Goal: Entertainment & Leisure: Browse casually

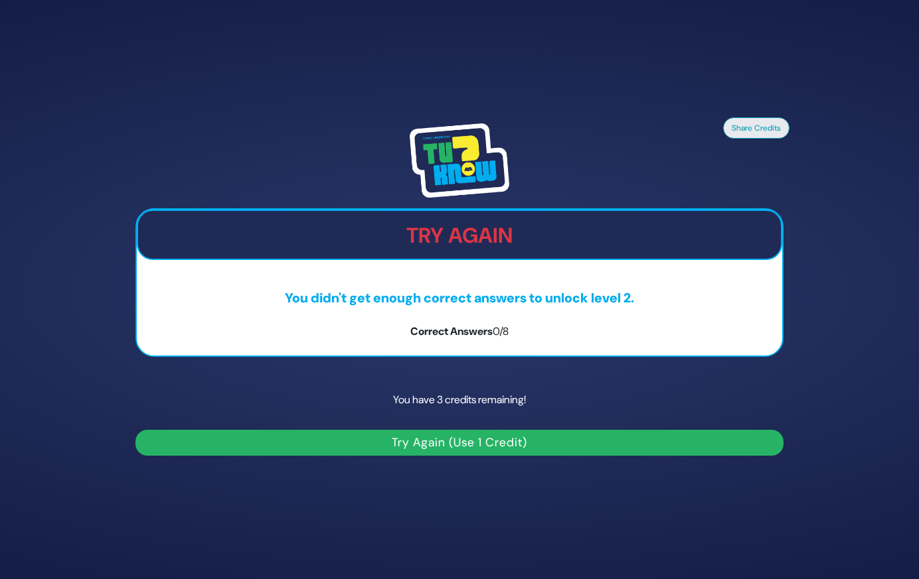
click at [492, 443] on button "Try Again (Use 1 Credit)" at bounding box center [459, 443] width 648 height 26
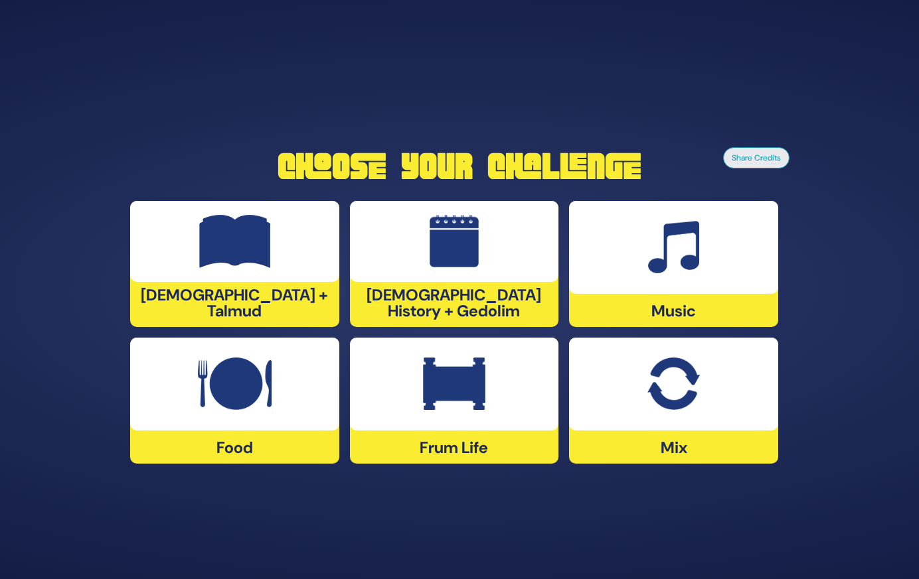
click at [469, 313] on div "Jewish History + Gedolim" at bounding box center [454, 264] width 209 height 126
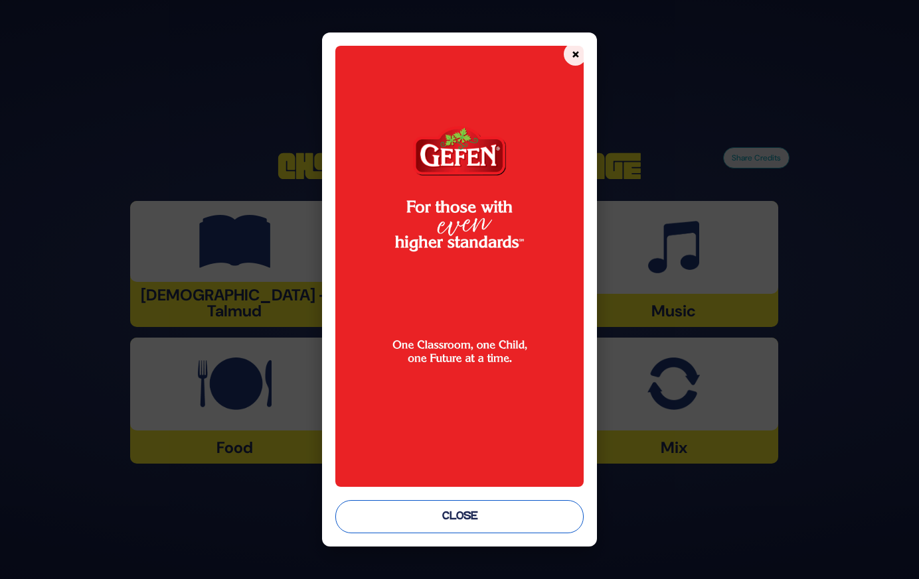
drag, startPoint x: 461, startPoint y: 514, endPoint x: 438, endPoint y: 520, distance: 23.2
click at [438, 520] on button "Close" at bounding box center [459, 516] width 248 height 33
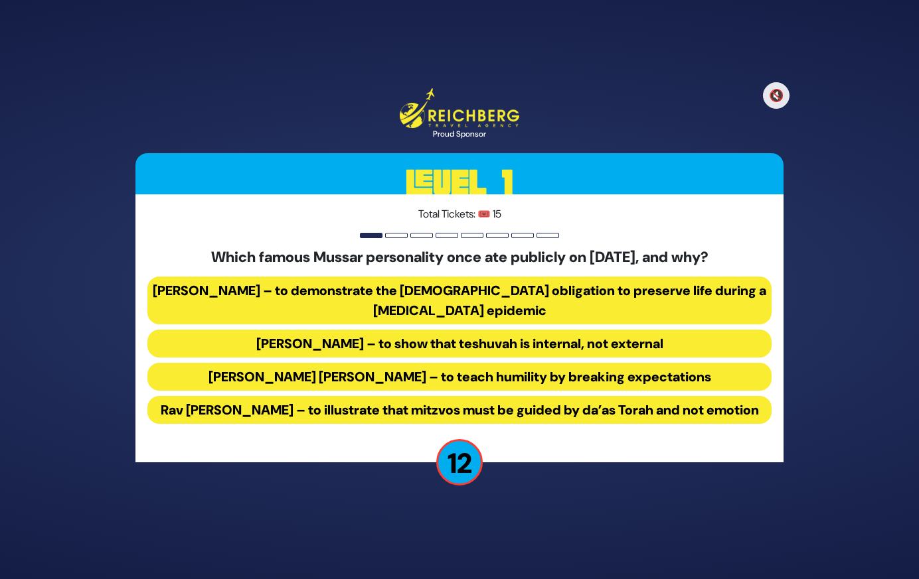
click at [590, 291] on button "Rav Yisroel Salanter – to demonstrate the halachic obligation to preserve life …" at bounding box center [459, 301] width 624 height 48
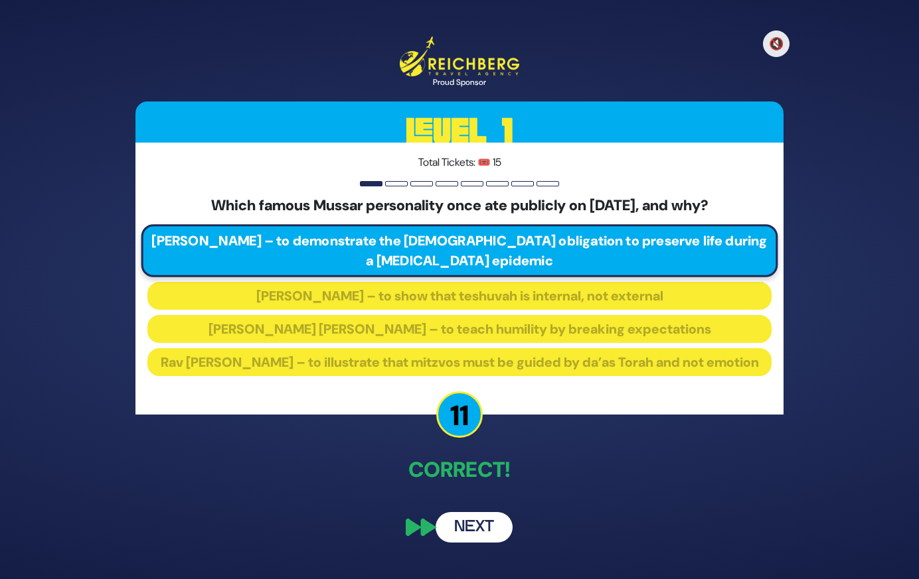
click at [475, 534] on button "Next" at bounding box center [473, 527] width 77 height 31
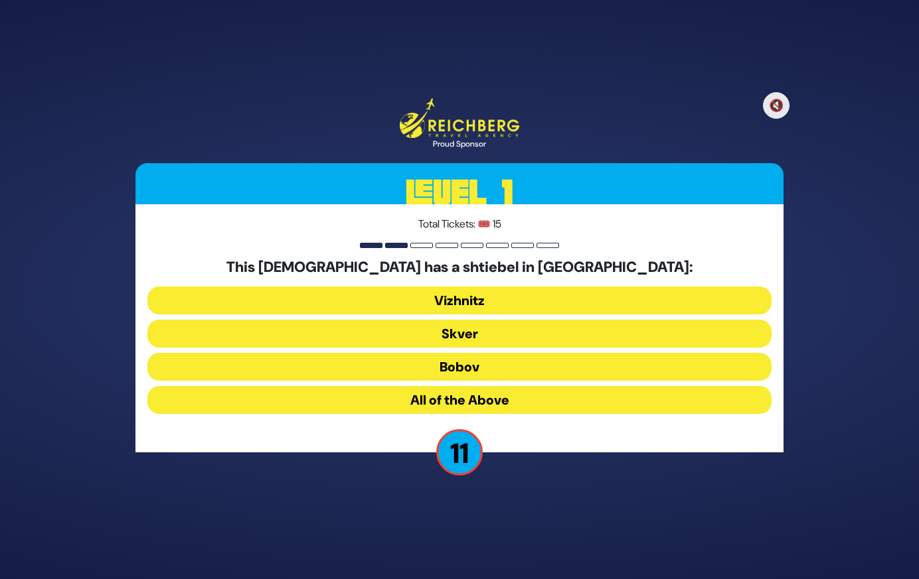
click at [482, 298] on button "Vizhnitz" at bounding box center [459, 301] width 624 height 28
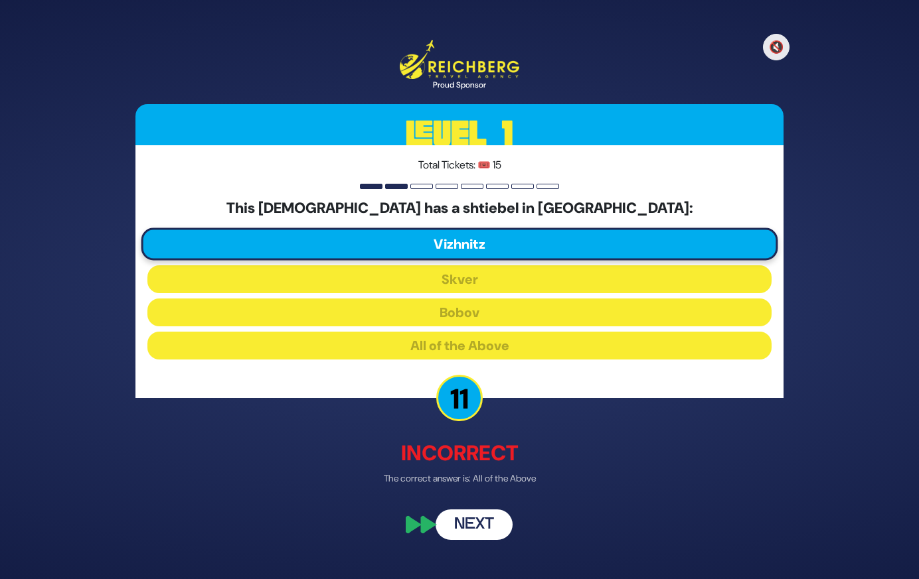
click at [487, 530] on button "Next" at bounding box center [473, 524] width 77 height 31
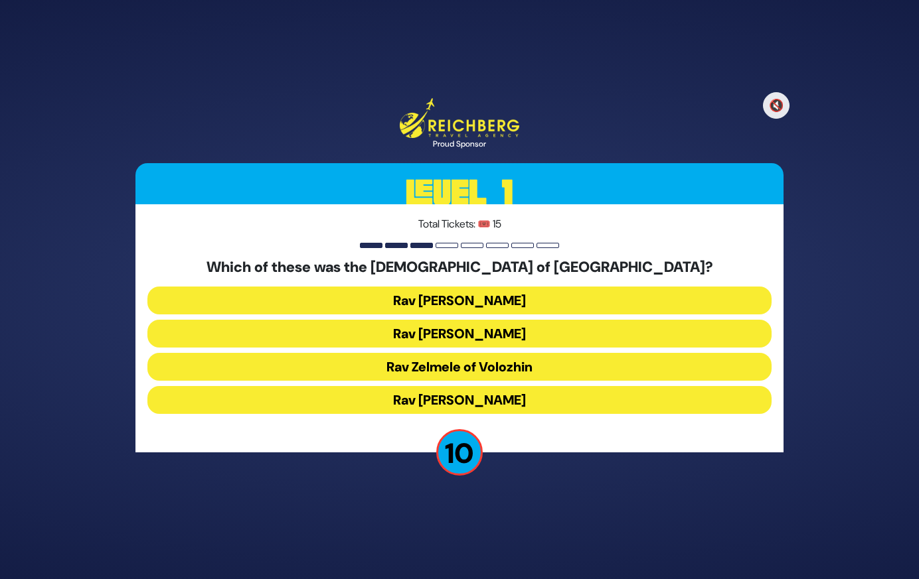
click at [532, 399] on button "Rav Meir Berlin" at bounding box center [459, 400] width 624 height 28
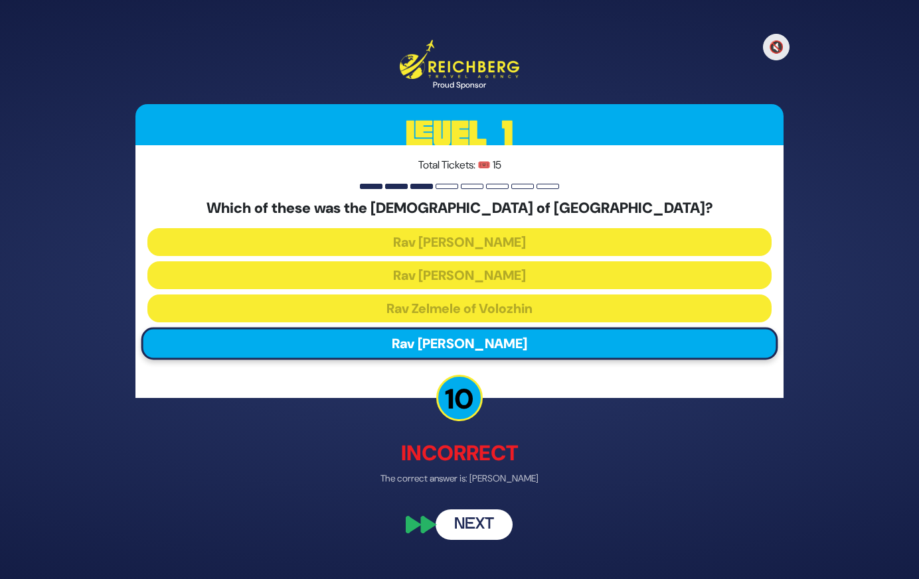
click at [490, 522] on button "Next" at bounding box center [473, 524] width 77 height 31
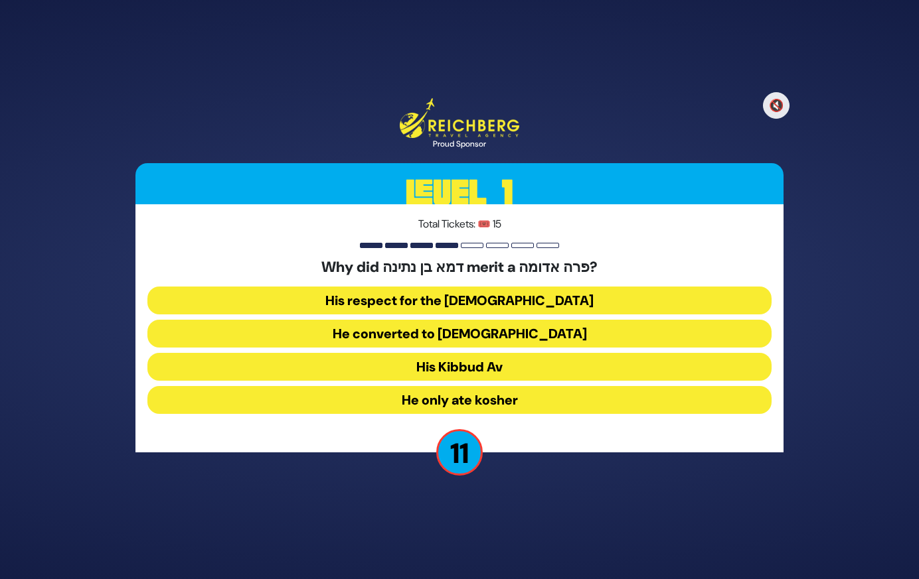
click at [520, 367] on button "His Kibbud Av" at bounding box center [459, 367] width 624 height 28
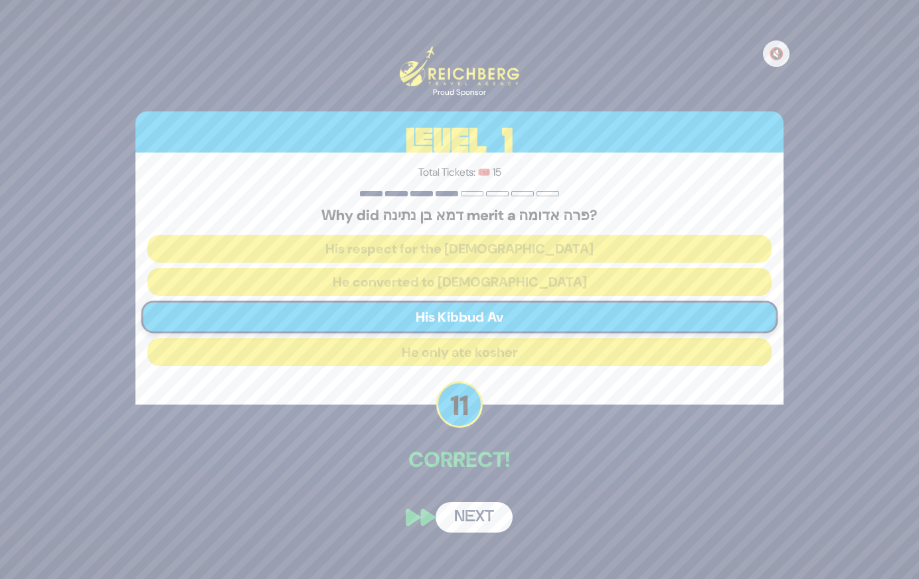
click at [479, 515] on button "Next" at bounding box center [473, 517] width 77 height 31
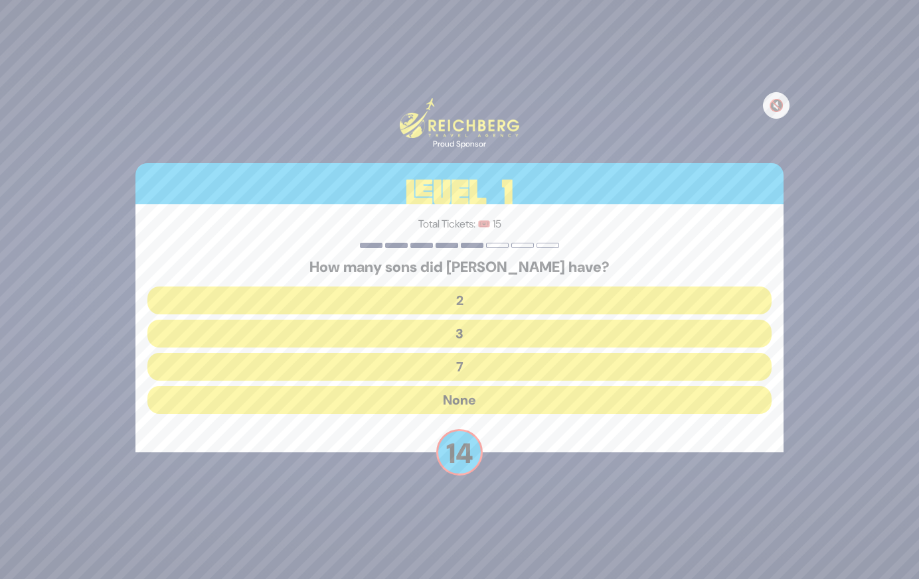
click at [491, 399] on button "None" at bounding box center [459, 400] width 624 height 28
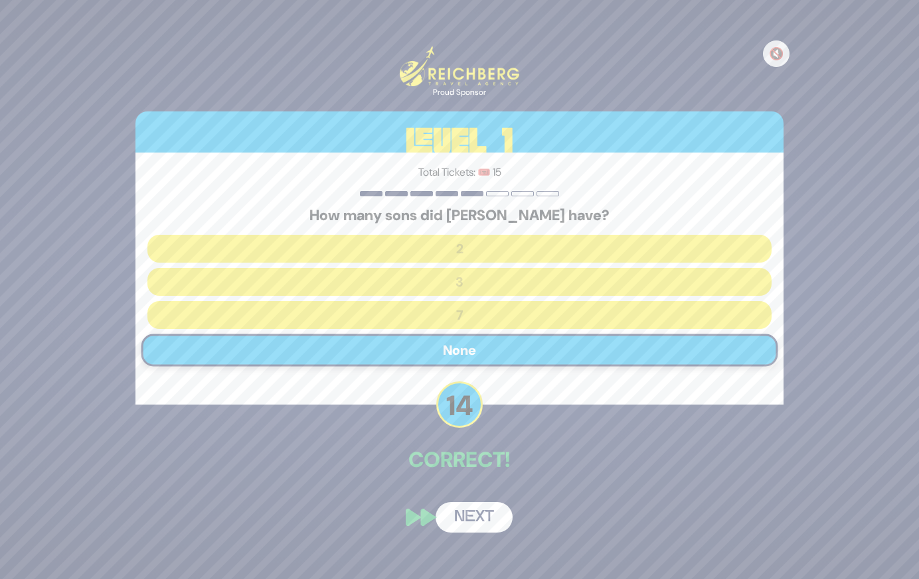
click at [479, 517] on button "Next" at bounding box center [473, 517] width 77 height 31
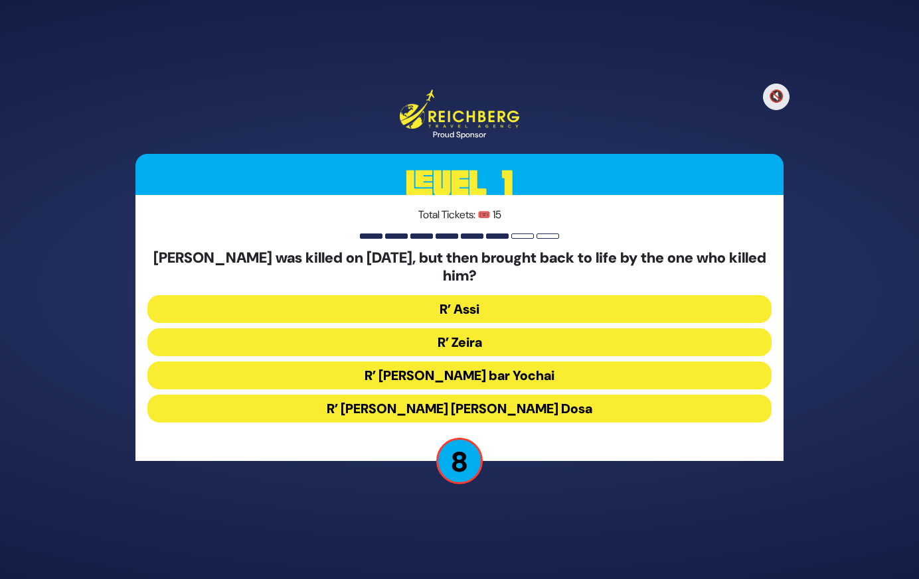
click at [519, 404] on button "R’ Chanina ben Dosa" at bounding box center [459, 409] width 624 height 28
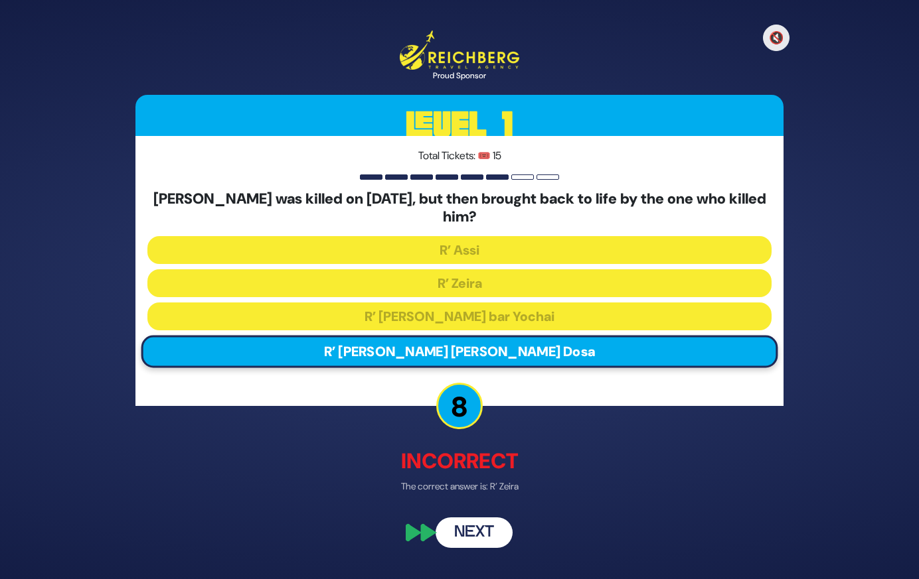
click at [475, 528] on button "Next" at bounding box center [473, 533] width 77 height 31
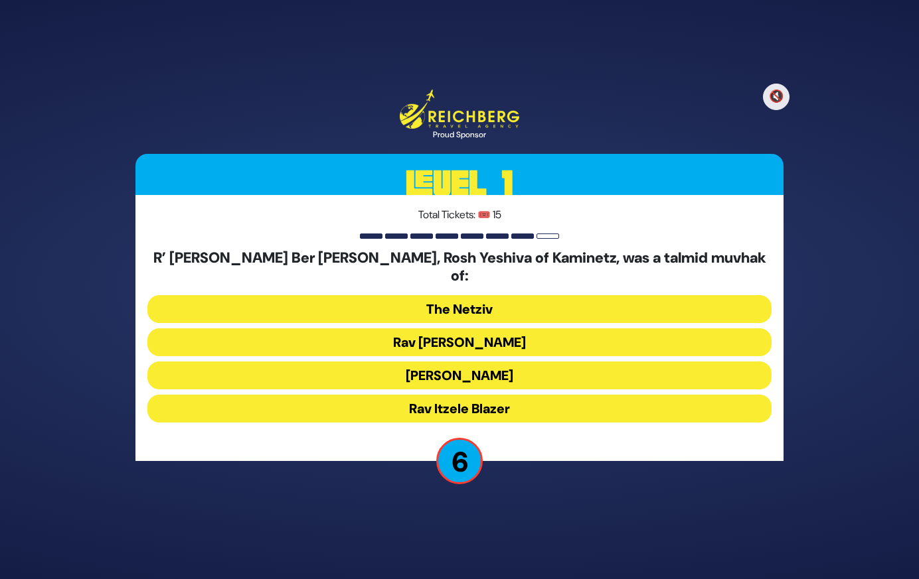
click at [520, 371] on button "Rav Yisroel Salanter" at bounding box center [459, 376] width 624 height 28
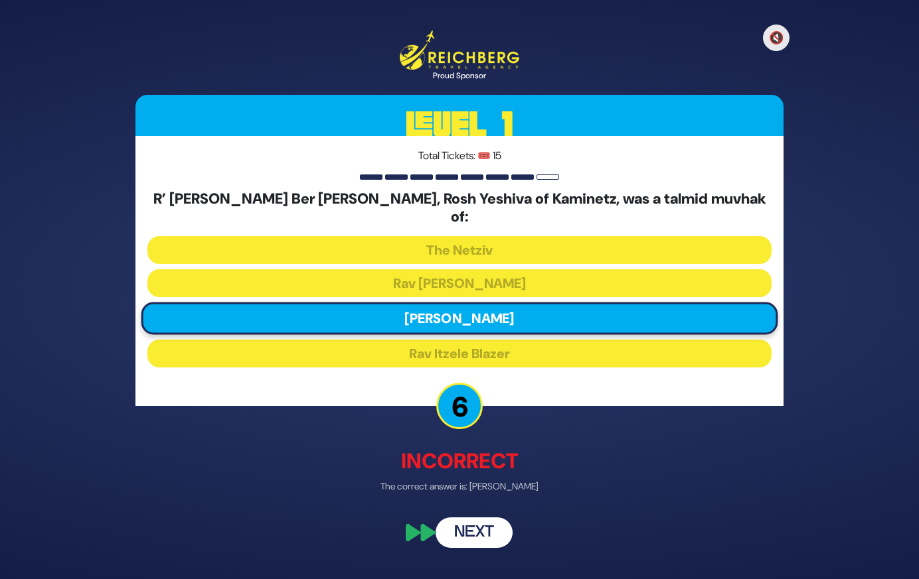
click at [483, 524] on button "Next" at bounding box center [473, 533] width 77 height 31
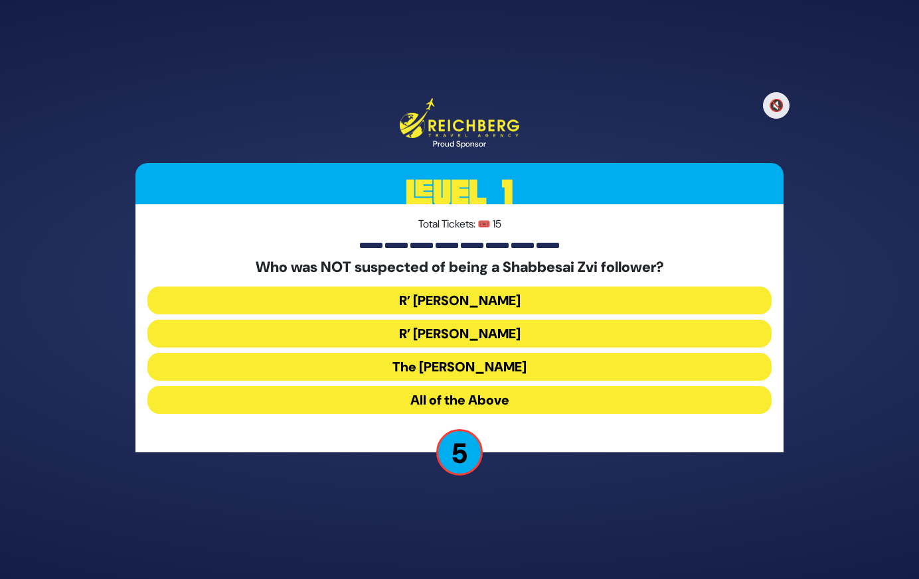
drag, startPoint x: 589, startPoint y: 360, endPoint x: 529, endPoint y: 362, distance: 59.8
click at [529, 362] on button "The Chacham Zvi" at bounding box center [459, 367] width 624 height 28
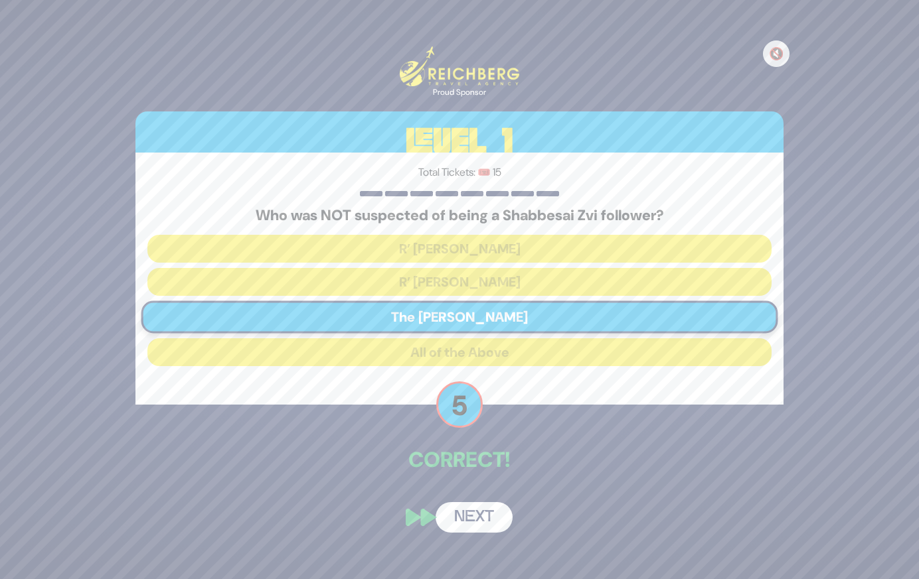
click at [489, 514] on button "Next" at bounding box center [473, 517] width 77 height 31
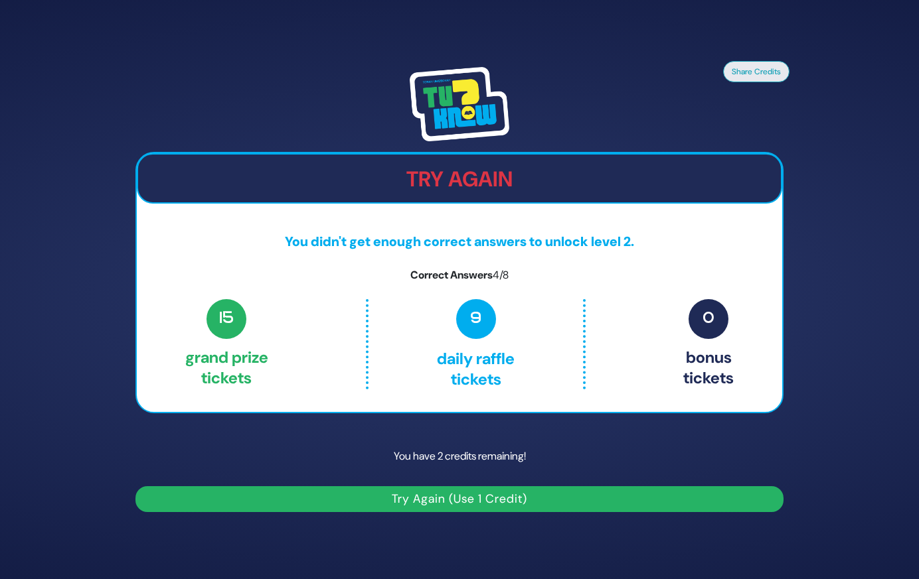
click at [496, 504] on button "Try Again (Use 1 Credit)" at bounding box center [459, 500] width 648 height 26
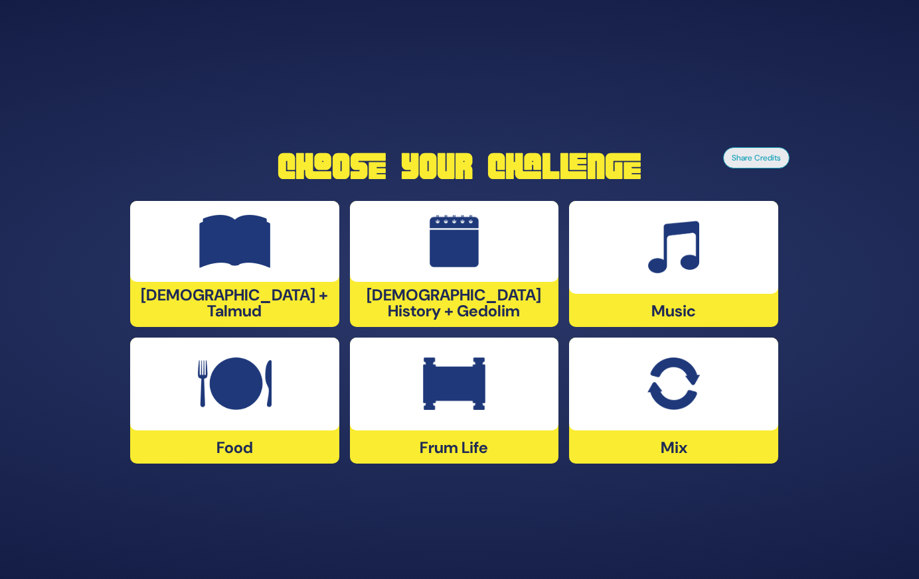
click at [258, 317] on div "[DEMOGRAPHIC_DATA] + Talmud" at bounding box center [234, 264] width 209 height 126
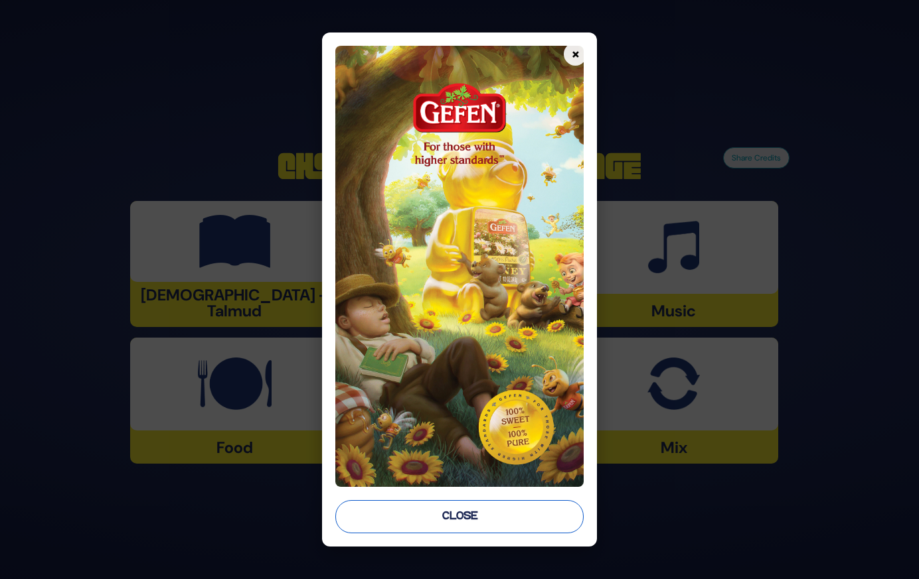
click at [420, 512] on button "Close" at bounding box center [459, 516] width 248 height 33
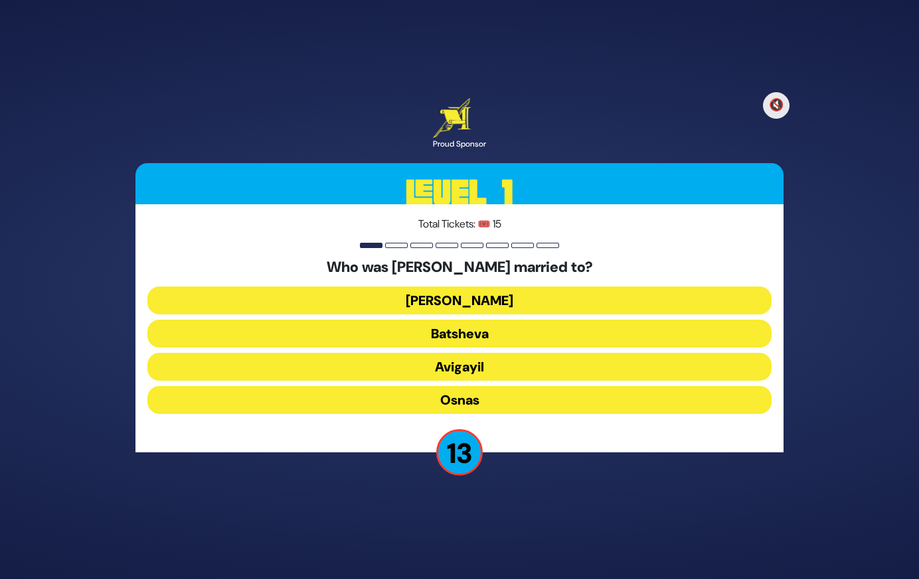
click at [523, 302] on button "Elisheva" at bounding box center [459, 301] width 624 height 28
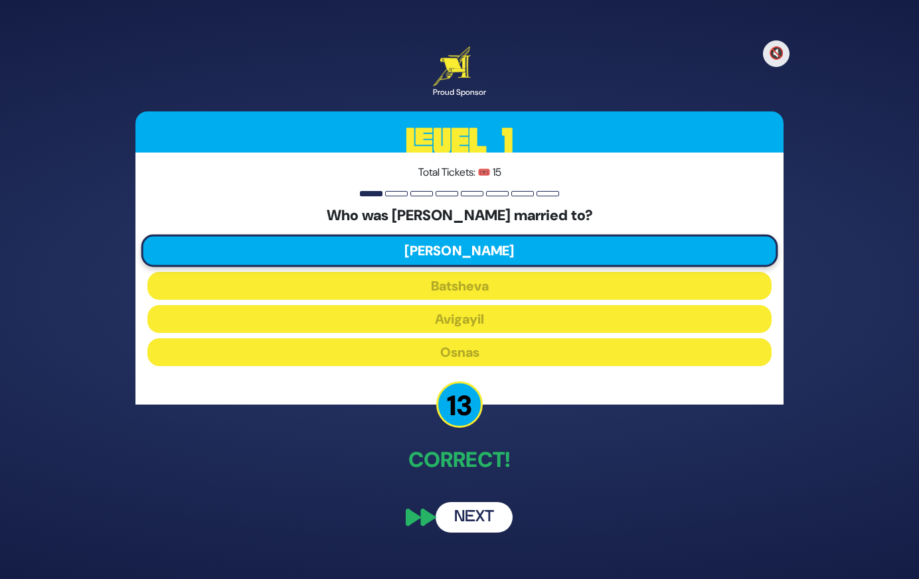
click at [478, 519] on button "Next" at bounding box center [473, 517] width 77 height 31
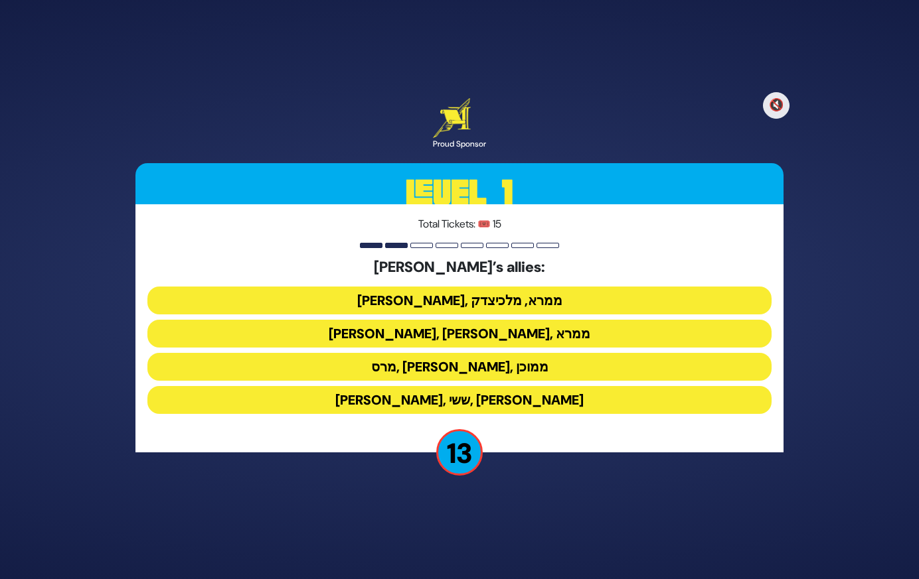
click at [509, 331] on button "ענר, אשכול, ממרא" at bounding box center [459, 334] width 624 height 28
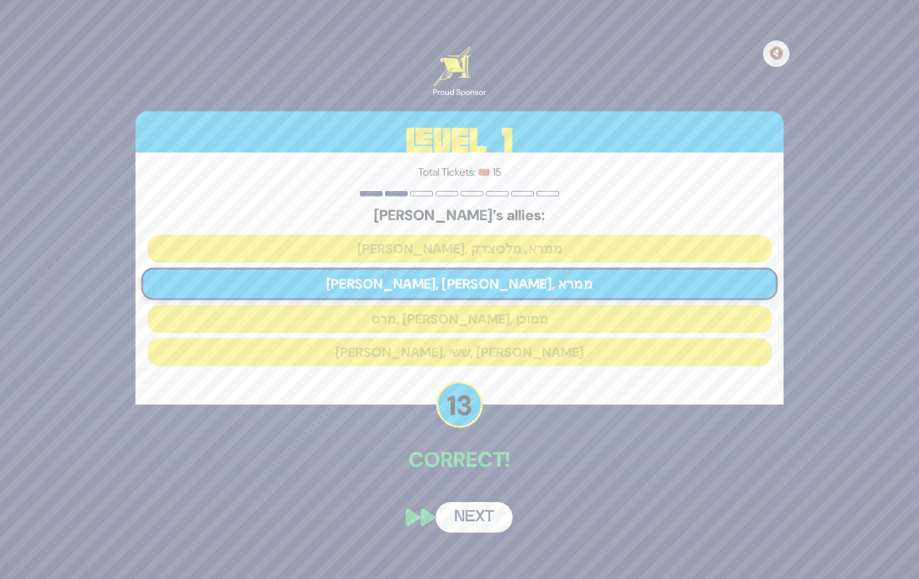
click at [471, 522] on button "Next" at bounding box center [473, 517] width 77 height 31
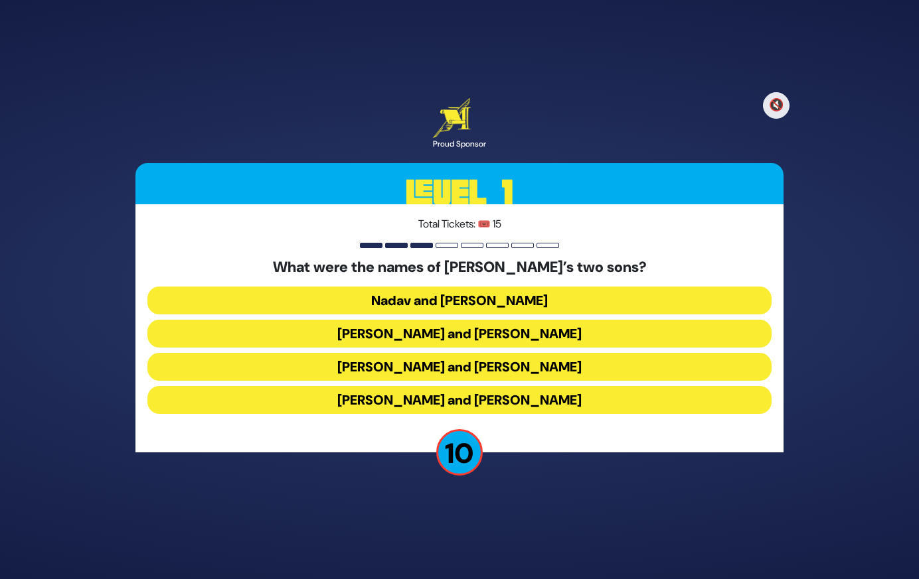
click at [506, 402] on button "Gershom and Eliezer" at bounding box center [459, 400] width 624 height 28
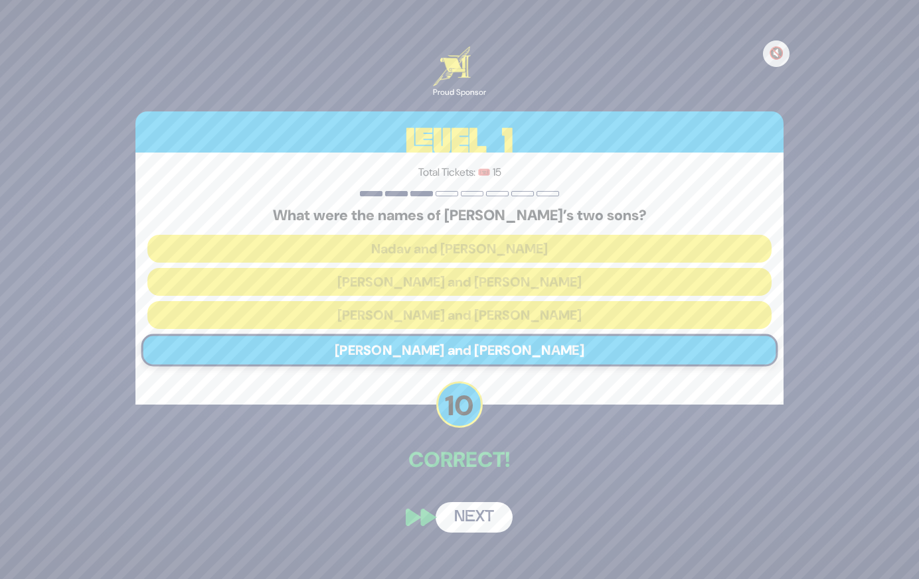
click at [478, 514] on button "Next" at bounding box center [473, 517] width 77 height 31
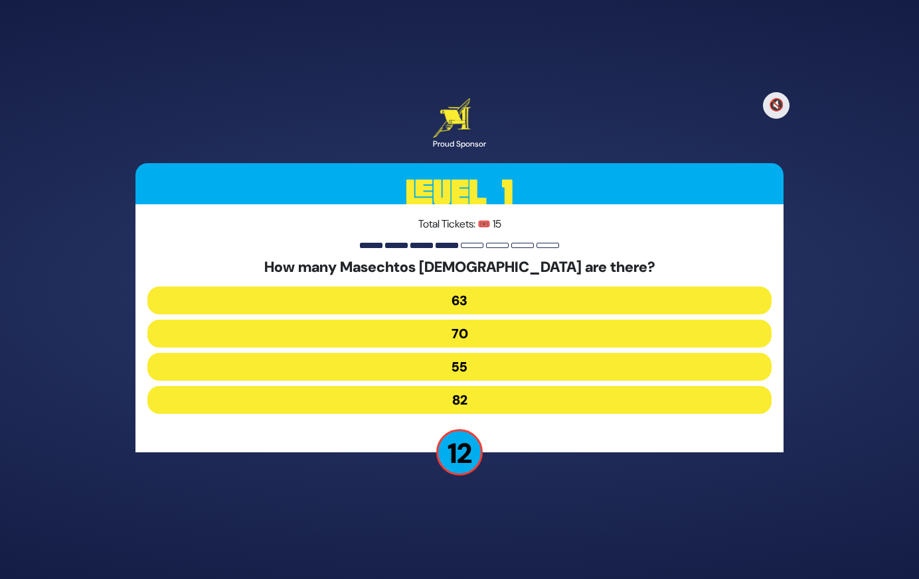
click at [461, 303] on button "63" at bounding box center [459, 301] width 624 height 28
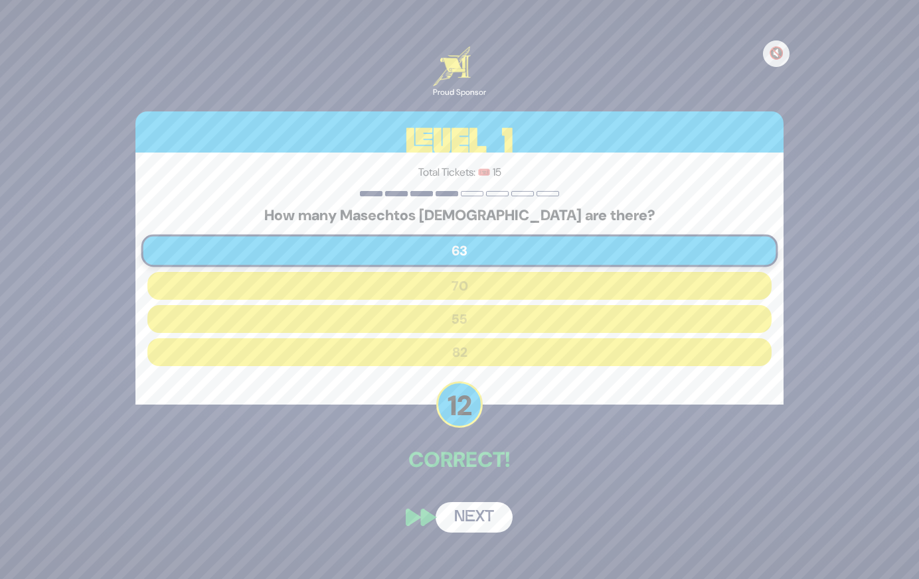
click at [470, 512] on button "Next" at bounding box center [473, 517] width 77 height 31
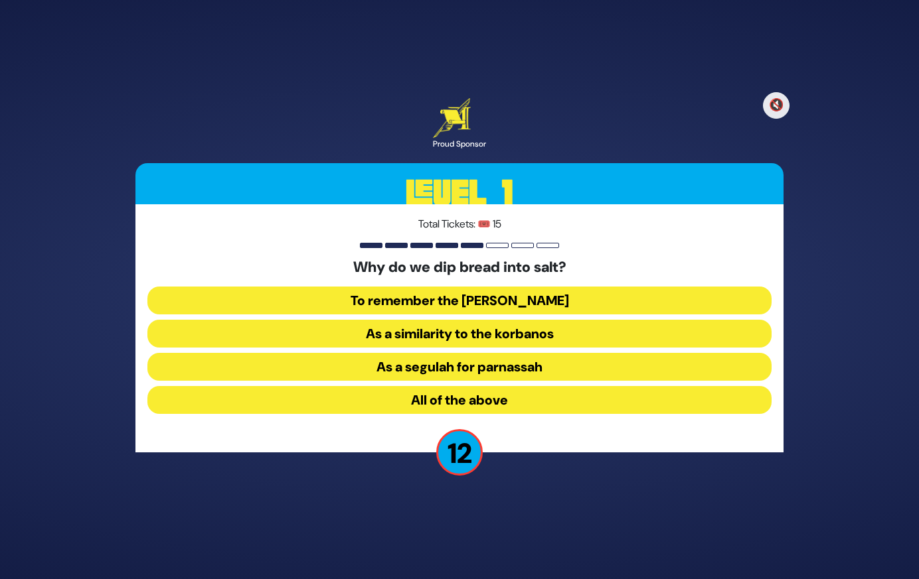
click at [512, 396] on button "All of the above" at bounding box center [459, 400] width 624 height 28
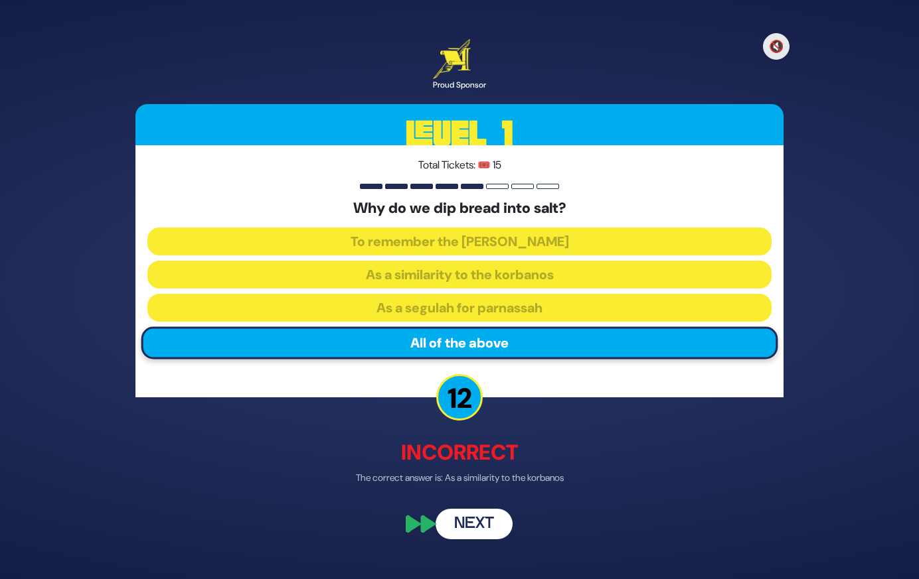
click at [481, 522] on button "Next" at bounding box center [473, 525] width 77 height 31
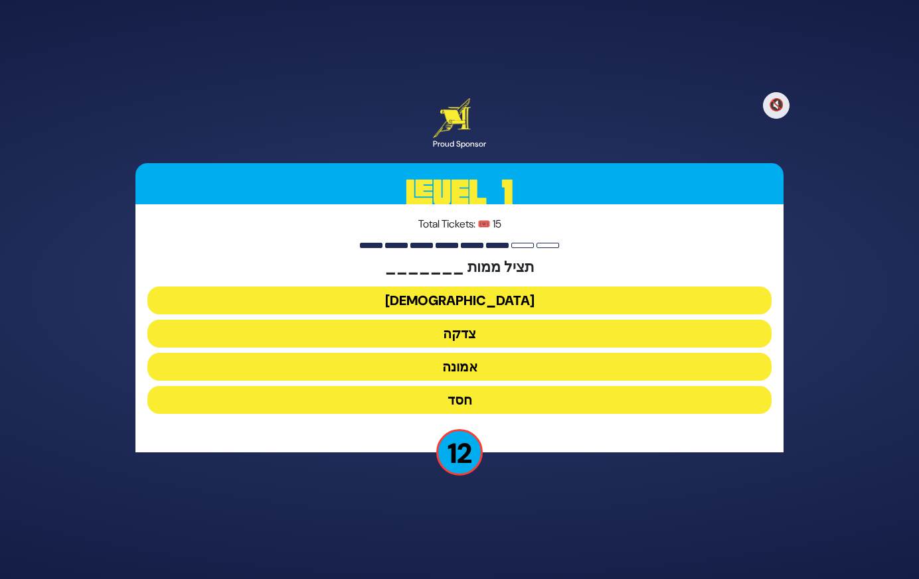
click at [475, 330] on button "צדקה" at bounding box center [459, 334] width 624 height 28
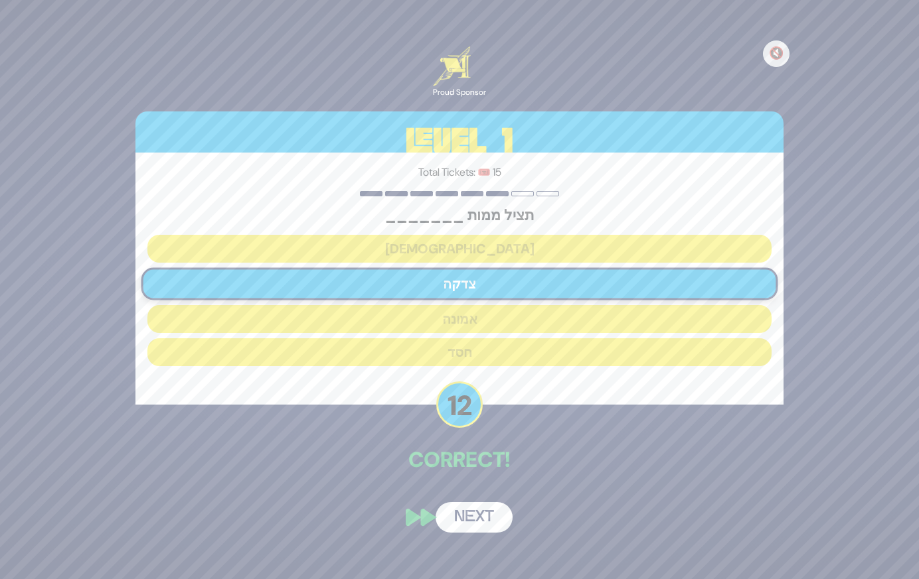
click at [478, 529] on button "Next" at bounding box center [473, 517] width 77 height 31
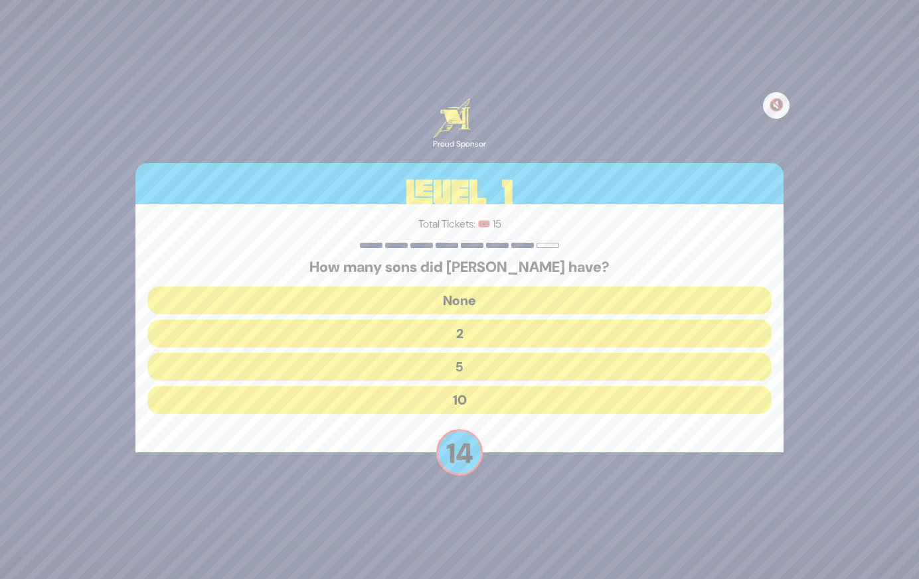
click at [479, 406] on button "10" at bounding box center [459, 400] width 624 height 28
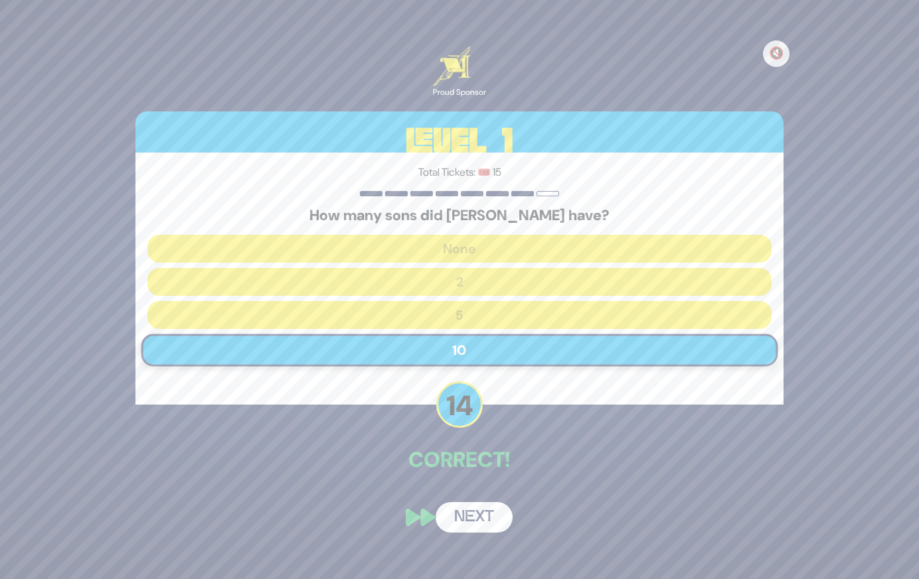
click at [469, 513] on button "Next" at bounding box center [473, 517] width 77 height 31
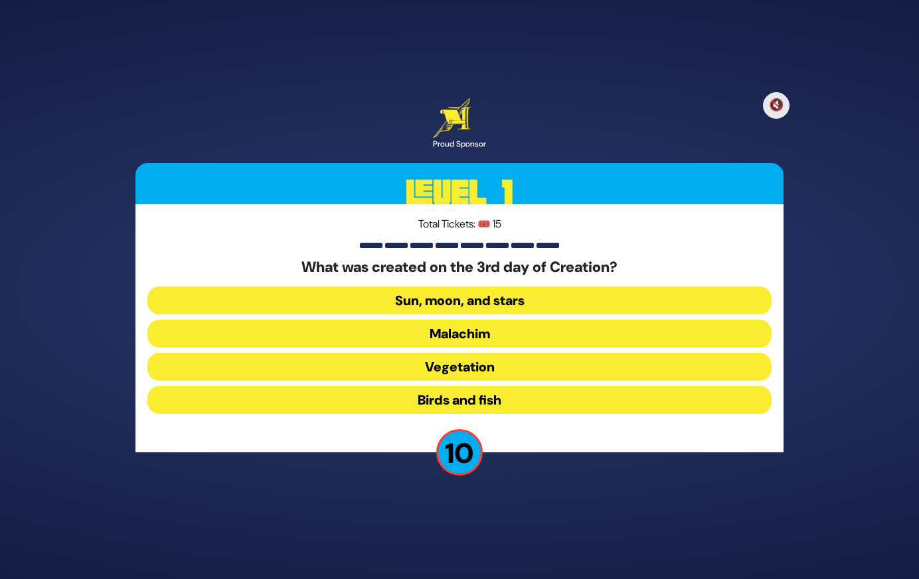
click at [498, 367] on button "Vegetation" at bounding box center [459, 367] width 624 height 28
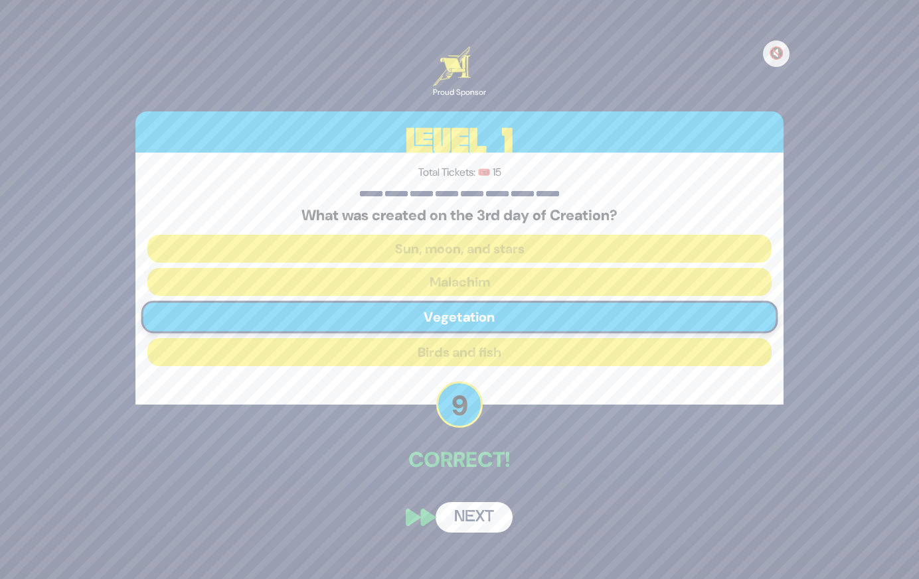
click at [485, 518] on button "Next" at bounding box center [473, 517] width 77 height 31
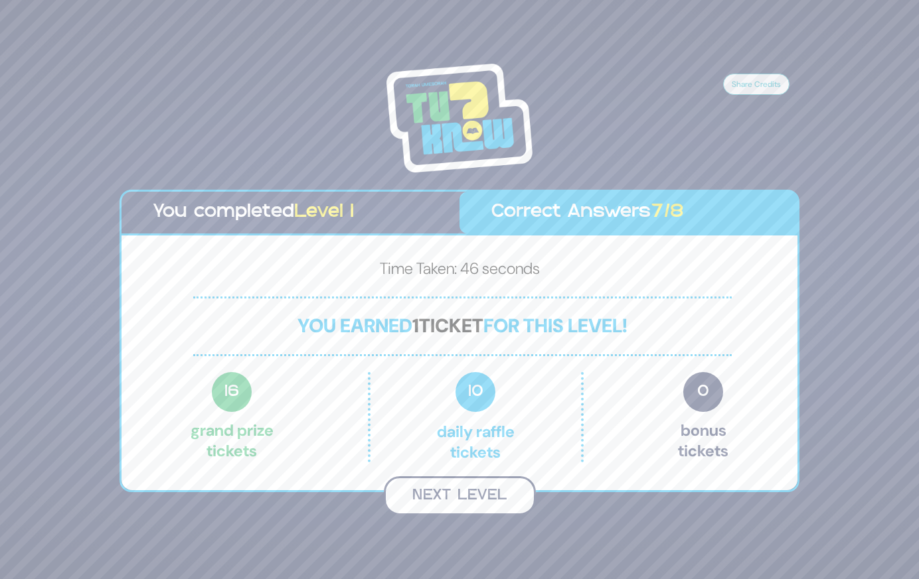
click at [481, 504] on button "Next Level" at bounding box center [460, 496] width 152 height 39
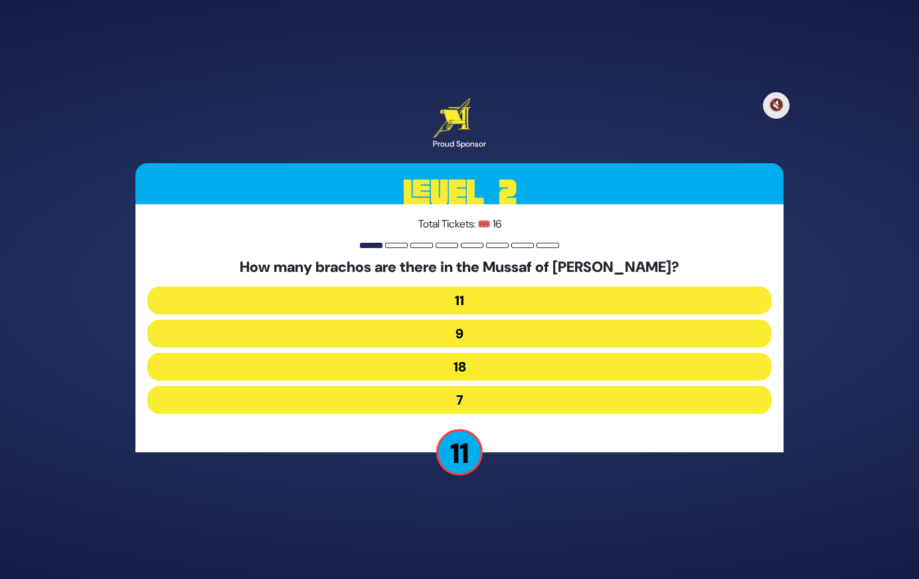
click at [471, 398] on button "7" at bounding box center [459, 400] width 624 height 28
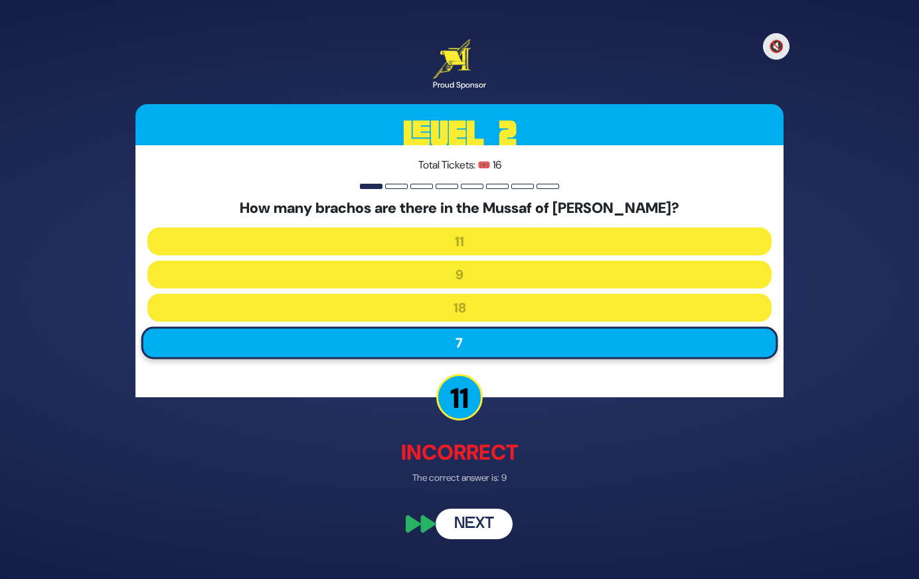
click at [479, 526] on button "Next" at bounding box center [473, 525] width 77 height 31
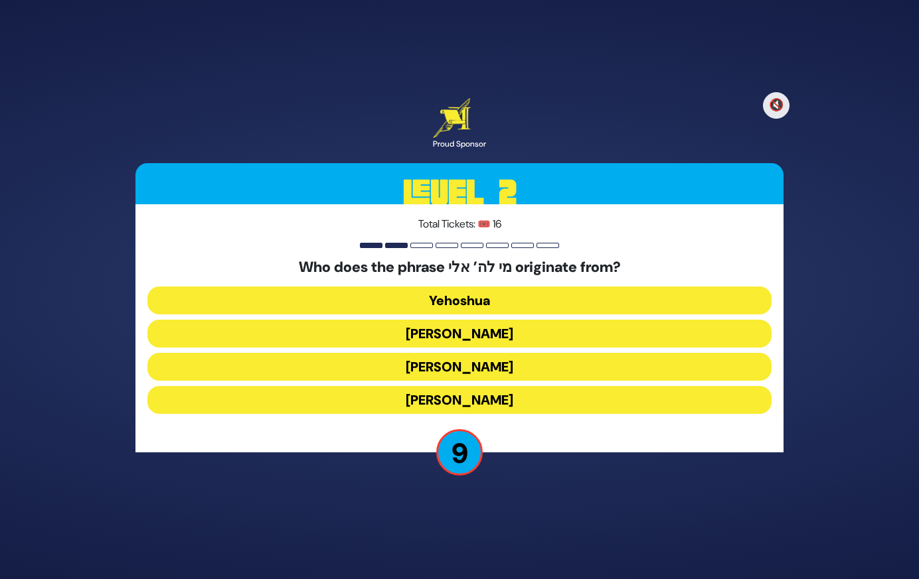
click at [495, 297] on button "Yehoshua" at bounding box center [459, 301] width 624 height 28
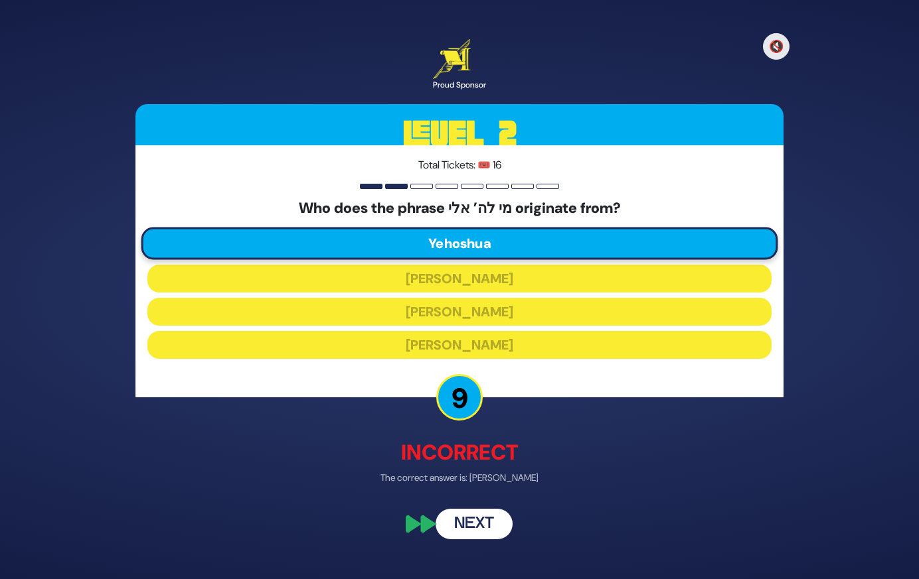
click at [484, 520] on button "Next" at bounding box center [473, 525] width 77 height 31
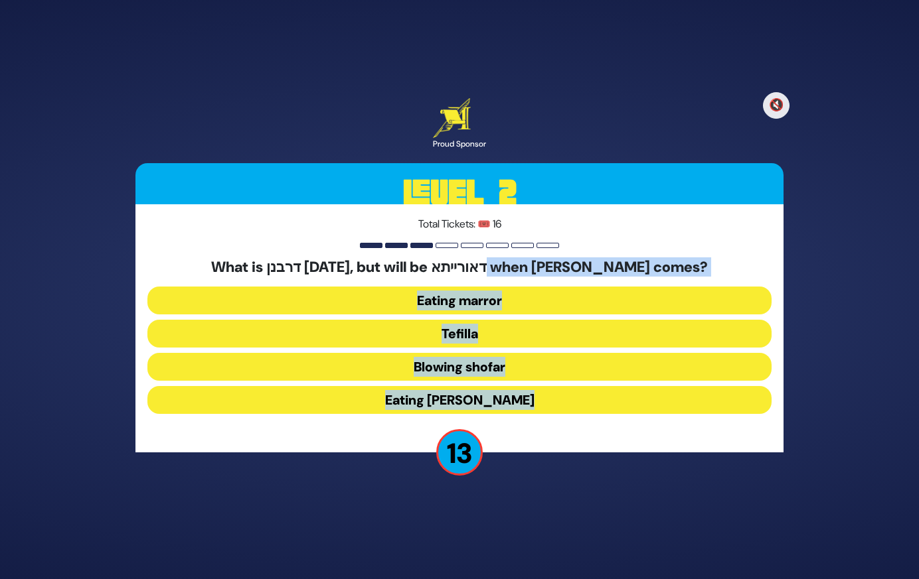
drag, startPoint x: 484, startPoint y: 520, endPoint x: 511, endPoint y: 275, distance: 246.4
click at [511, 275] on div "🔇 Proud Sponsor Level 2 Total Tickets: 🎟️ 16 What is דרבנן today, but will be ד…" at bounding box center [459, 289] width 919 height 579
click at [511, 275] on h5 "What is דרבנן today, but will be דאורייתא when Moshiach comes?" at bounding box center [459, 267] width 624 height 17
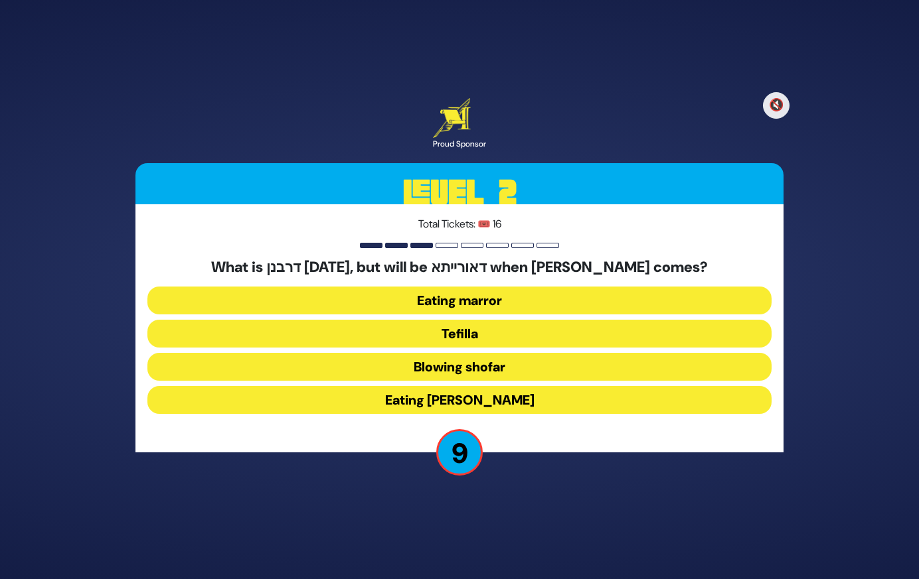
click at [485, 299] on button "Eating marror" at bounding box center [459, 301] width 624 height 28
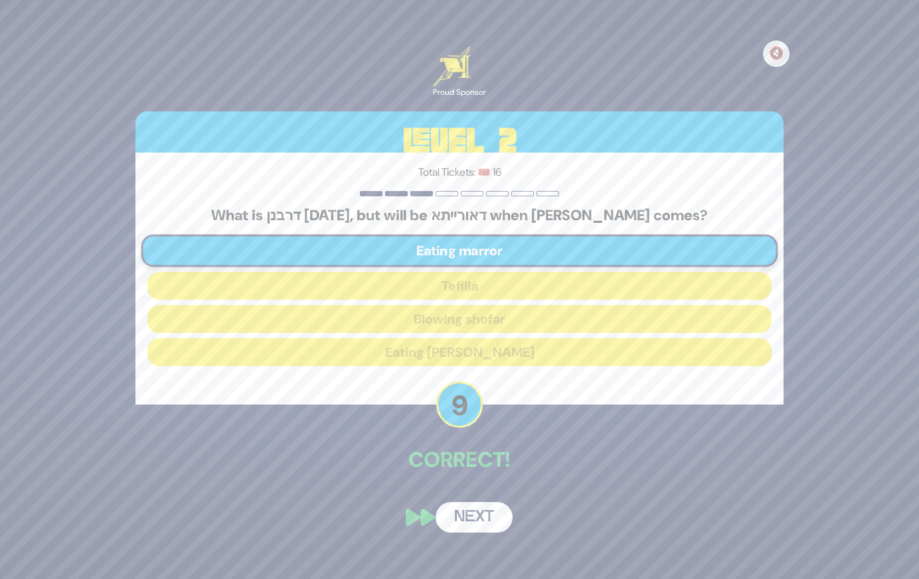
click at [484, 525] on button "Next" at bounding box center [473, 517] width 77 height 31
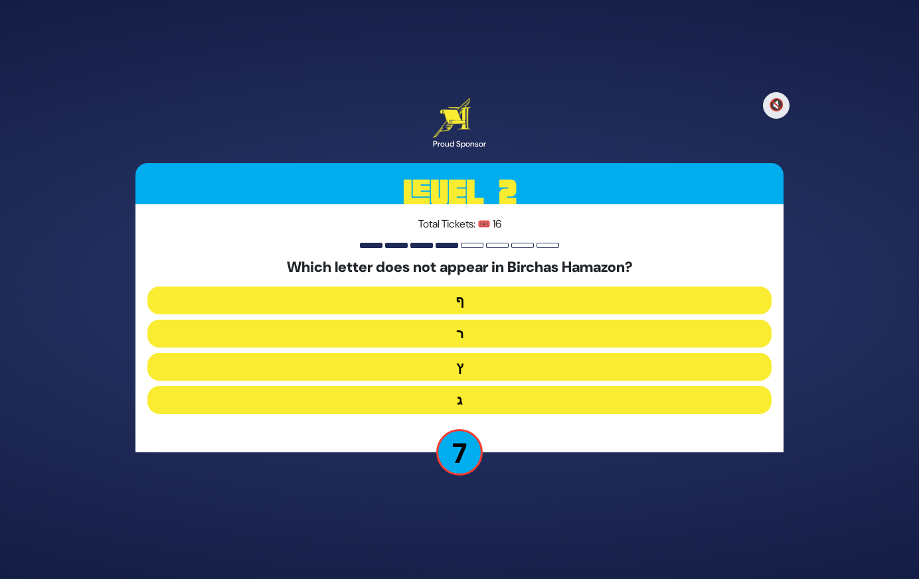
click at [494, 313] on button "ף" at bounding box center [459, 301] width 624 height 28
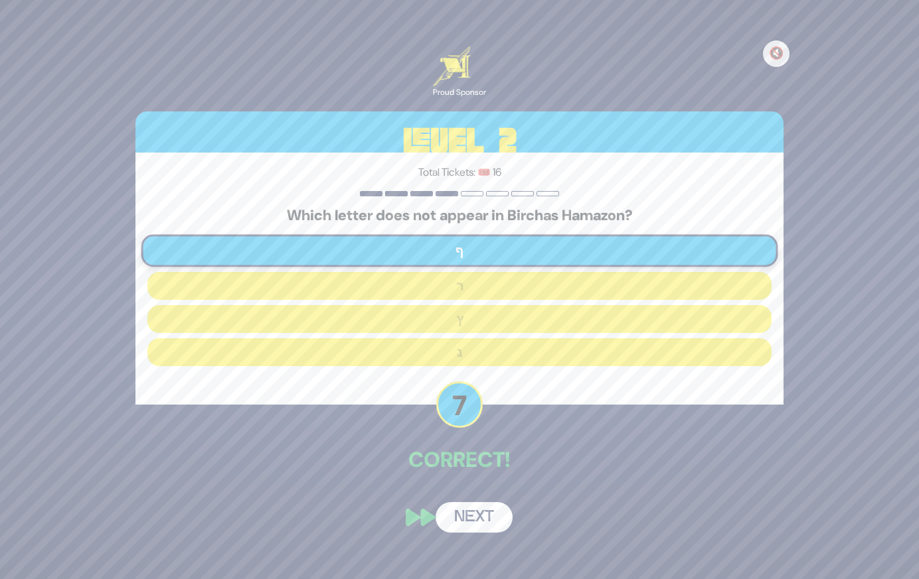
click at [480, 513] on button "Next" at bounding box center [473, 517] width 77 height 31
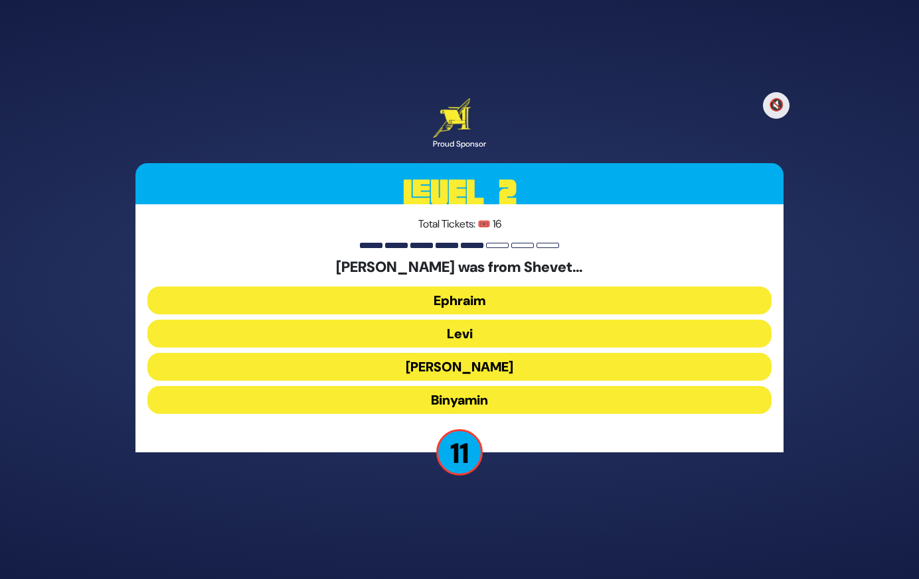
click at [467, 337] on button "Levi" at bounding box center [459, 334] width 624 height 28
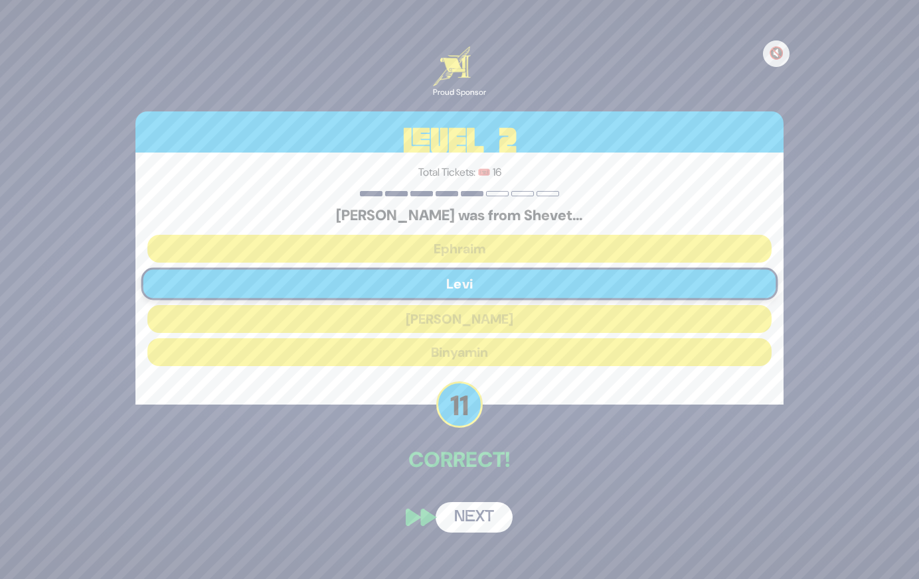
click at [489, 526] on button "Next" at bounding box center [473, 517] width 77 height 31
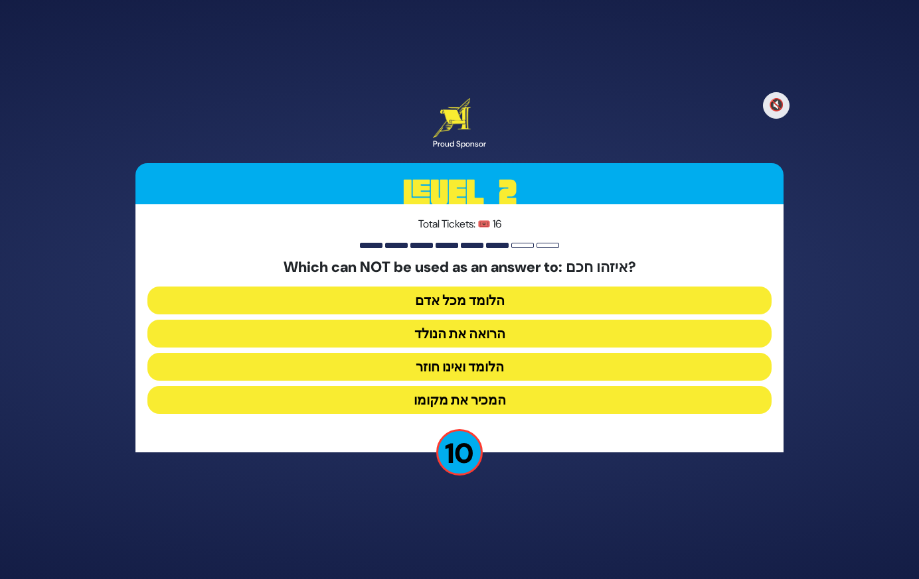
click at [500, 371] on button "הלומד ואינו חוזר" at bounding box center [459, 367] width 624 height 28
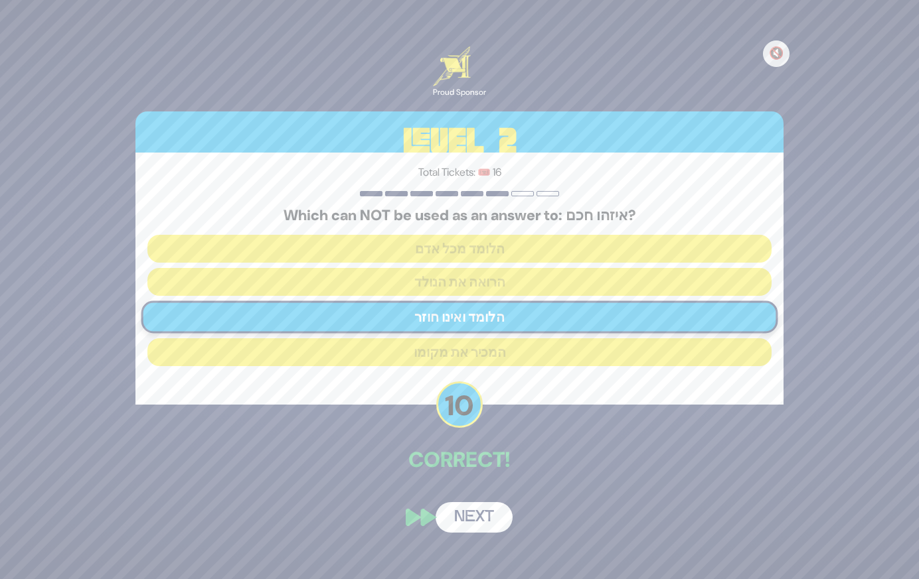
click at [485, 509] on button "Next" at bounding box center [473, 517] width 77 height 31
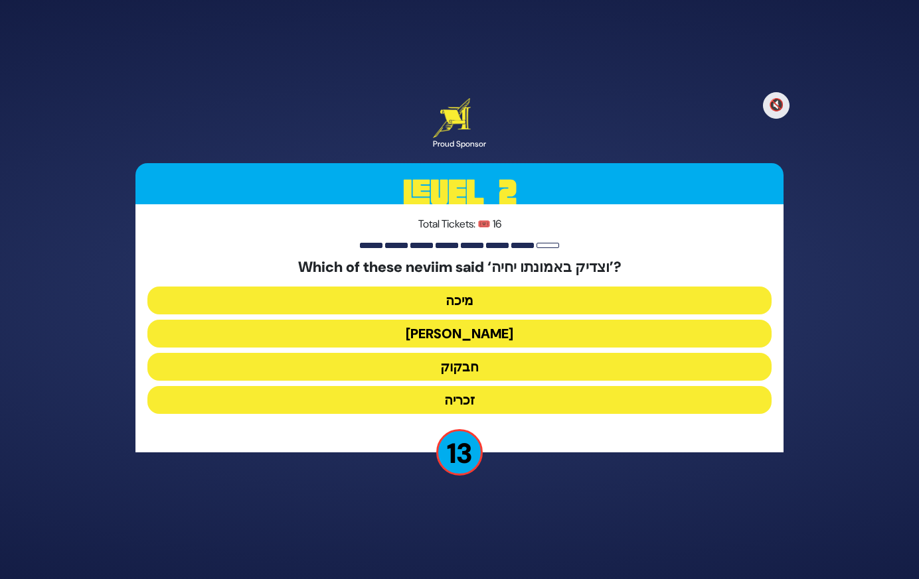
click at [487, 366] on button "חבקוק" at bounding box center [459, 367] width 624 height 28
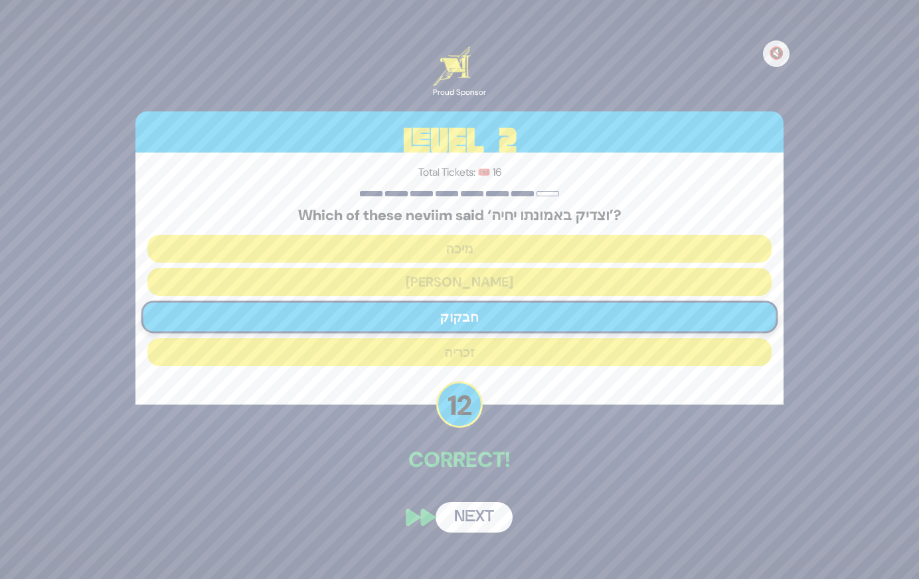
click at [477, 516] on button "Next" at bounding box center [473, 517] width 77 height 31
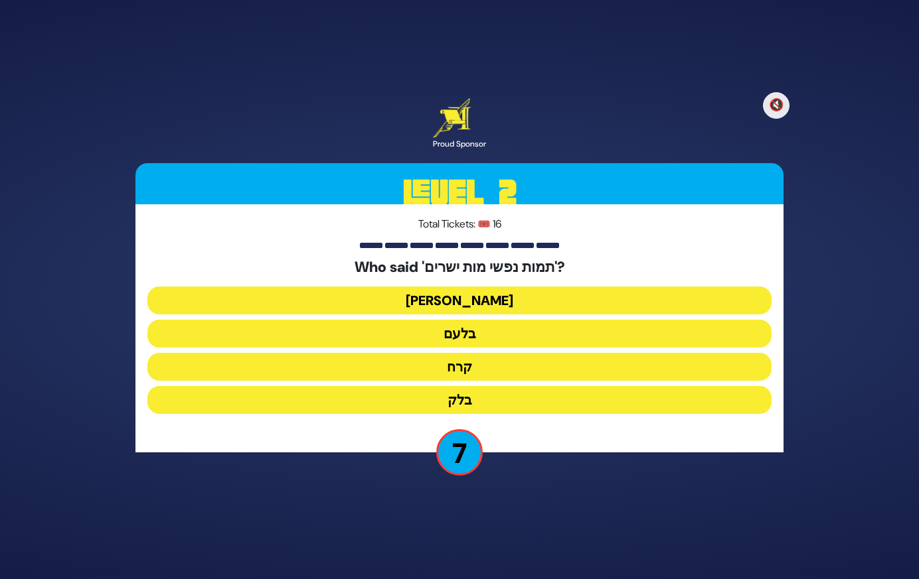
click at [471, 299] on button "יעקב" at bounding box center [459, 301] width 624 height 28
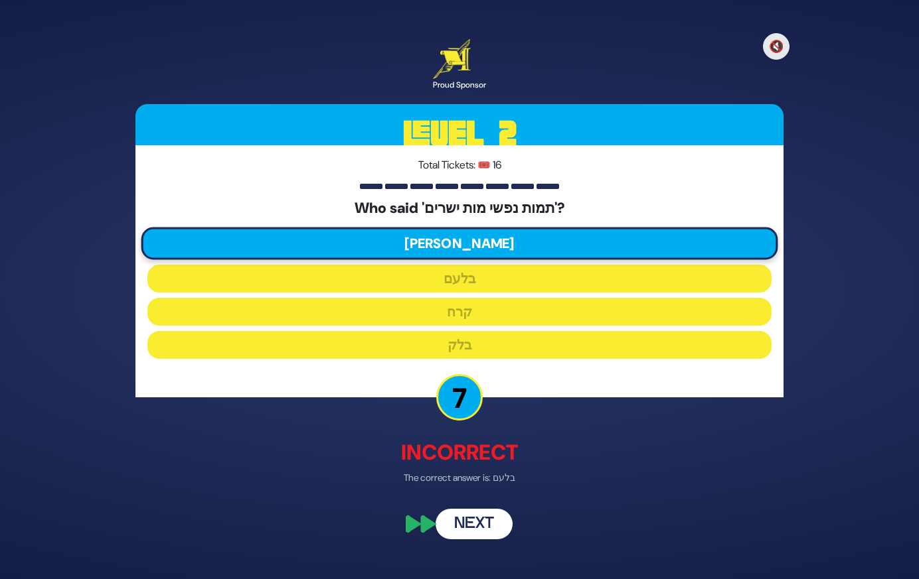
click at [477, 527] on button "Next" at bounding box center [473, 525] width 77 height 31
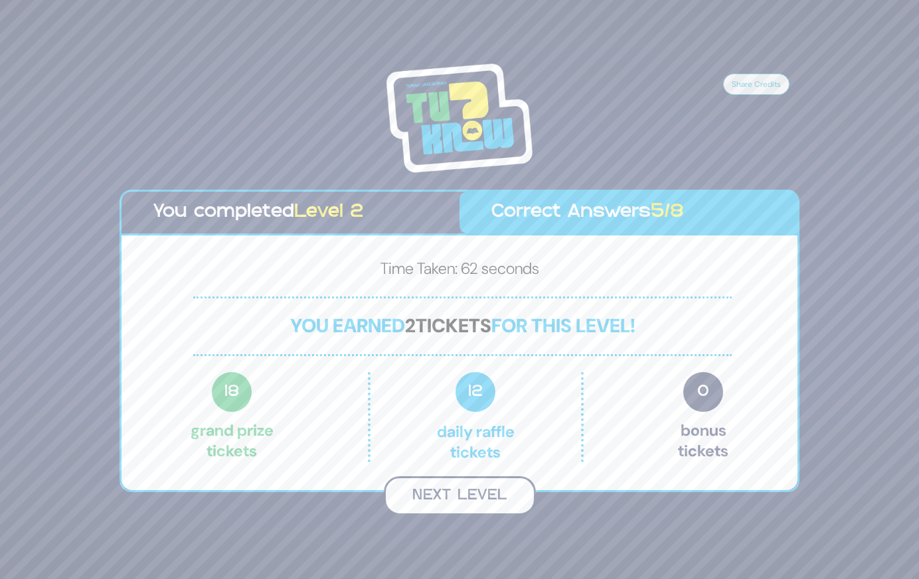
click at [473, 492] on button "Next Level" at bounding box center [460, 496] width 152 height 39
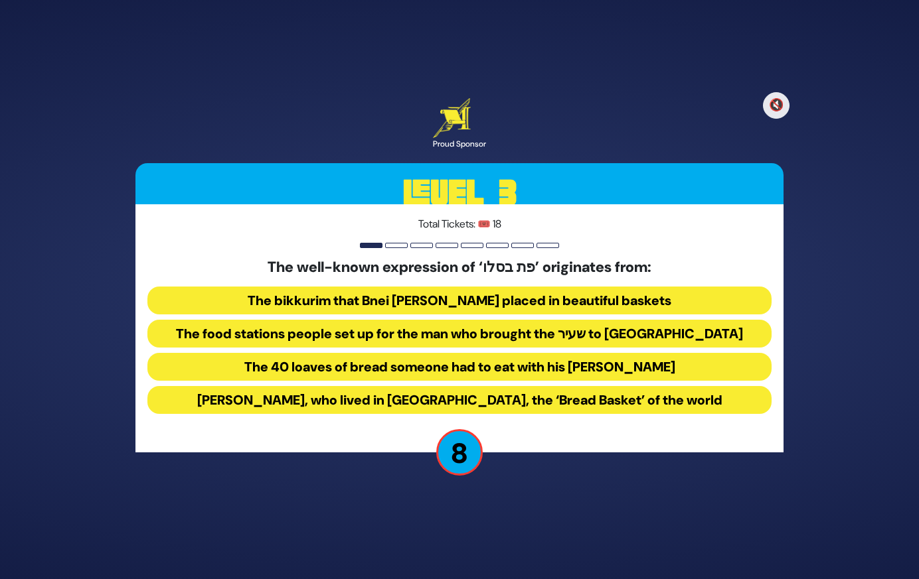
click at [526, 340] on button "The food stations people set up for the man who brought the שעיר to עזאזל" at bounding box center [459, 334] width 624 height 28
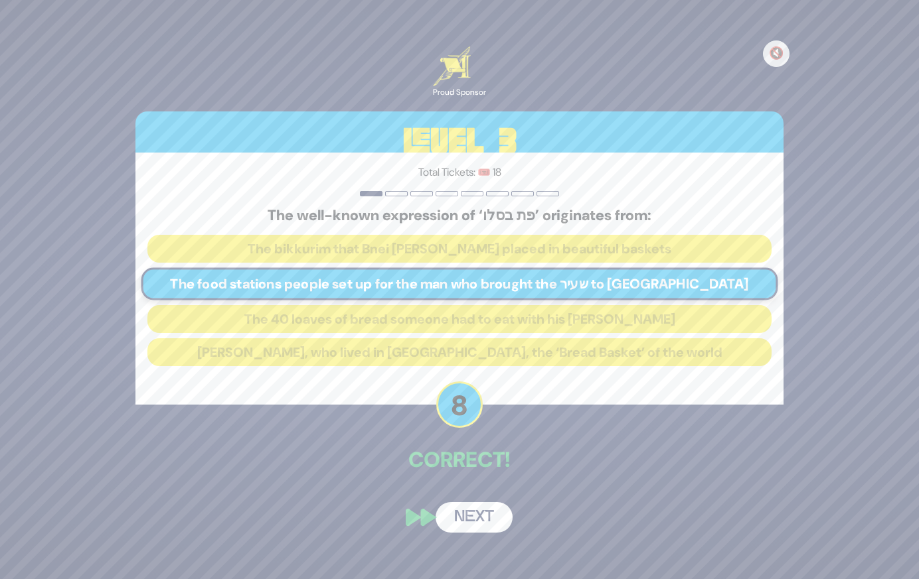
click at [478, 513] on button "Next" at bounding box center [473, 517] width 77 height 31
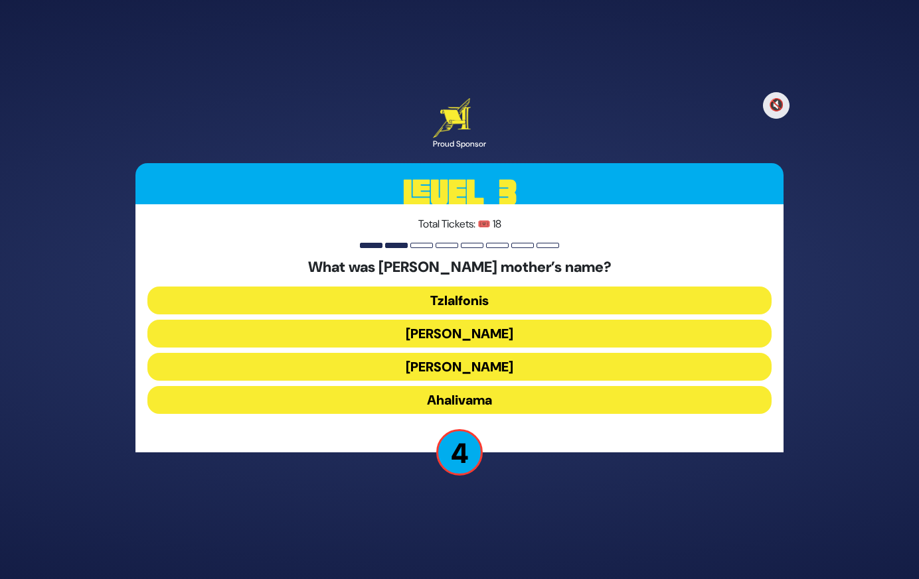
click at [527, 372] on button "Amaslai Bas Orvasa" at bounding box center [459, 367] width 624 height 28
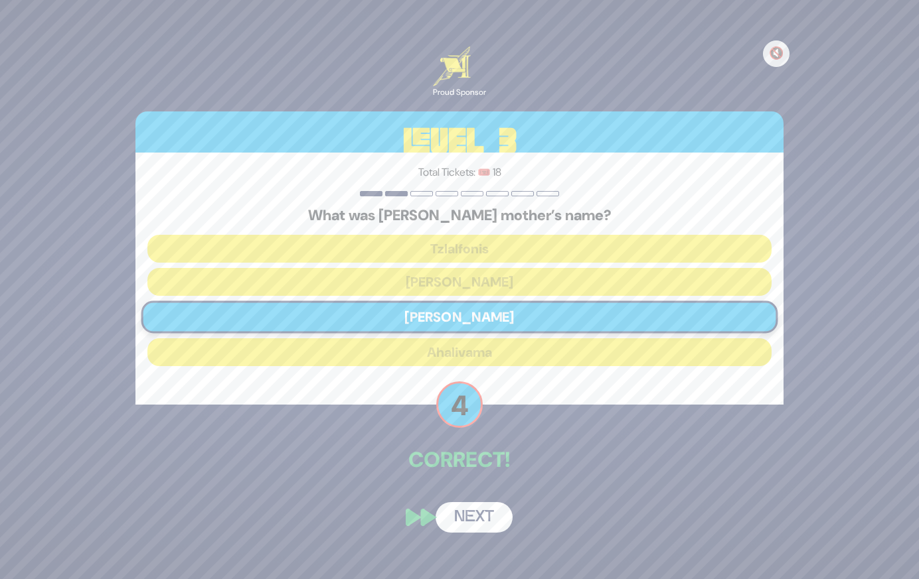
click at [474, 520] on button "Next" at bounding box center [473, 517] width 77 height 31
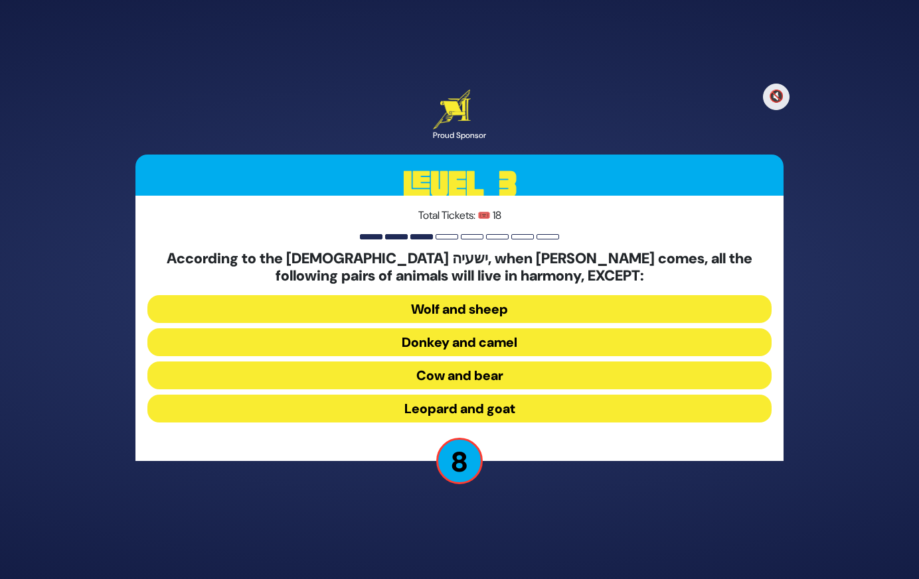
click at [506, 345] on button "Donkey and camel" at bounding box center [459, 343] width 624 height 28
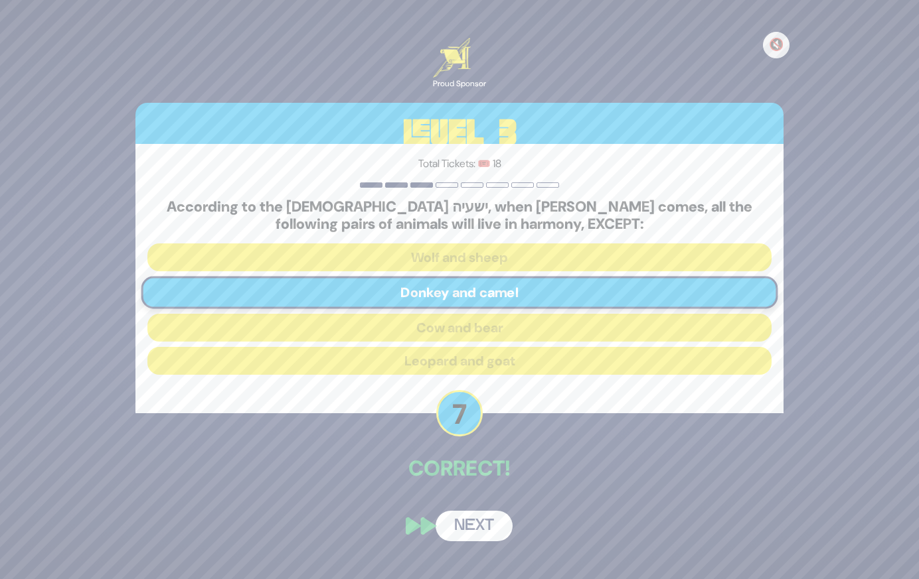
click at [490, 522] on button "Next" at bounding box center [473, 526] width 77 height 31
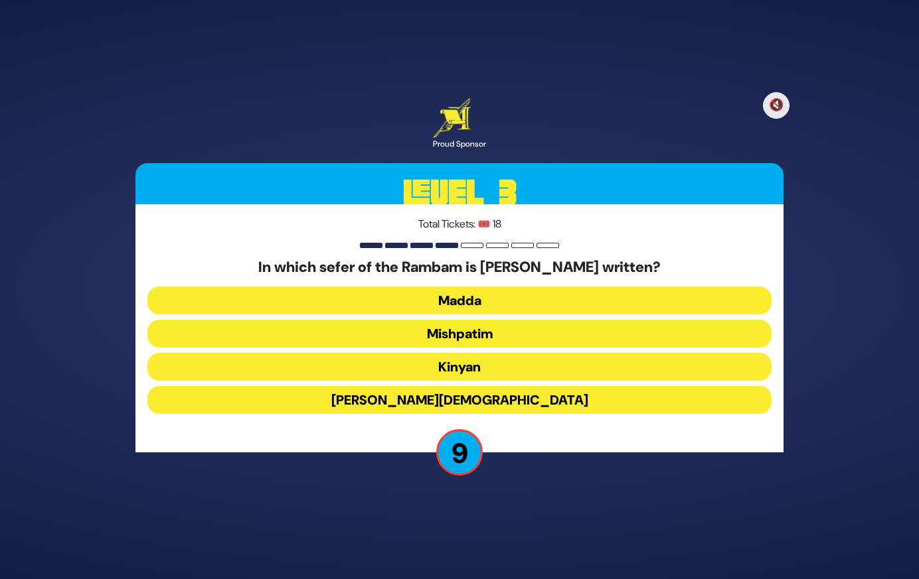
click at [472, 370] on button "Kinyan" at bounding box center [459, 367] width 624 height 28
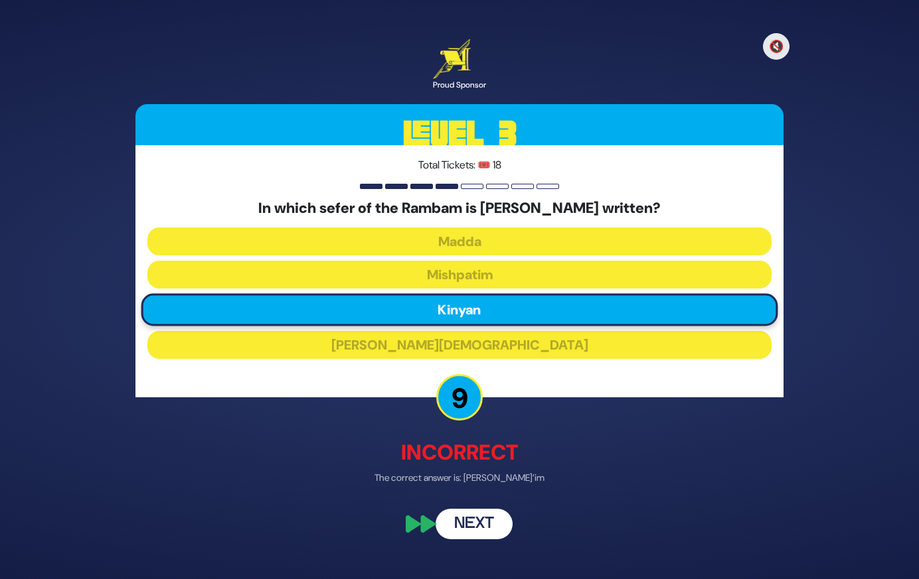
click at [479, 524] on button "Next" at bounding box center [473, 525] width 77 height 31
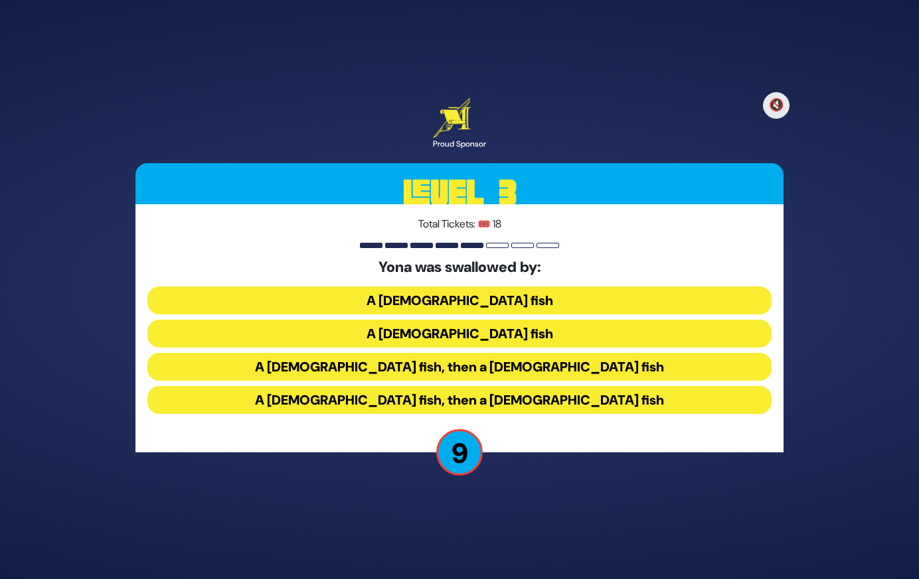
click at [511, 367] on button "A male fish, then a female fish" at bounding box center [459, 367] width 624 height 28
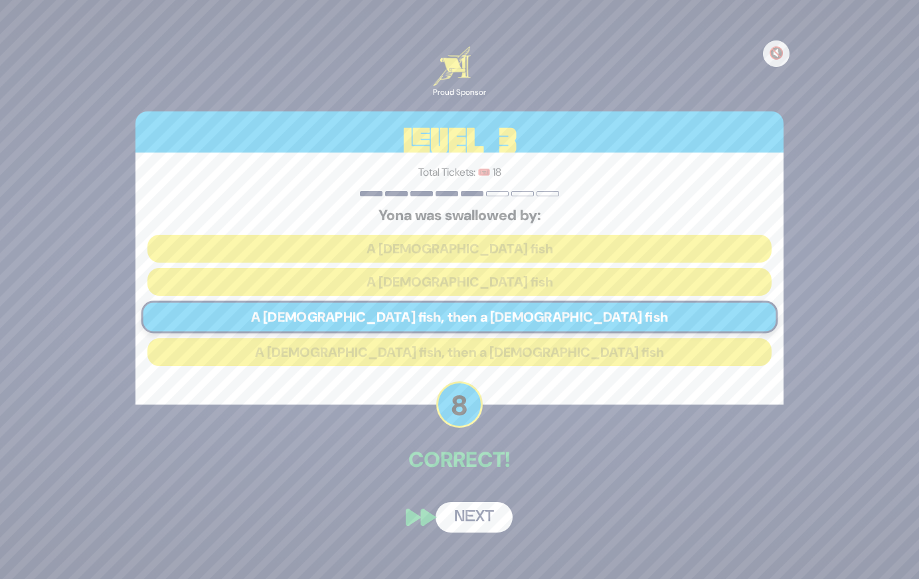
click at [493, 517] on button "Next" at bounding box center [473, 517] width 77 height 31
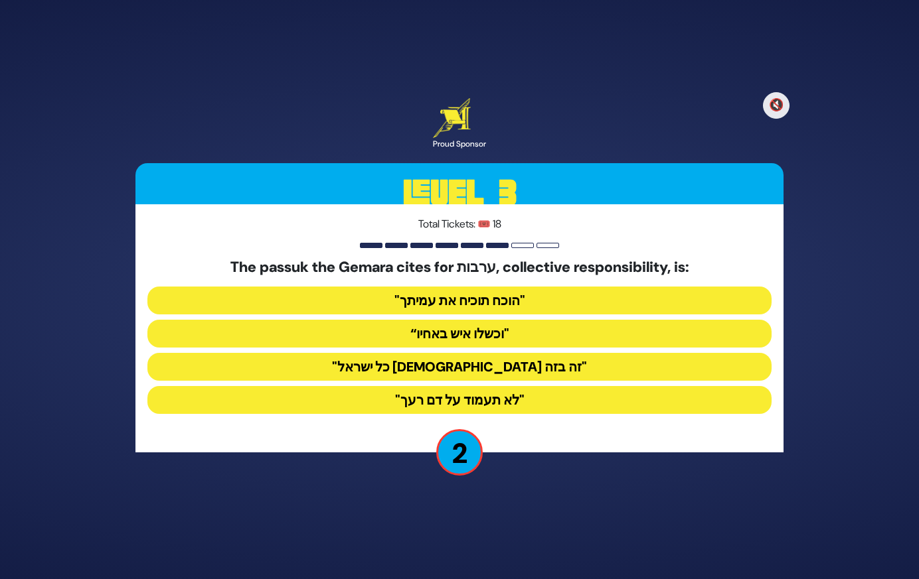
click at [496, 364] on button ""כל ישראל ערבים זה בזה"" at bounding box center [459, 367] width 624 height 28
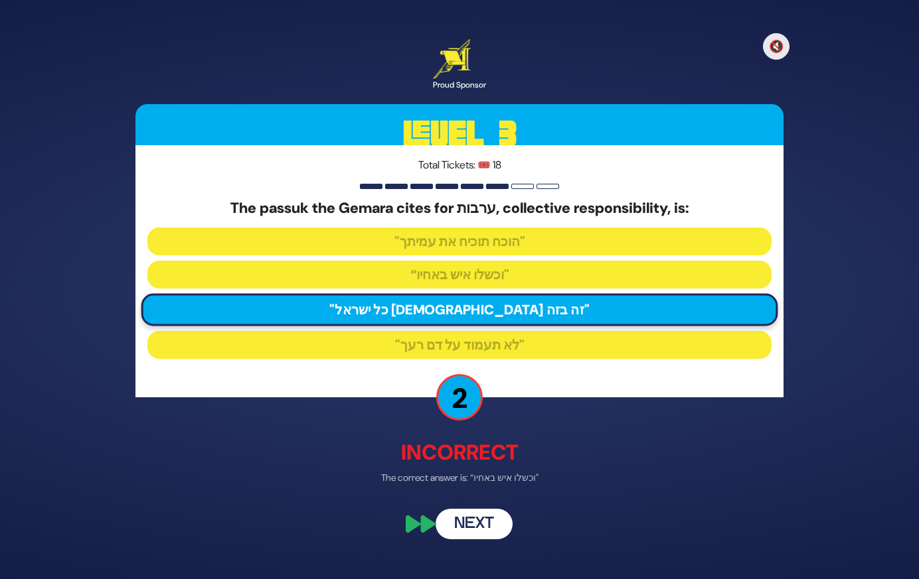
click at [481, 520] on button "Next" at bounding box center [473, 525] width 77 height 31
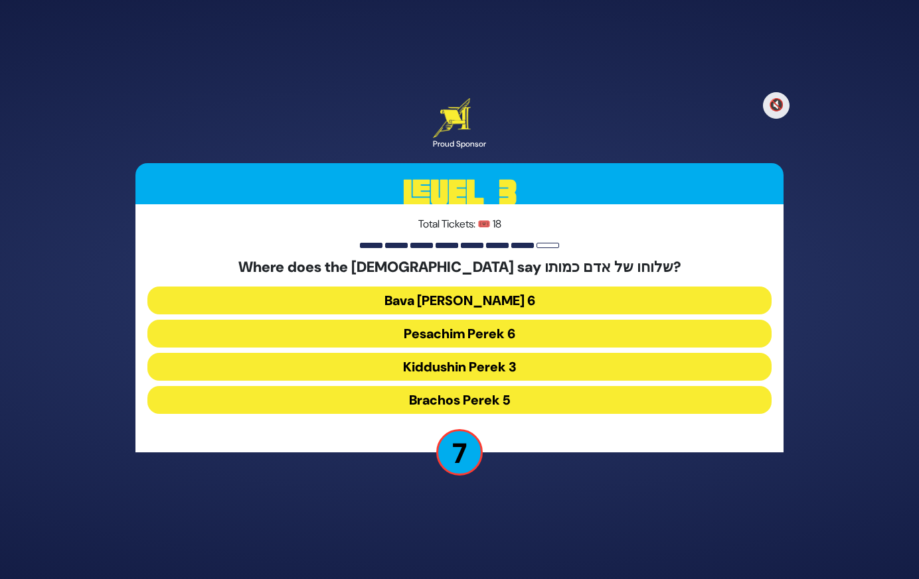
click at [435, 371] on button "Kiddushin Perek 3" at bounding box center [459, 367] width 624 height 28
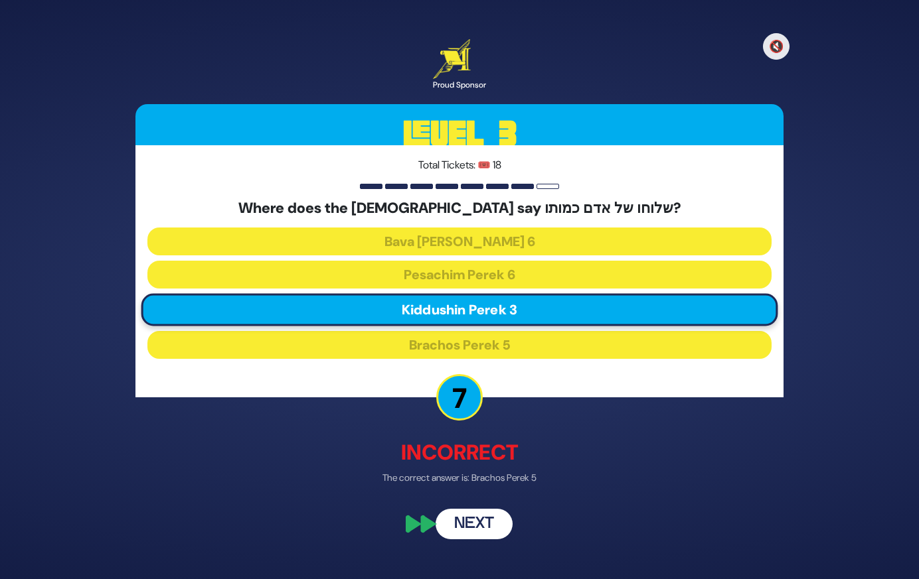
click at [457, 522] on button "Next" at bounding box center [473, 525] width 77 height 31
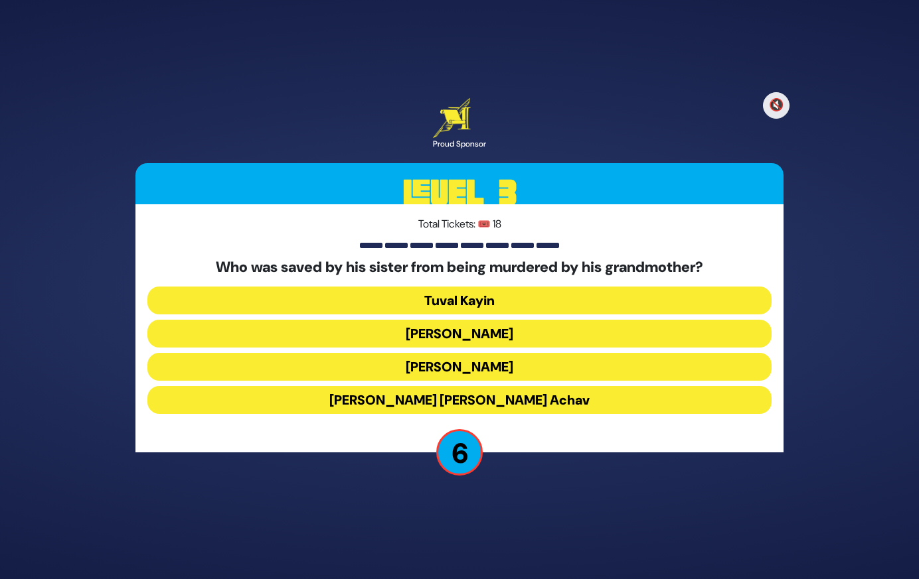
click at [498, 334] on button "King Yehoash" at bounding box center [459, 334] width 624 height 28
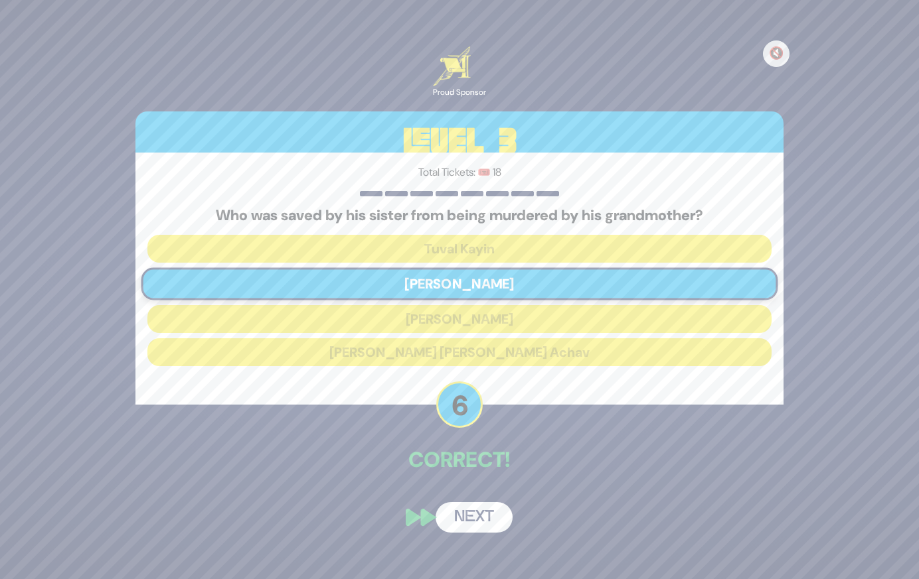
click at [478, 512] on button "Next" at bounding box center [473, 517] width 77 height 31
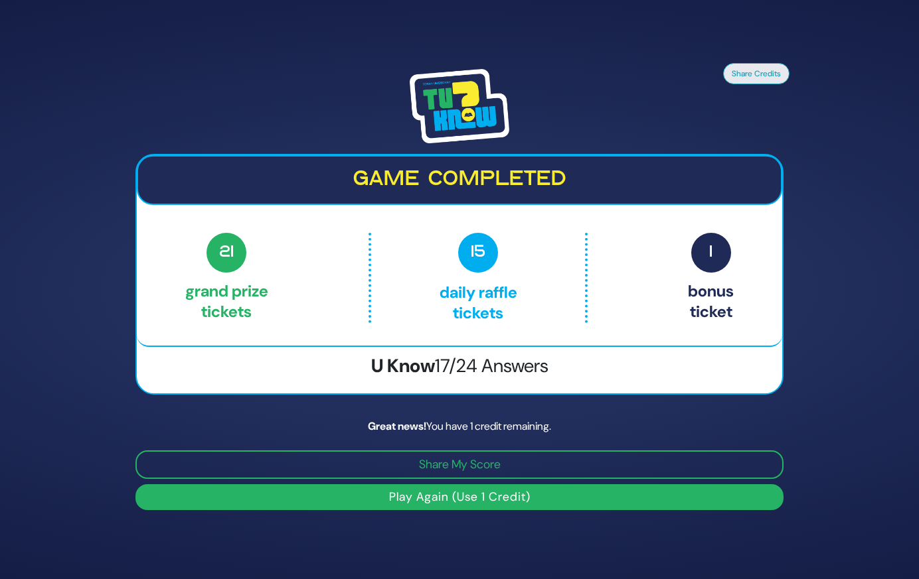
click at [467, 499] on button "Play Again (Use 1 Credit)" at bounding box center [459, 498] width 648 height 26
click at [440, 498] on button "Play Again (Use 1 Credit)" at bounding box center [459, 498] width 648 height 26
click at [455, 494] on button "Play Again (Use 1 Credit)" at bounding box center [459, 498] width 648 height 26
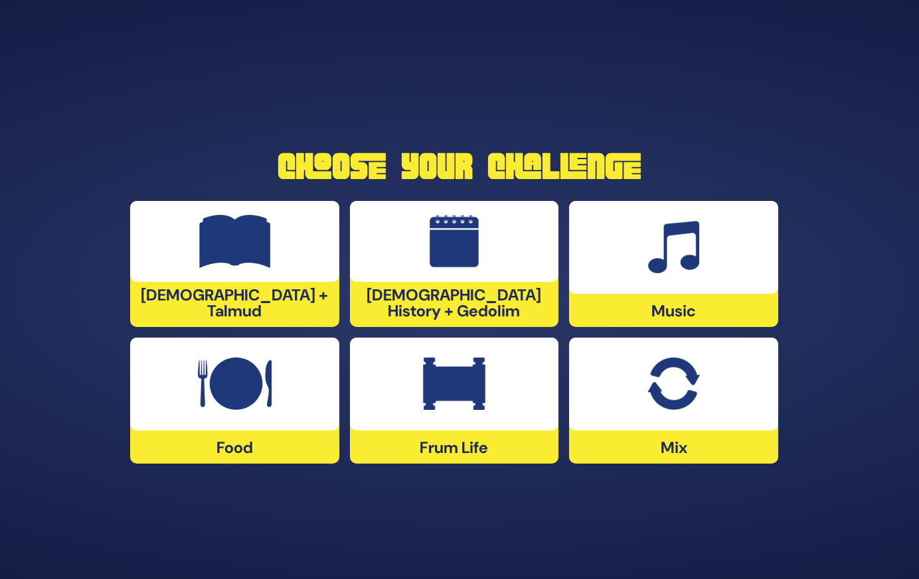
click at [261, 309] on div "Tanach + Talmud" at bounding box center [234, 264] width 209 height 126
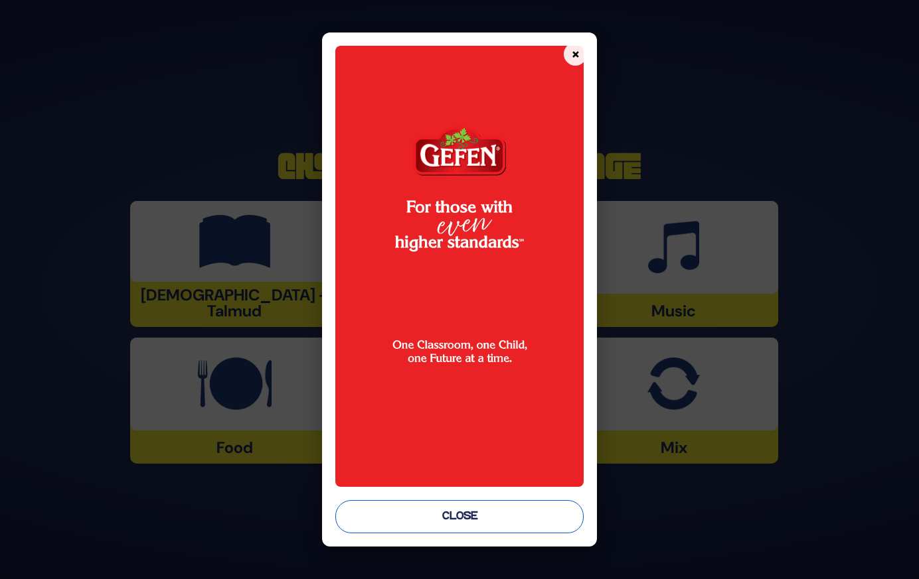
click at [414, 523] on button "Close" at bounding box center [459, 516] width 248 height 33
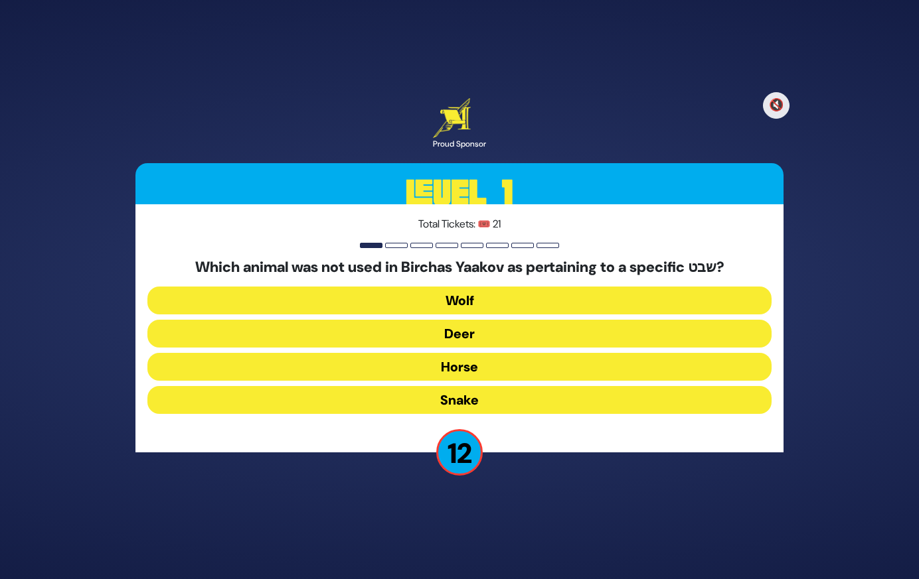
click at [463, 364] on button "Horse" at bounding box center [459, 367] width 624 height 28
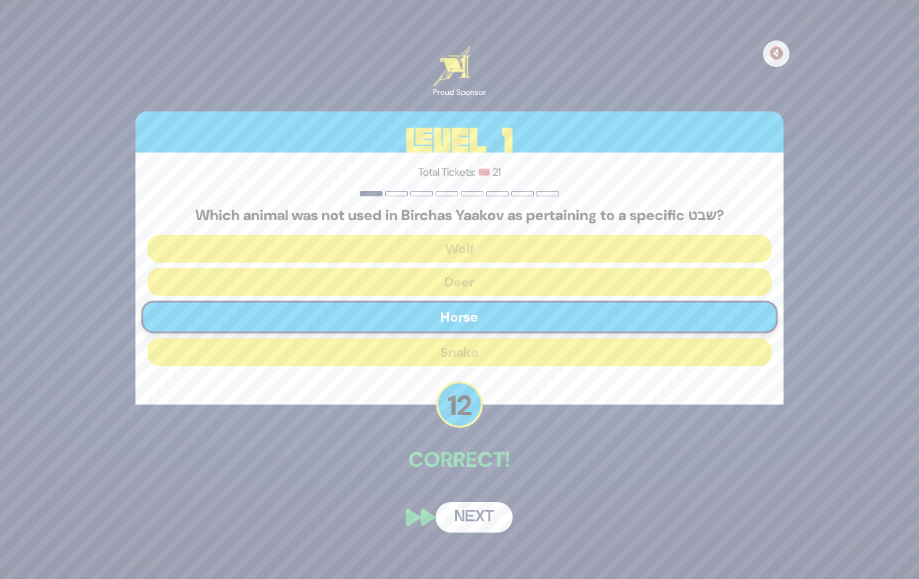
click at [483, 516] on button "Next" at bounding box center [473, 517] width 77 height 31
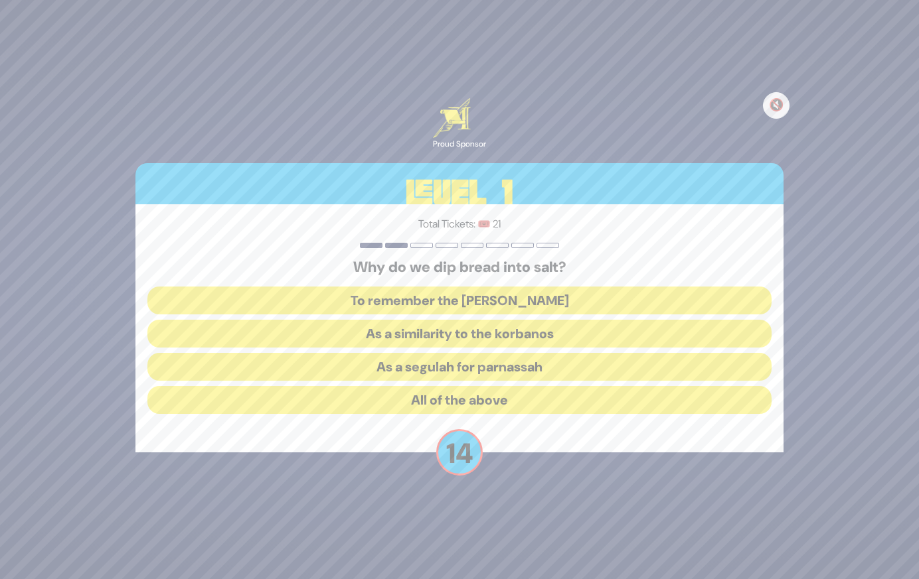
click at [536, 337] on button "As a similarity to the korbanos" at bounding box center [459, 334] width 624 height 28
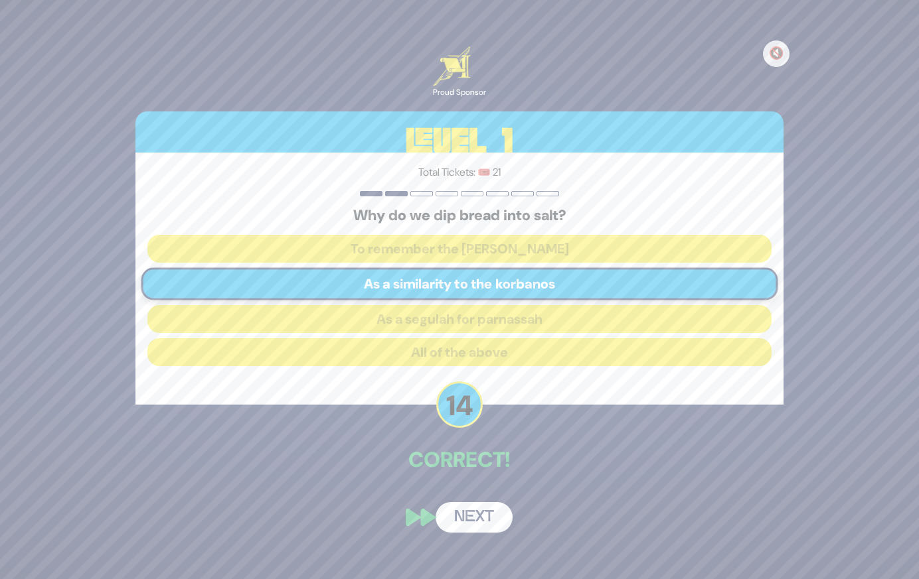
click at [486, 509] on button "Next" at bounding box center [473, 517] width 77 height 31
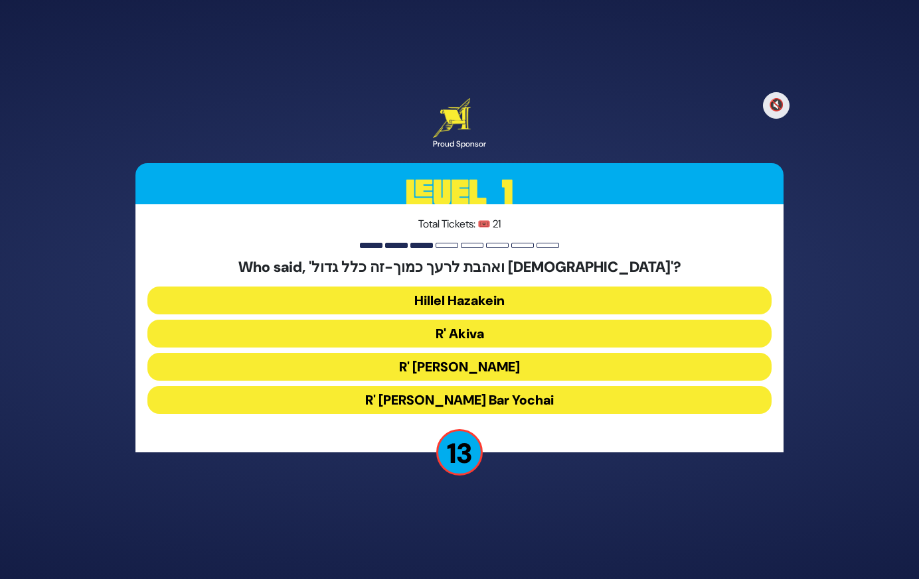
click at [519, 334] on button "R' Akiva" at bounding box center [459, 334] width 624 height 28
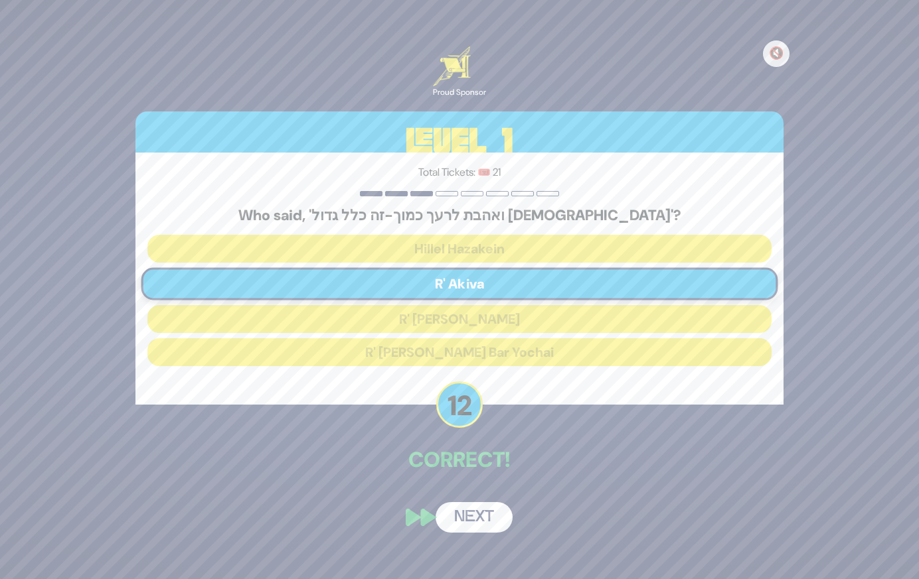
click at [482, 516] on button "Next" at bounding box center [473, 517] width 77 height 31
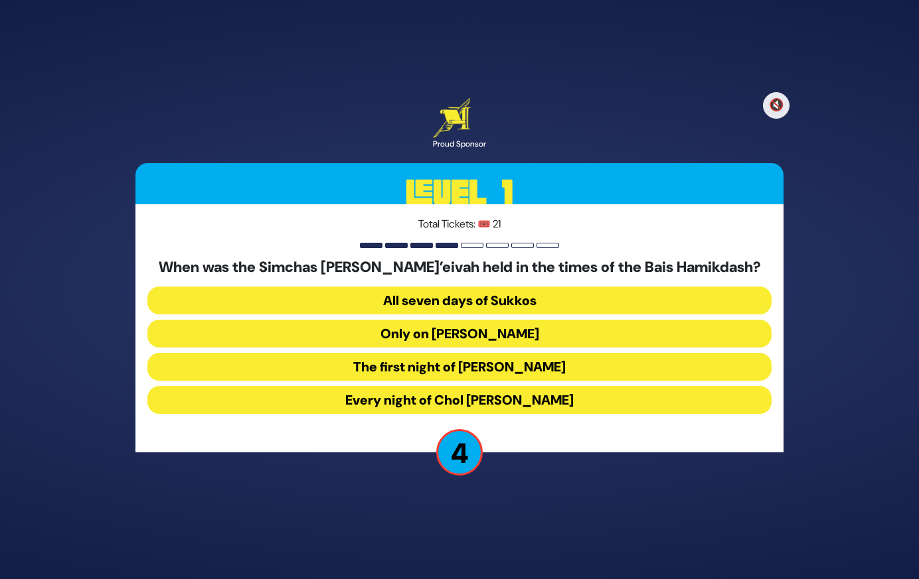
click at [531, 334] on button "Only on Hoshana Rabbah" at bounding box center [459, 334] width 624 height 28
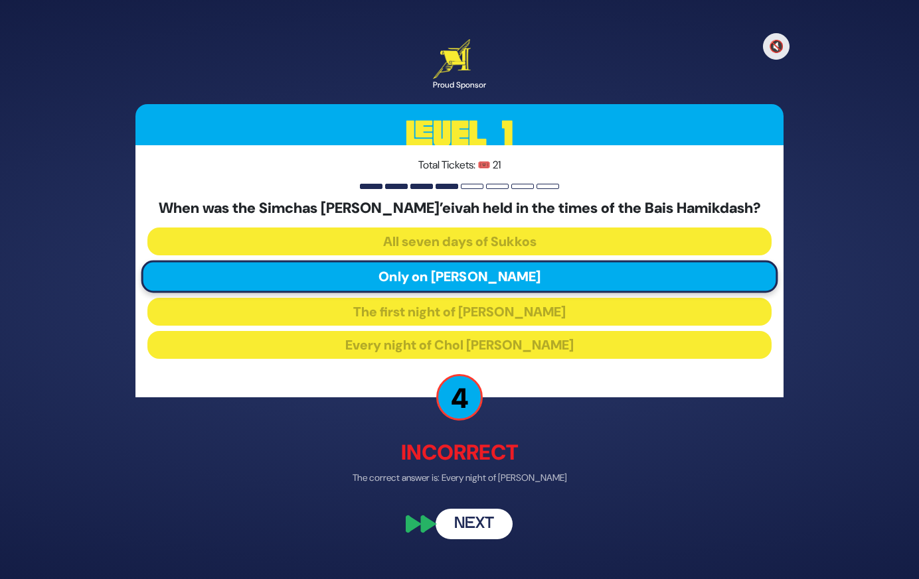
click at [486, 529] on button "Next" at bounding box center [473, 525] width 77 height 31
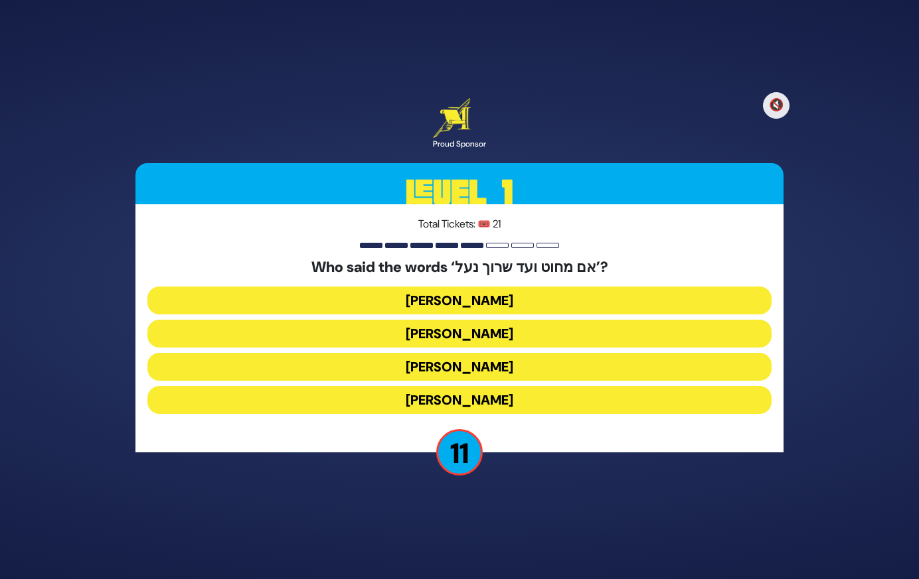
click at [492, 375] on button "Avraham Avinu" at bounding box center [459, 367] width 624 height 28
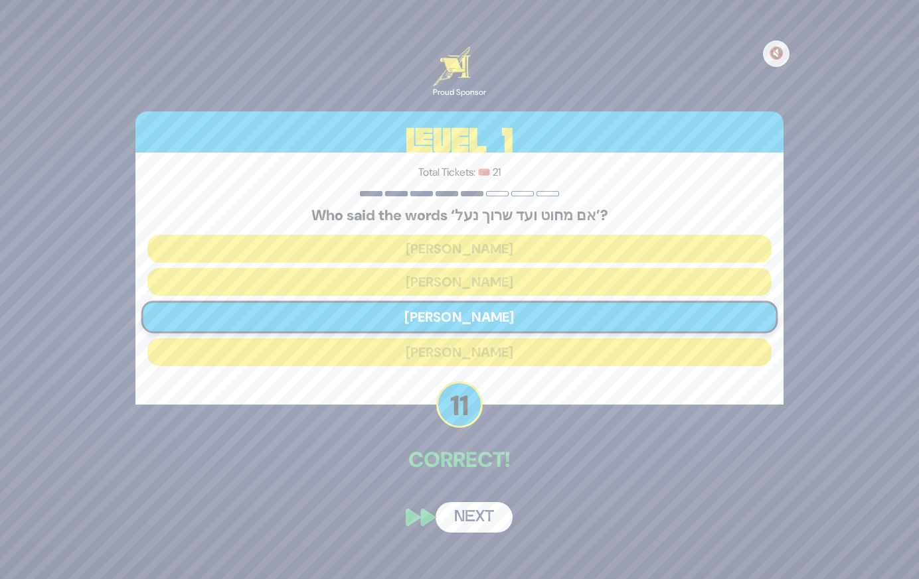
click at [490, 519] on button "Next" at bounding box center [473, 517] width 77 height 31
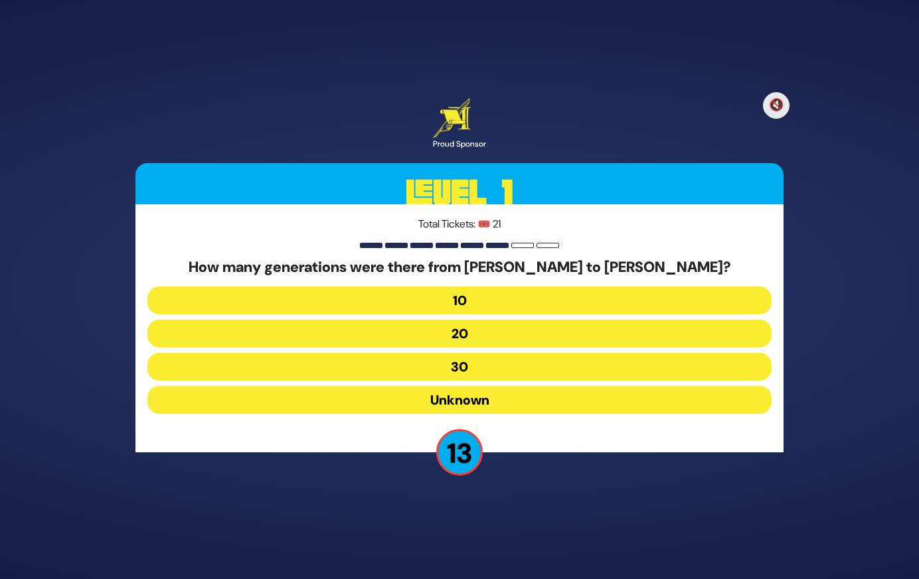
click at [487, 298] on button "10" at bounding box center [459, 301] width 624 height 28
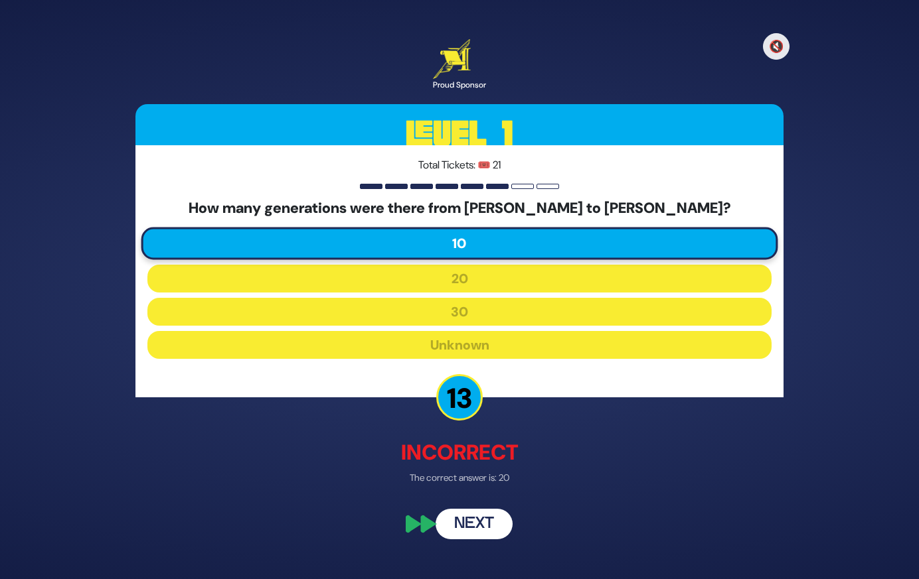
click at [484, 517] on button "Next" at bounding box center [473, 525] width 77 height 31
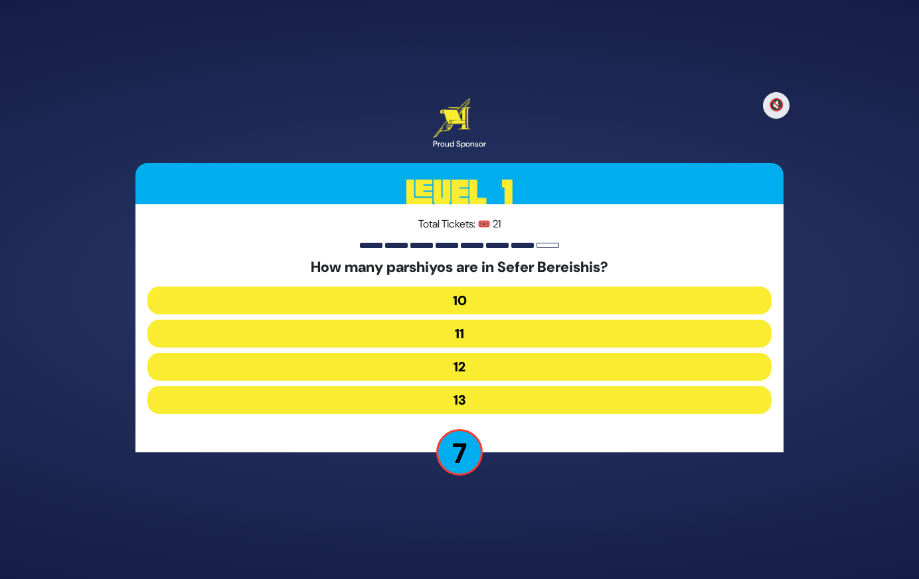
click at [479, 376] on button "12" at bounding box center [459, 367] width 624 height 28
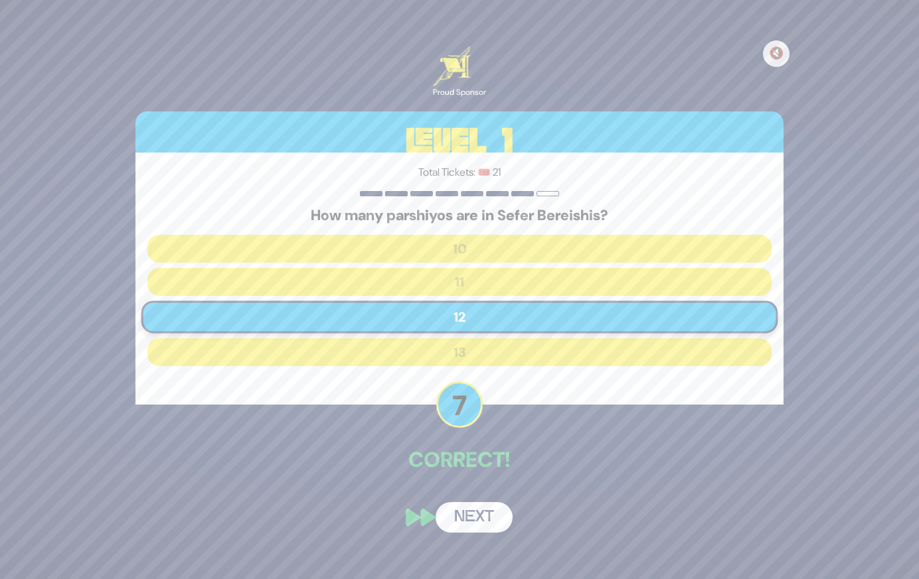
click at [476, 522] on button "Next" at bounding box center [473, 517] width 77 height 31
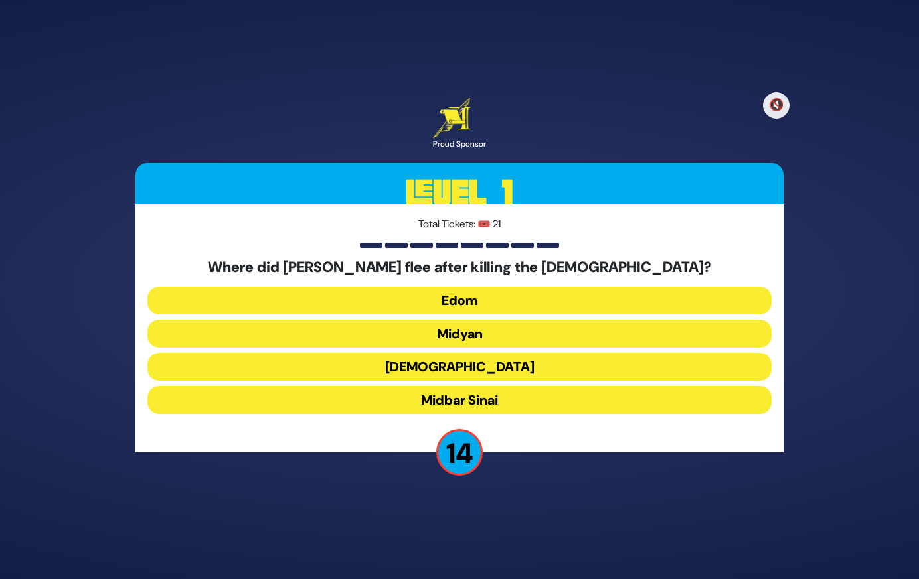
click at [508, 326] on button "Midyan" at bounding box center [459, 334] width 624 height 28
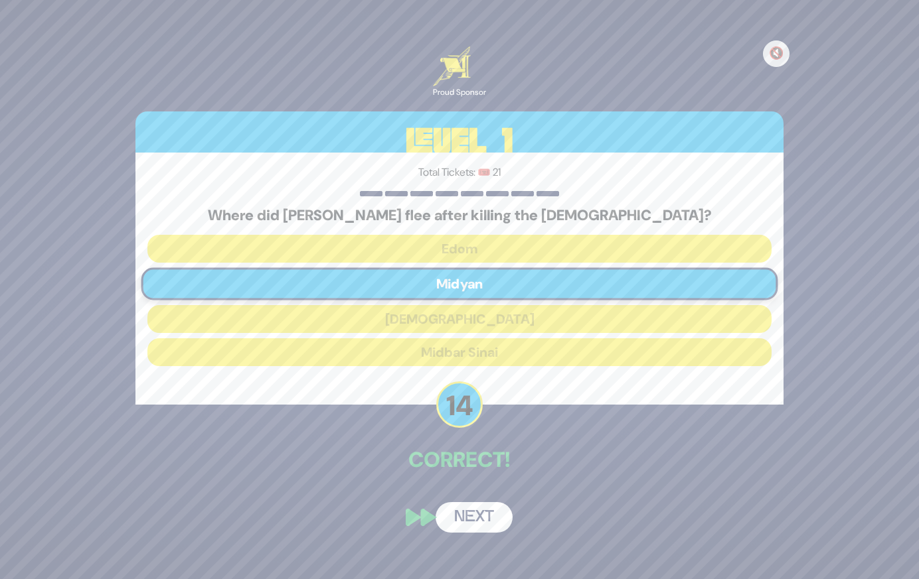
click at [474, 484] on div "🔇 Proud Sponsor Level 1 Total Tickets: 🎟️ 21 Where did Moshe flee after killing…" at bounding box center [459, 290] width 680 height 518
click at [467, 518] on button "Next" at bounding box center [473, 517] width 77 height 31
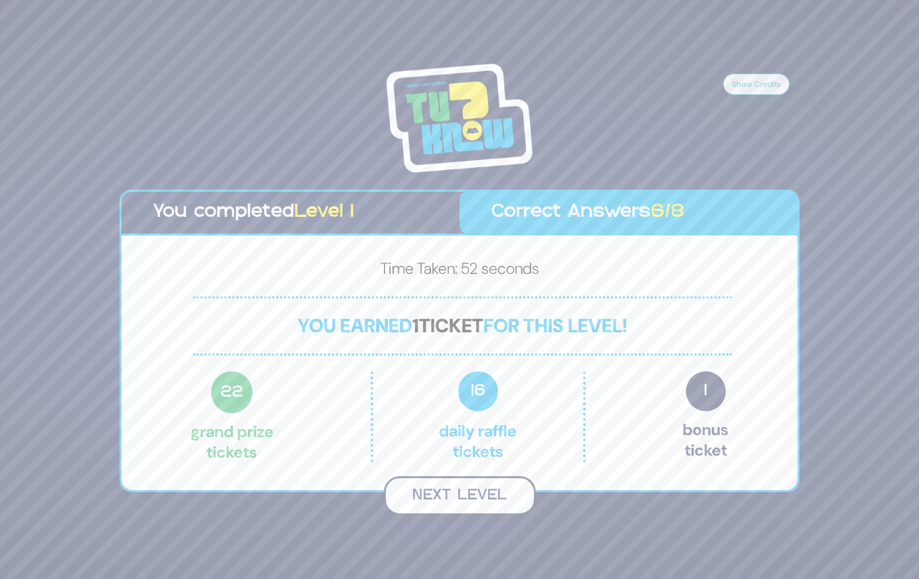
click at [471, 488] on button "Next Level" at bounding box center [460, 496] width 152 height 39
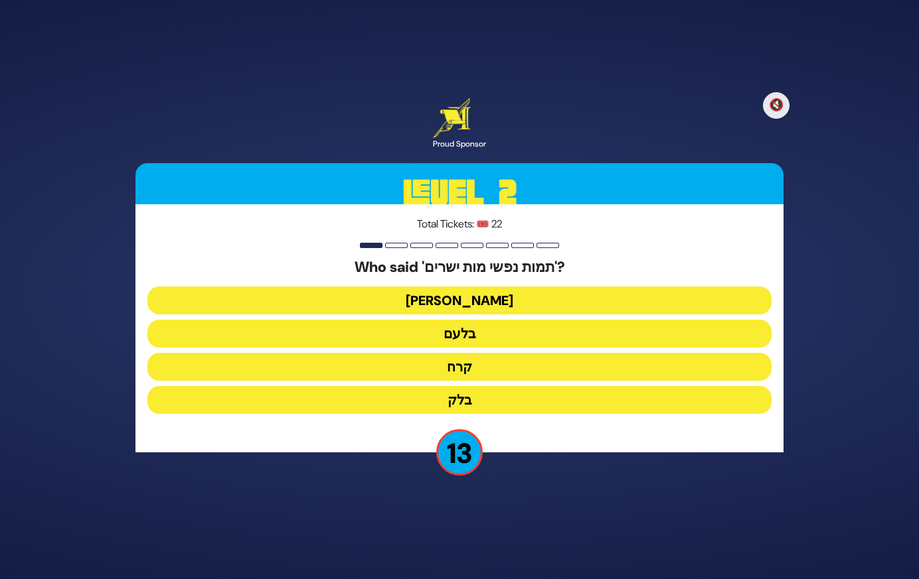
click at [479, 331] on button "בלעם" at bounding box center [459, 334] width 624 height 28
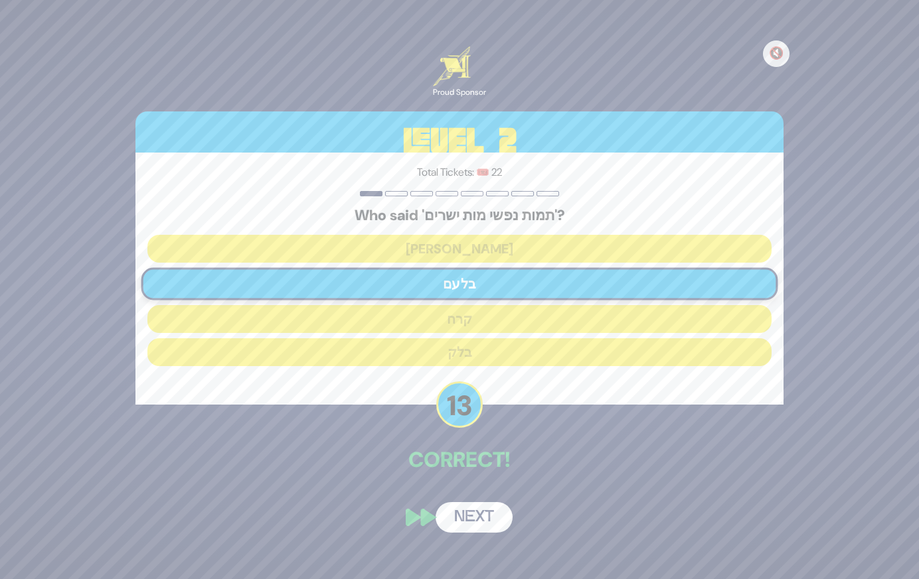
click at [469, 522] on button "Next" at bounding box center [473, 517] width 77 height 31
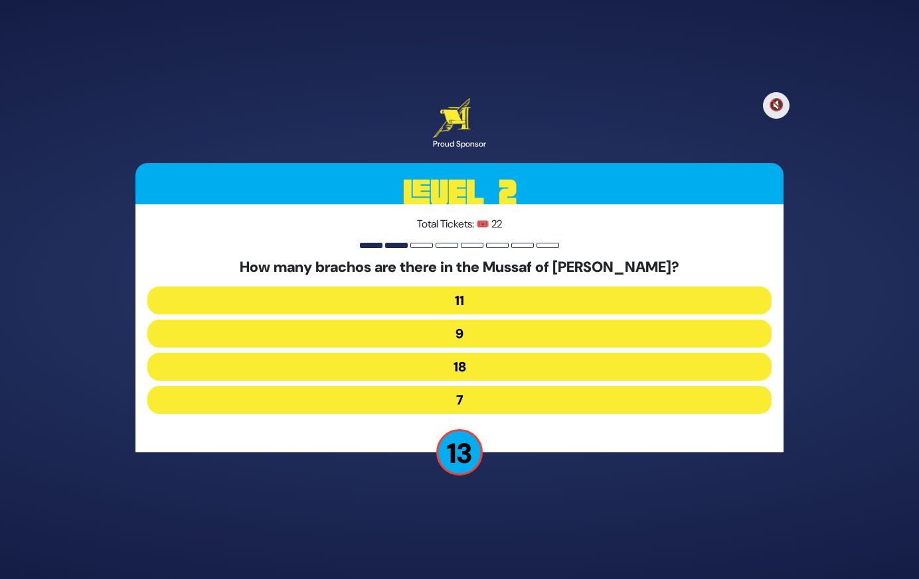
click at [480, 331] on button "9" at bounding box center [459, 334] width 624 height 28
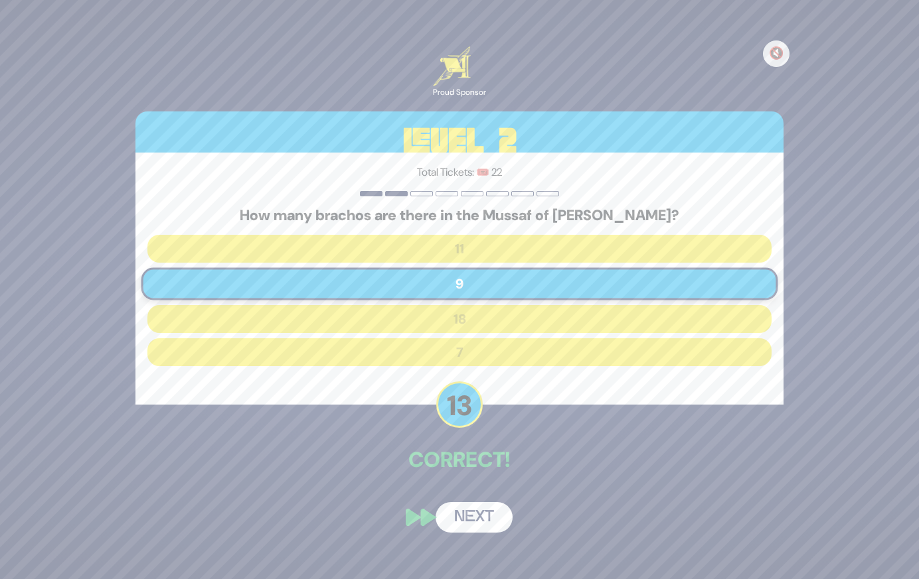
click at [466, 518] on button "Next" at bounding box center [473, 517] width 77 height 31
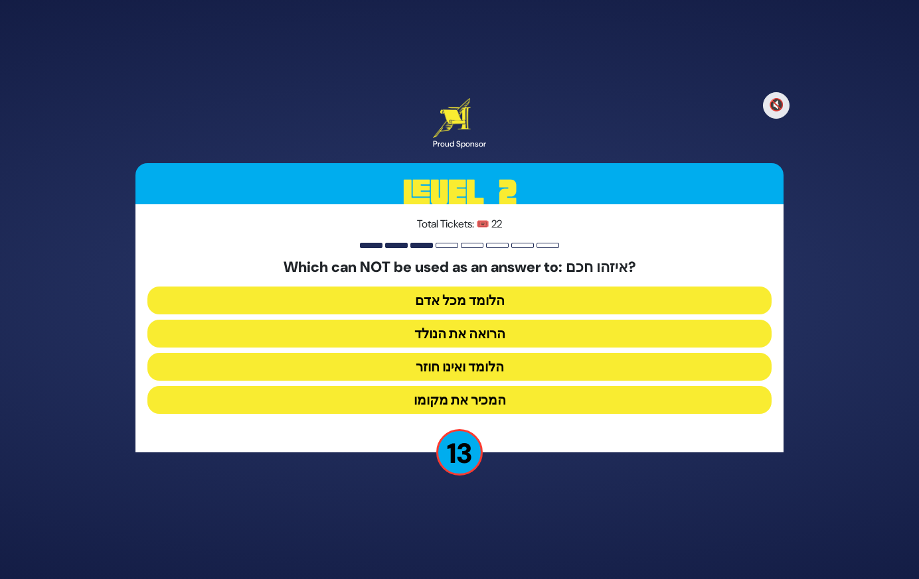
click at [498, 370] on button "הלומד ואינו חוזר" at bounding box center [459, 367] width 624 height 28
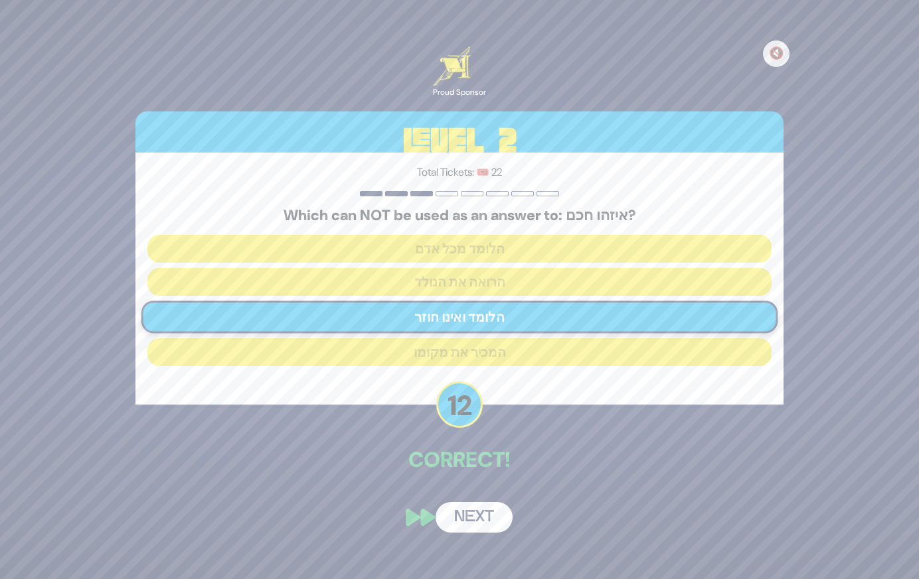
click at [489, 512] on button "Next" at bounding box center [473, 517] width 77 height 31
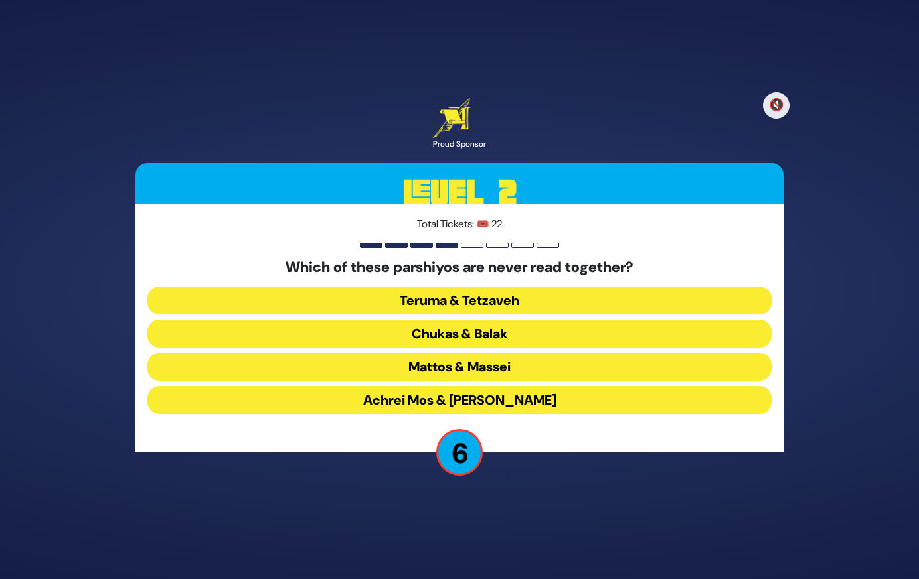
click at [494, 337] on button "Chukas & Balak" at bounding box center [459, 334] width 624 height 28
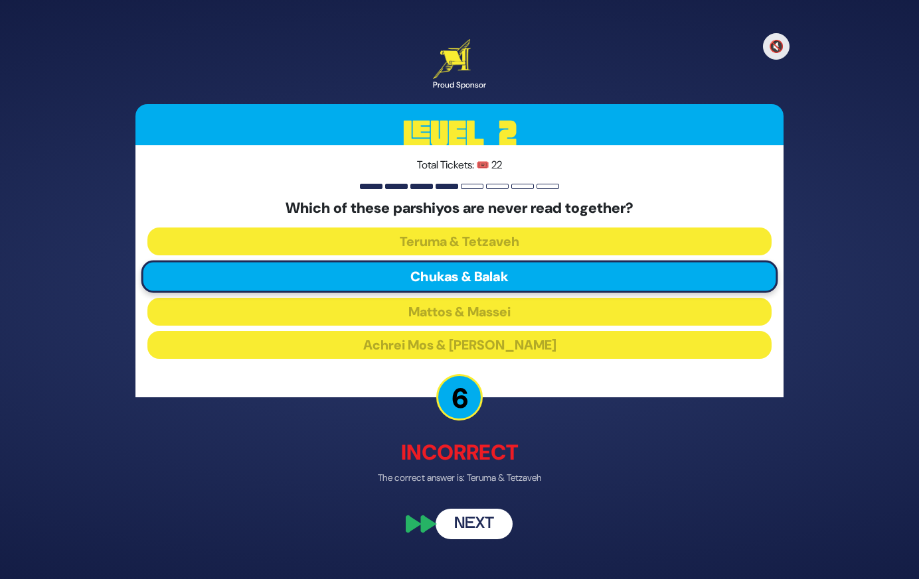
click at [478, 529] on button "Next" at bounding box center [473, 525] width 77 height 31
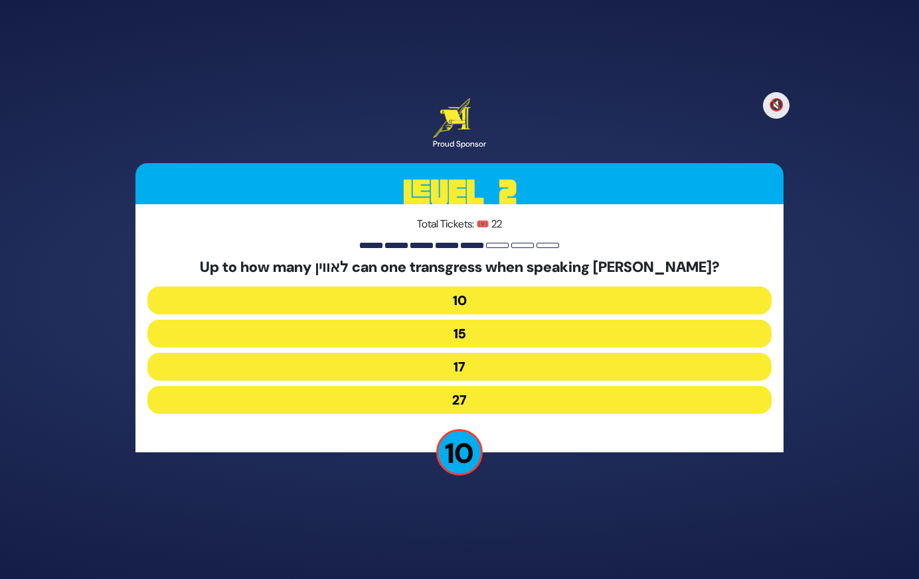
click at [425, 402] on button "27" at bounding box center [459, 400] width 624 height 28
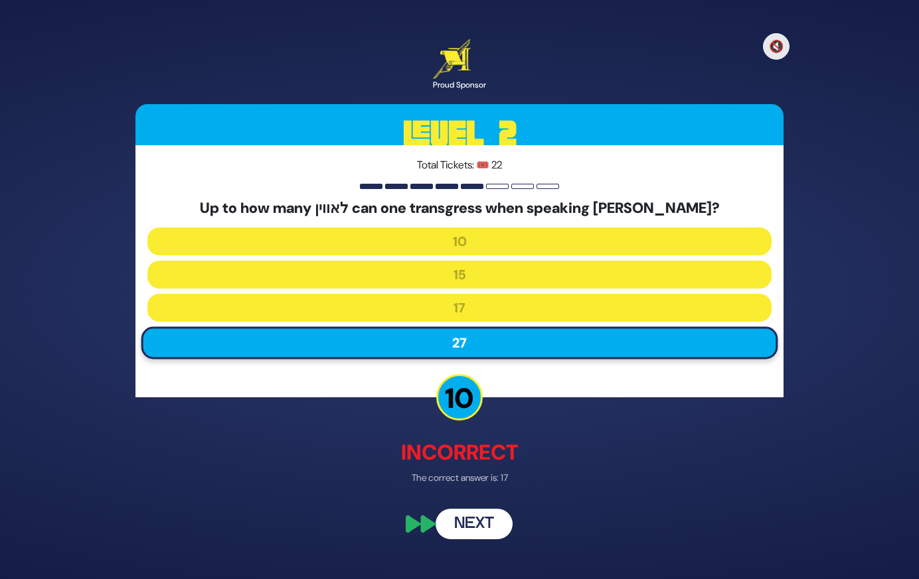
click at [472, 524] on button "Next" at bounding box center [473, 525] width 77 height 31
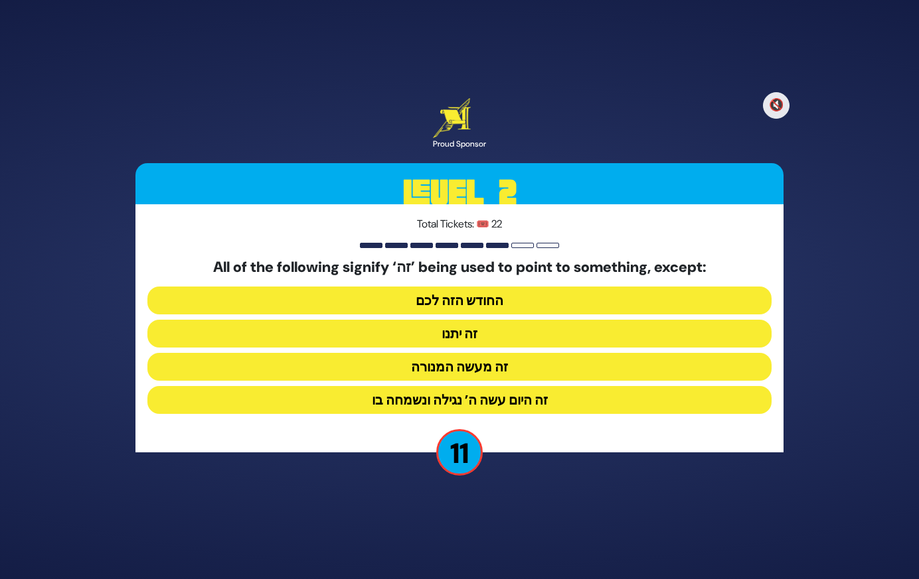
click at [513, 404] on button "זה היום עשה ה’ נגילה ונשמחה בו" at bounding box center [459, 400] width 624 height 28
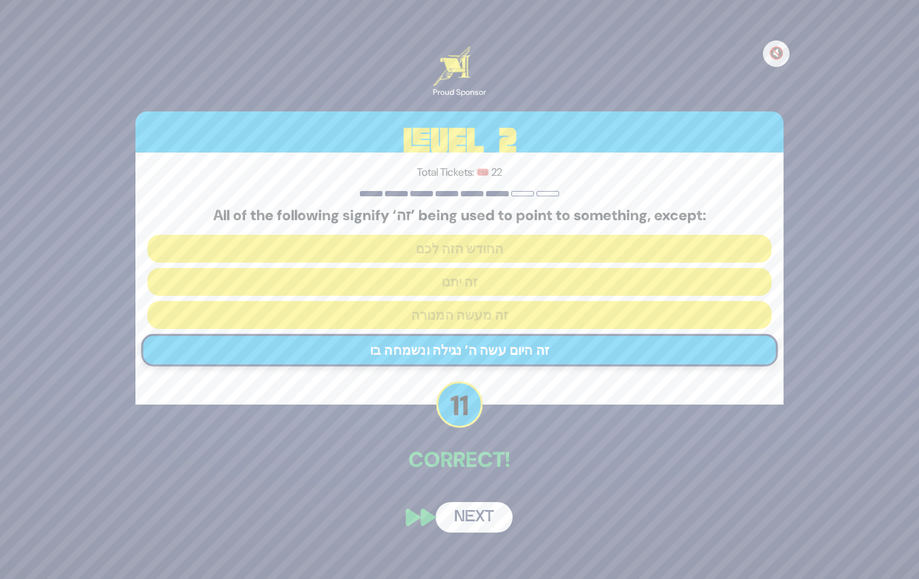
click at [474, 520] on button "Next" at bounding box center [473, 517] width 77 height 31
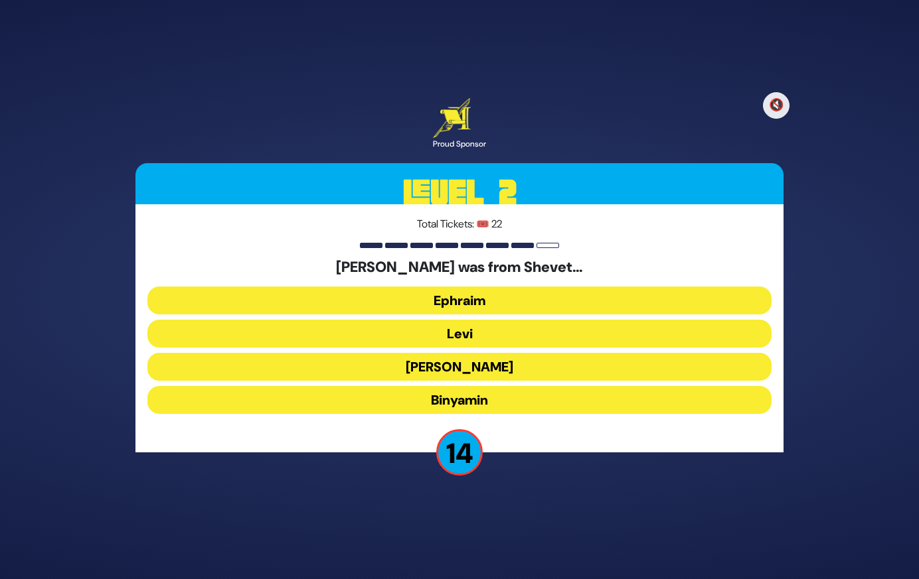
click at [494, 346] on button "Levi" at bounding box center [459, 334] width 624 height 28
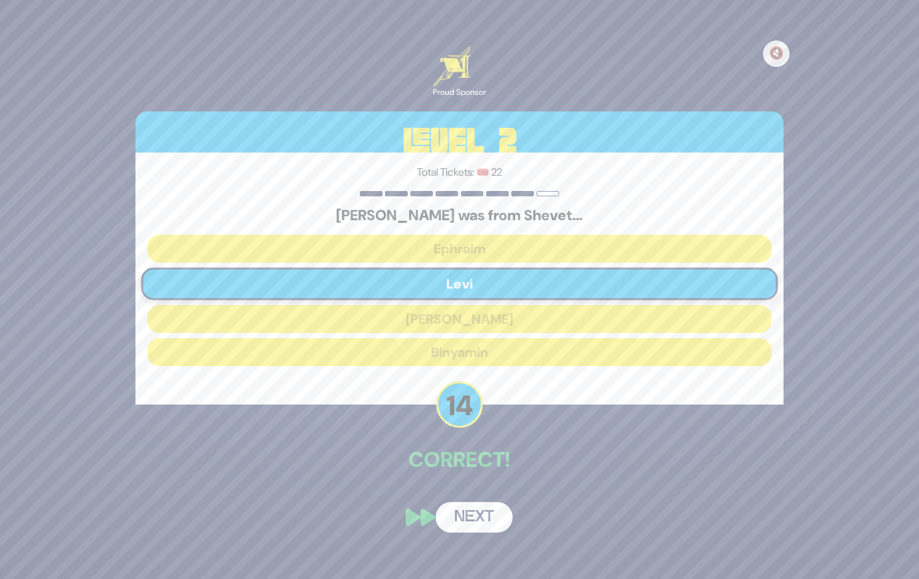
click at [479, 526] on button "Next" at bounding box center [473, 517] width 77 height 31
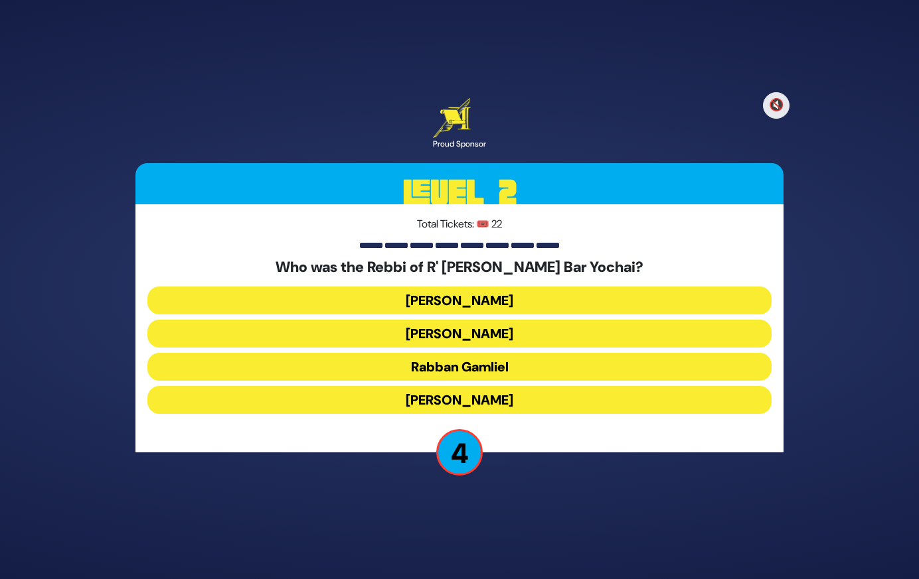
click at [485, 405] on button "Rabbi Akiva" at bounding box center [459, 400] width 624 height 28
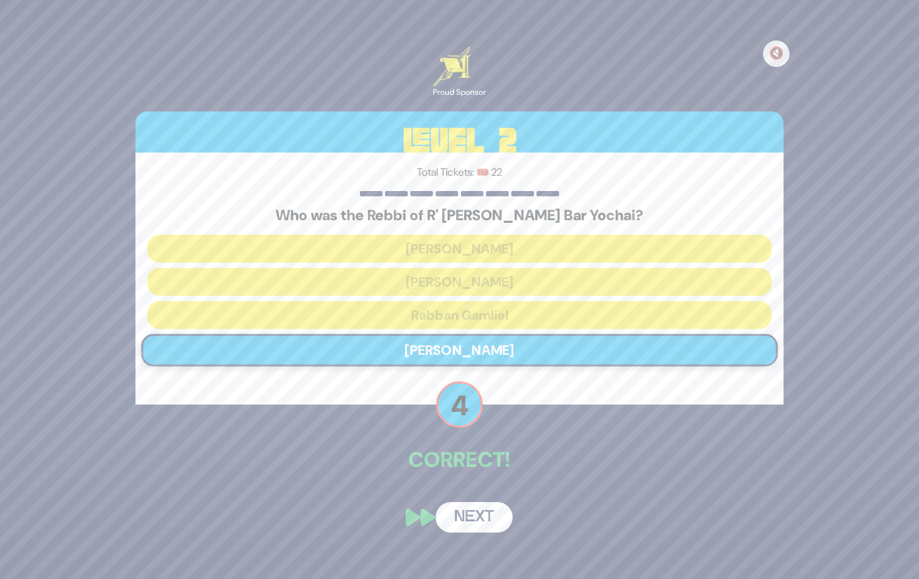
click at [500, 518] on button "Next" at bounding box center [473, 517] width 77 height 31
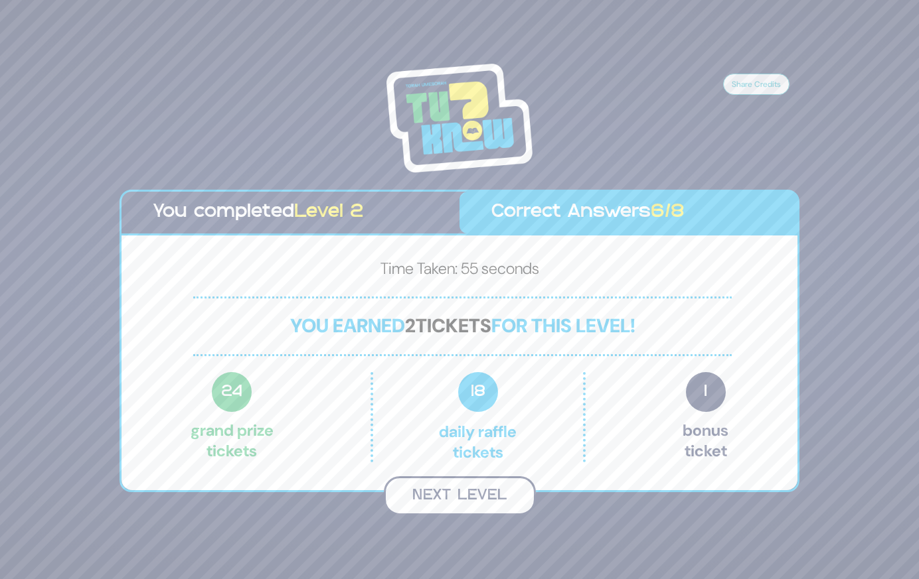
click at [494, 492] on button "Next Level" at bounding box center [460, 496] width 152 height 39
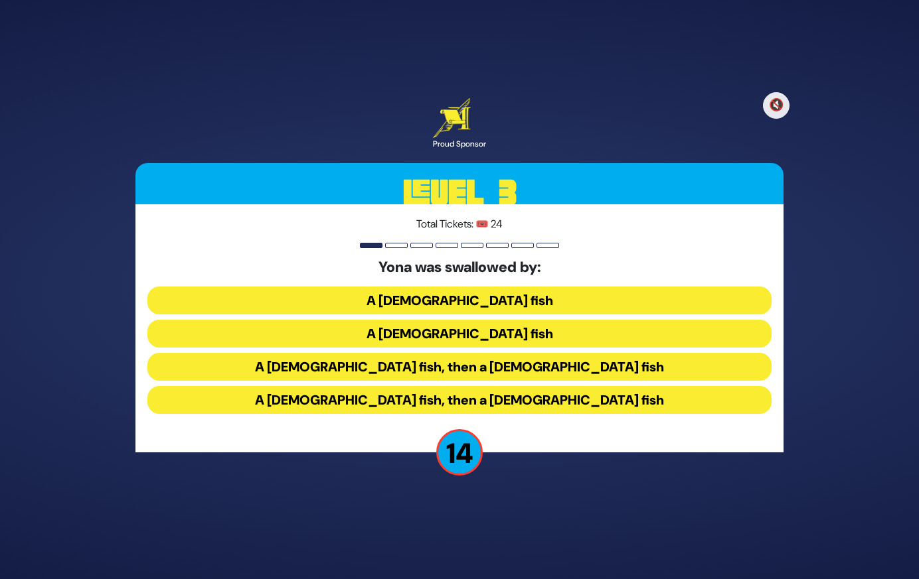
click at [516, 356] on button "A male fish, then a female fish" at bounding box center [459, 367] width 624 height 28
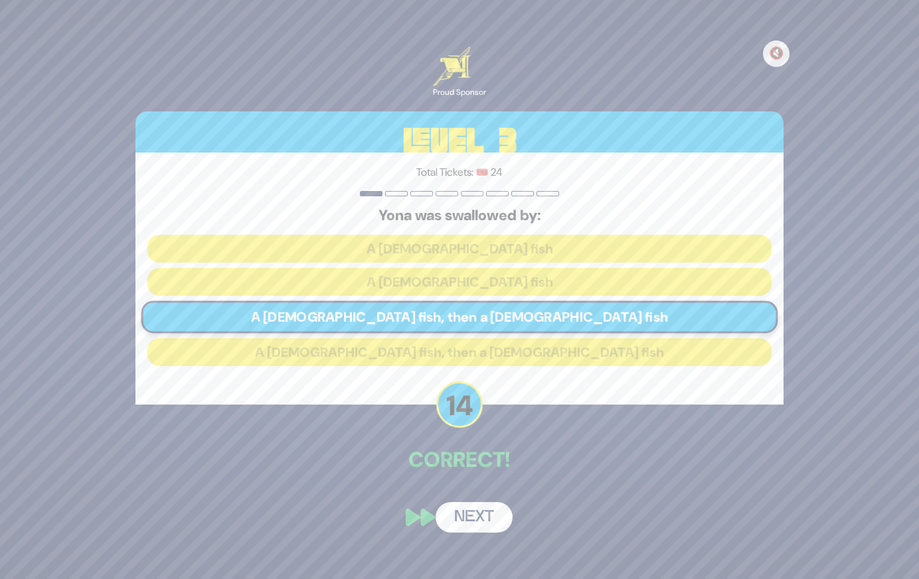
click at [472, 506] on button "Next" at bounding box center [473, 517] width 77 height 31
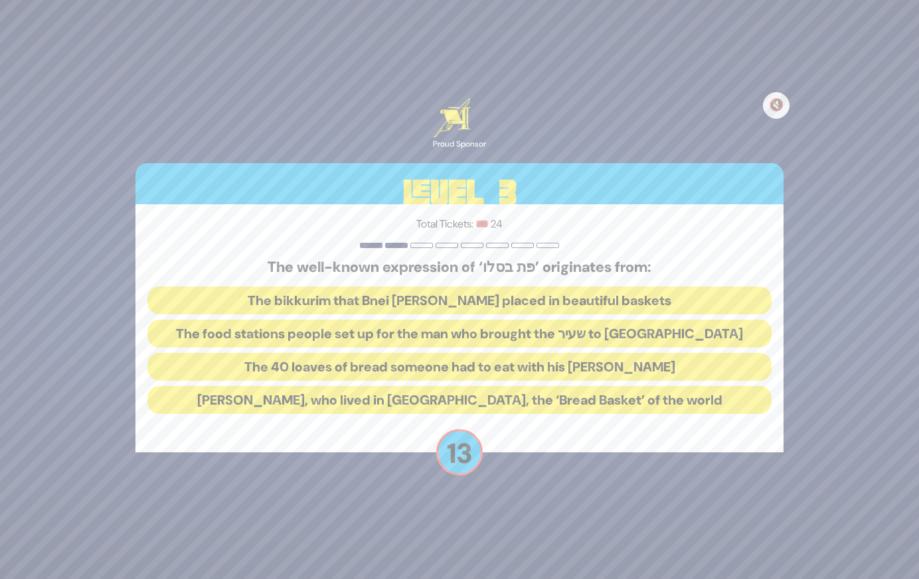
click at [532, 337] on button "The food stations people set up for the man who brought the שעיר to עזאזל" at bounding box center [459, 334] width 624 height 28
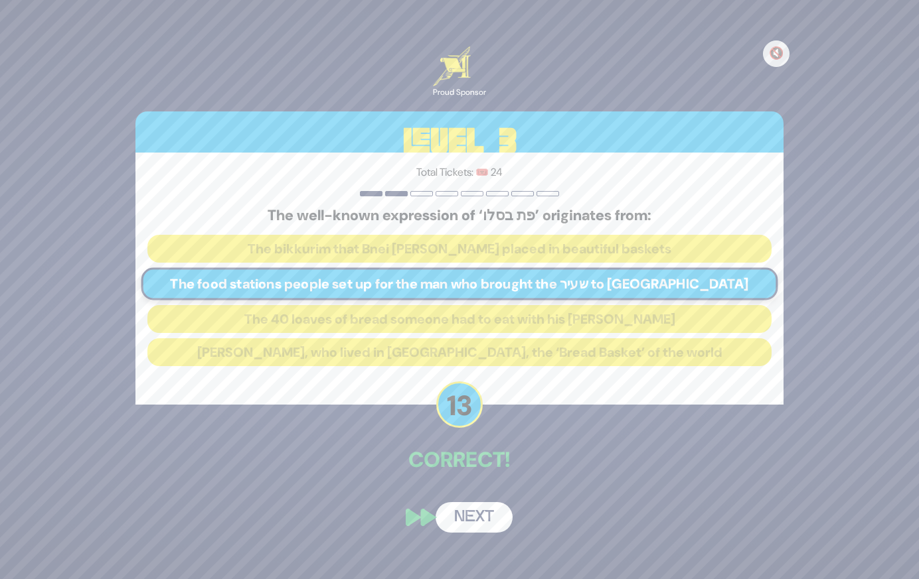
click at [467, 515] on button "Next" at bounding box center [473, 517] width 77 height 31
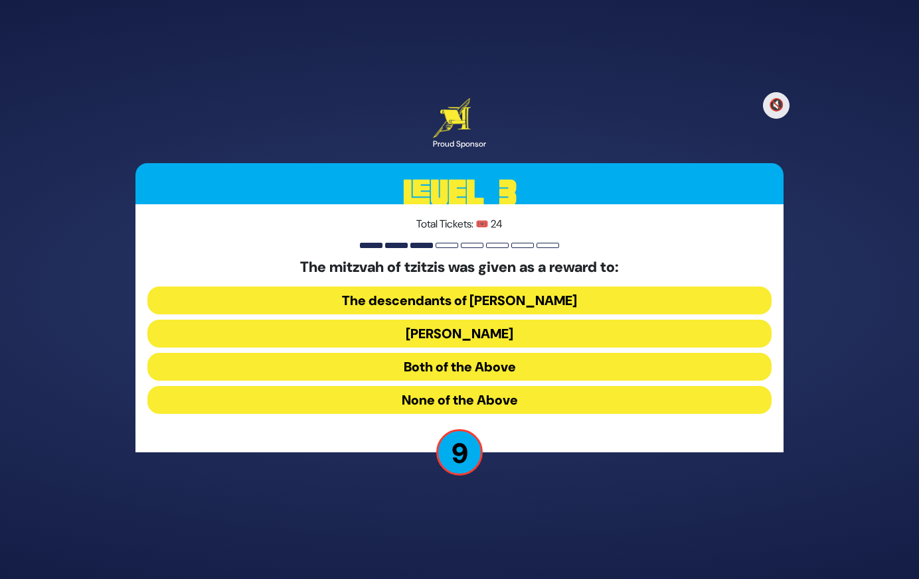
click at [522, 333] on button "Avraham Avinu" at bounding box center [459, 334] width 624 height 28
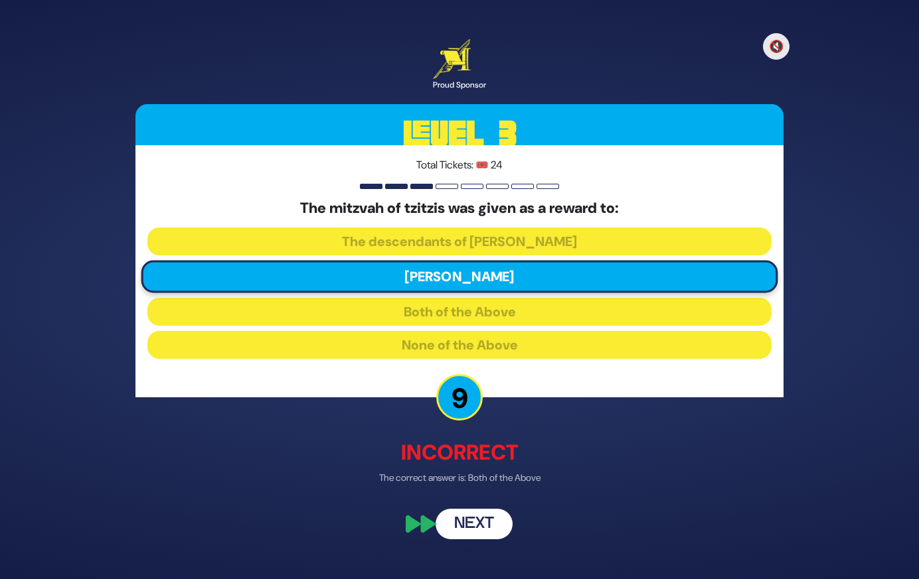
click at [475, 533] on button "Next" at bounding box center [473, 525] width 77 height 31
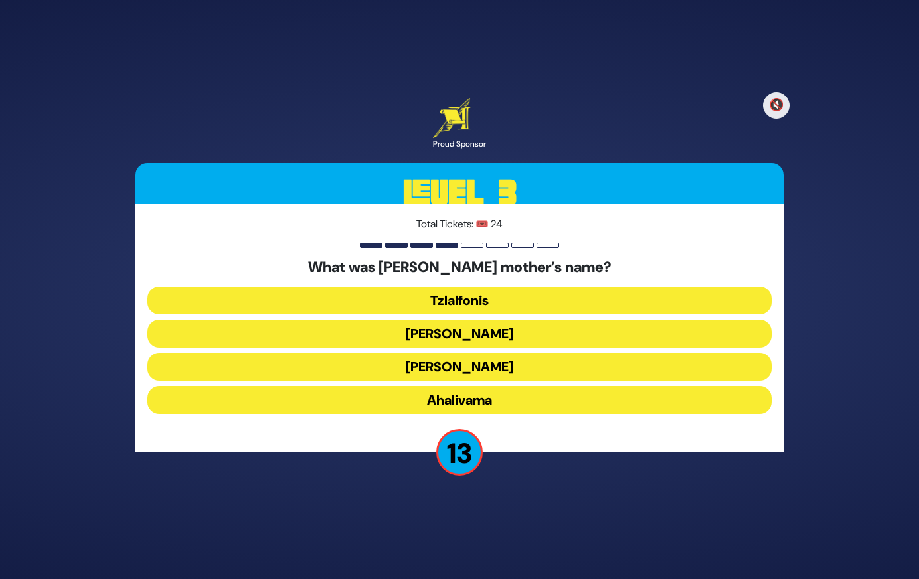
click at [484, 369] on button "Amaslai Bas Orvasa" at bounding box center [459, 367] width 624 height 28
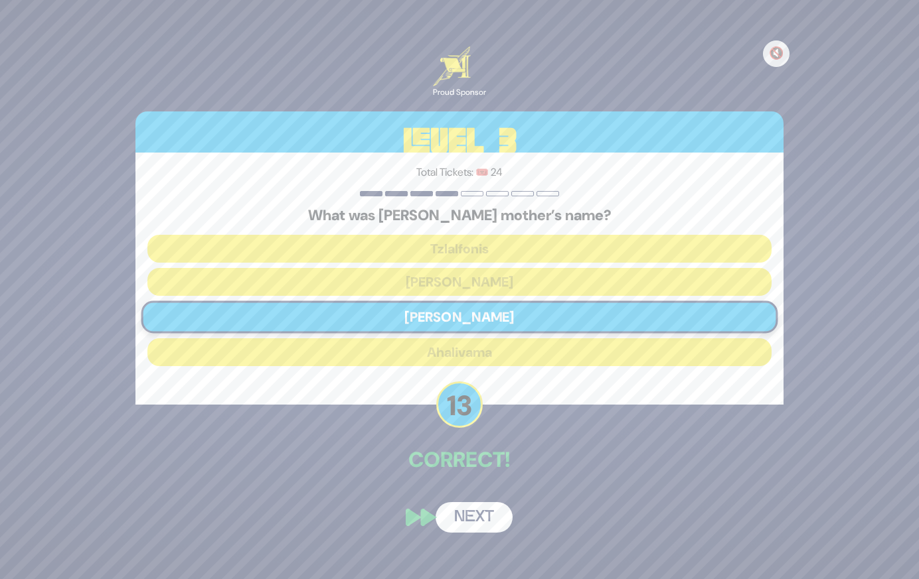
click at [469, 512] on button "Next" at bounding box center [473, 517] width 77 height 31
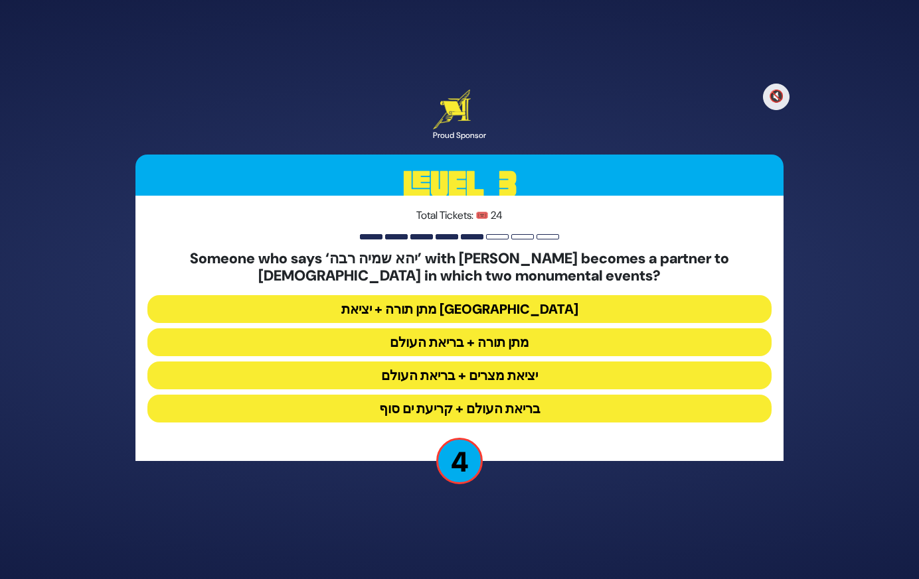
click at [529, 342] on button "מתן תורה + בריאת העולם" at bounding box center [459, 343] width 624 height 28
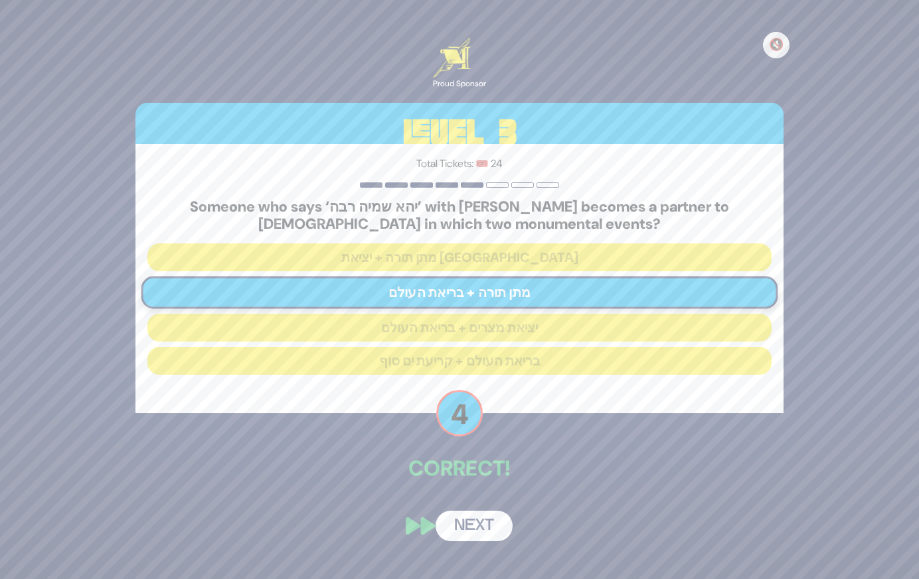
click at [481, 524] on button "Next" at bounding box center [473, 526] width 77 height 31
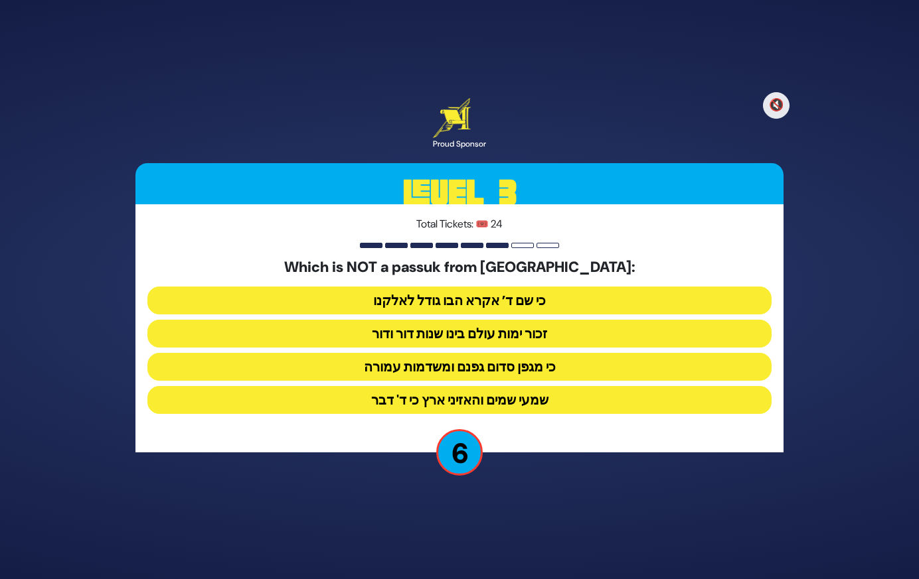
click at [550, 364] on button "כי מגפן סדום גפנם ומשדמות עמורה" at bounding box center [459, 367] width 624 height 28
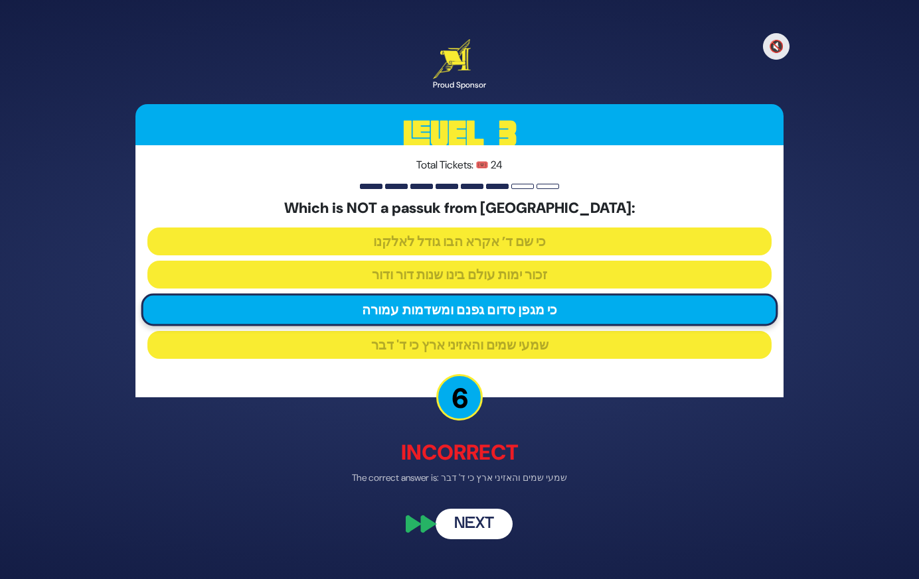
click at [483, 526] on button "Next" at bounding box center [473, 525] width 77 height 31
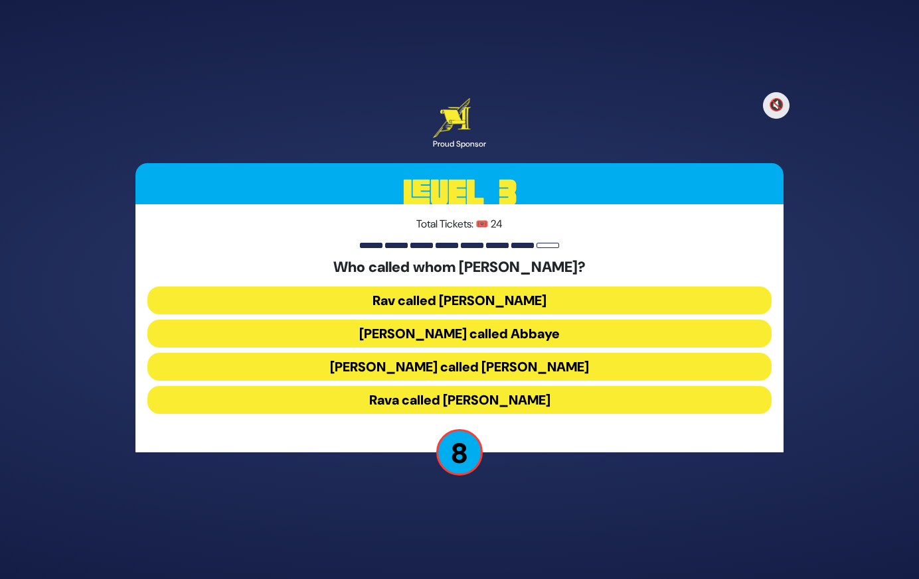
click at [508, 304] on button "Rav called Shmuel" at bounding box center [459, 301] width 624 height 28
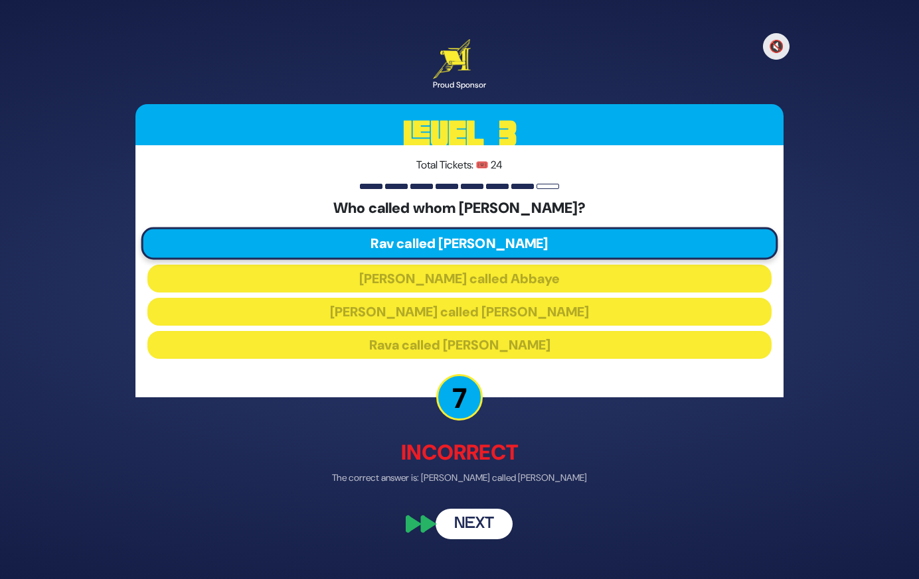
click at [487, 518] on button "Next" at bounding box center [473, 525] width 77 height 31
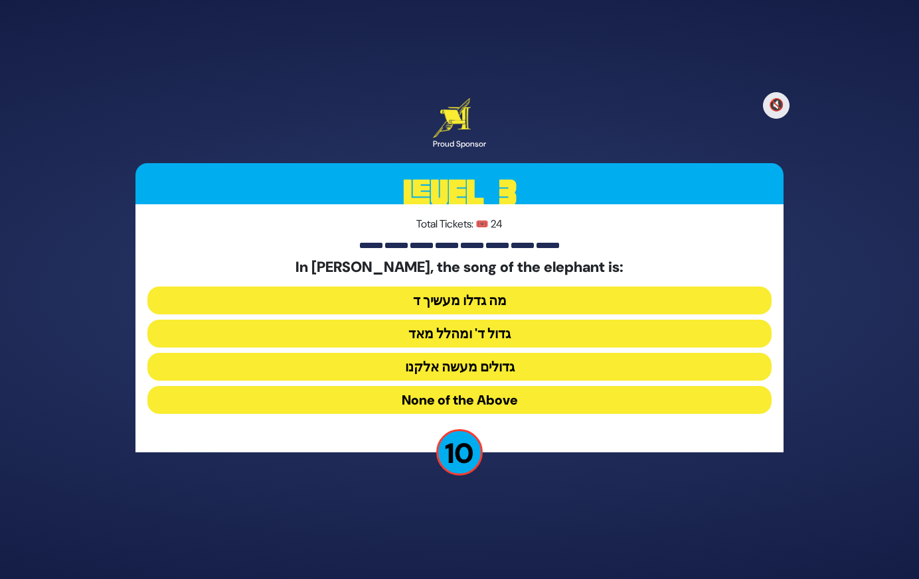
click at [499, 402] on button "None of the Above" at bounding box center [459, 400] width 624 height 28
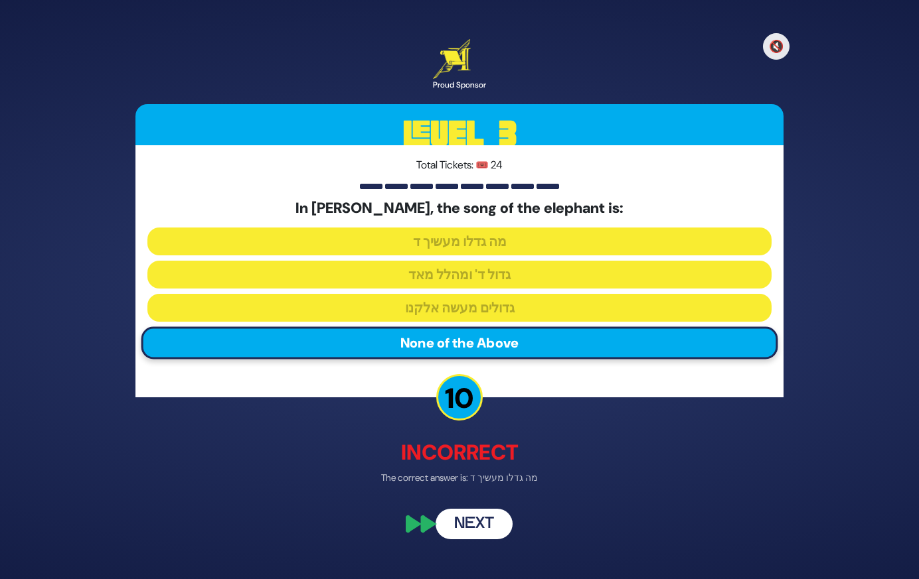
click at [479, 524] on button "Next" at bounding box center [473, 525] width 77 height 31
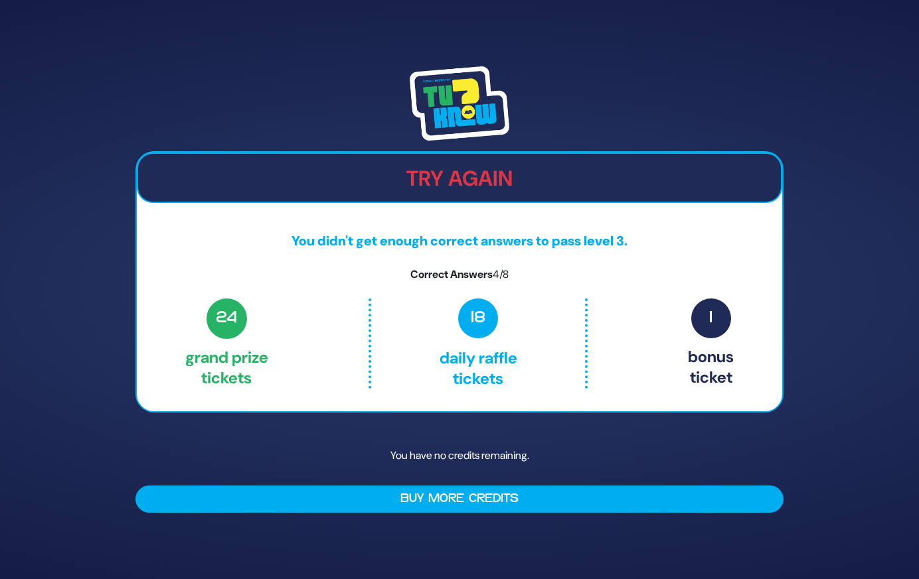
click at [439, 96] on img at bounding box center [460, 103] width 100 height 74
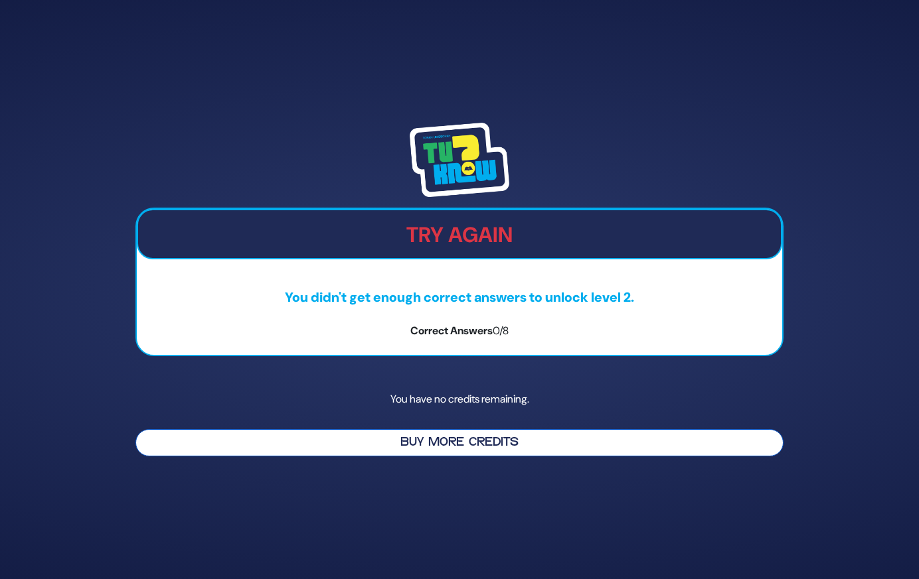
click at [447, 447] on button "Buy More Credits" at bounding box center [459, 442] width 648 height 27
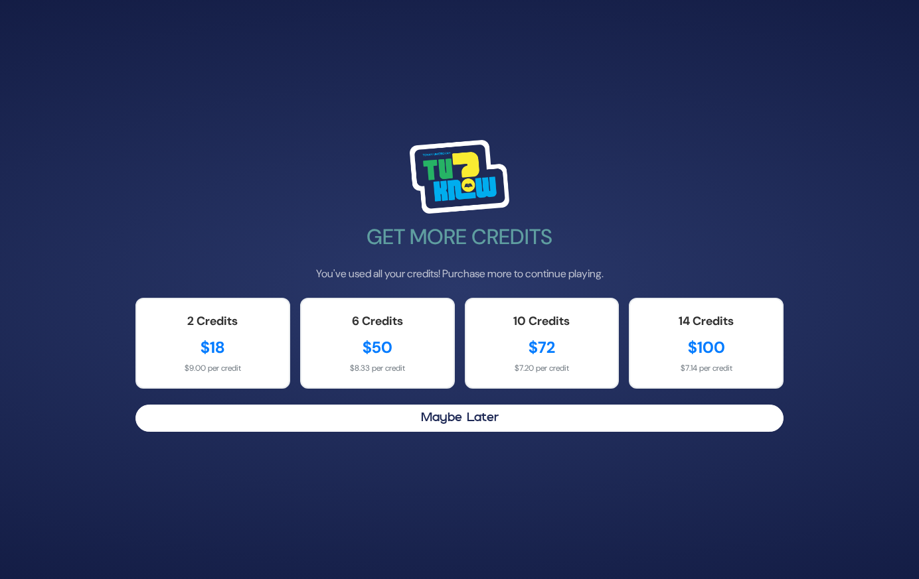
click at [431, 187] on img at bounding box center [460, 177] width 100 height 74
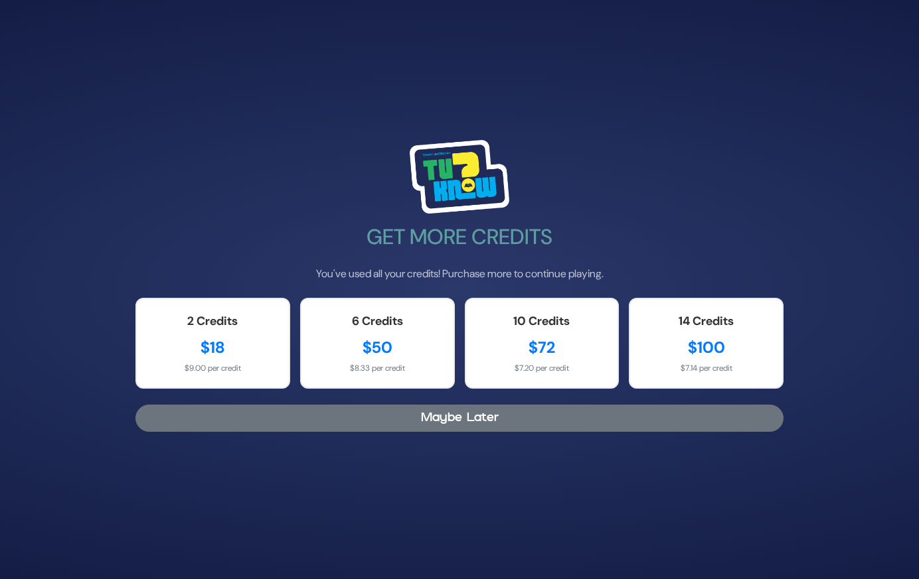
click at [447, 418] on button "Maybe Later" at bounding box center [459, 418] width 648 height 27
